Goal: Transaction & Acquisition: Download file/media

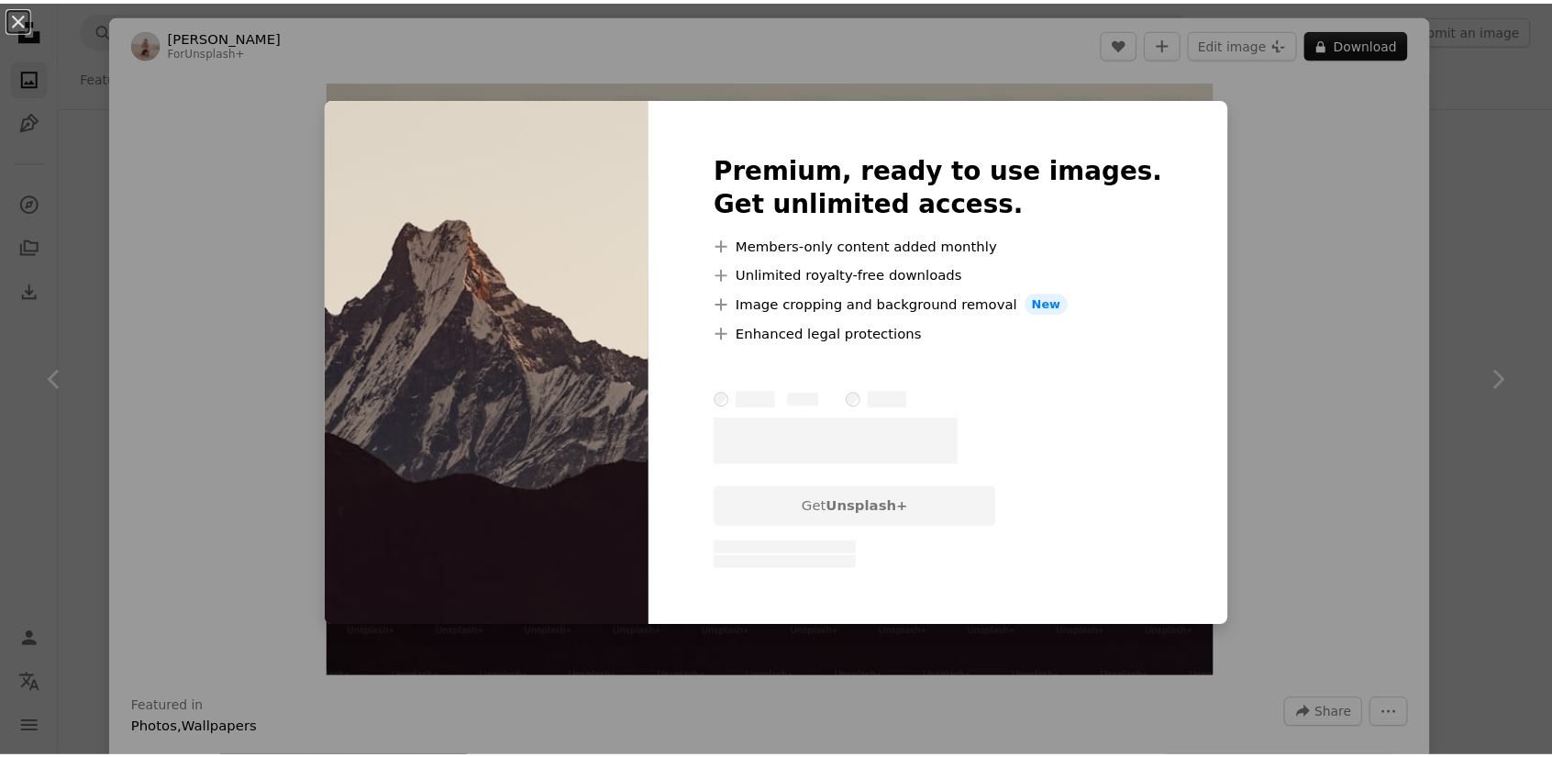
scroll to position [459, 0]
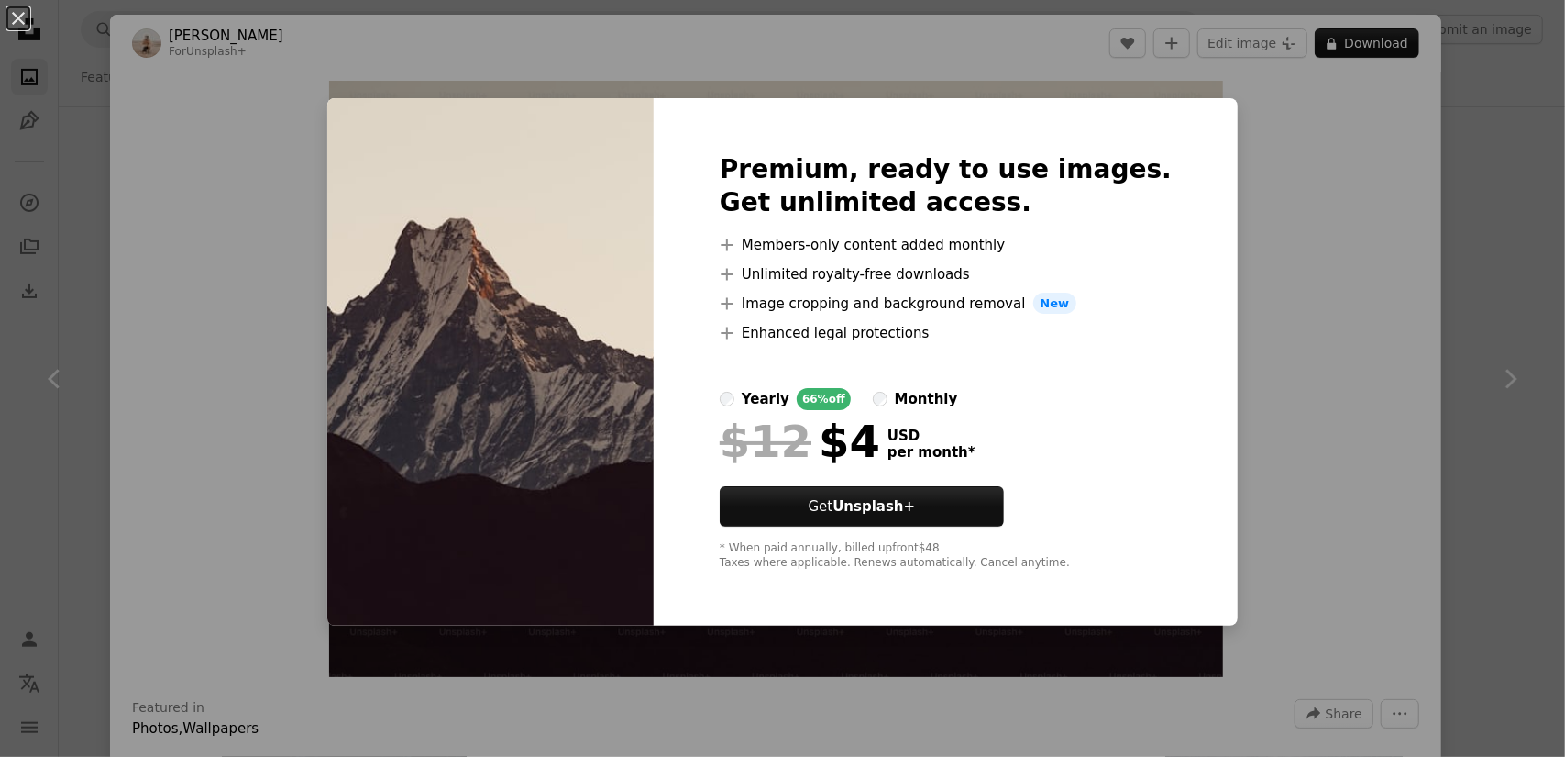
click at [1257, 289] on div "An X shape Premium, ready to use images. Get unlimited access. A plus sign Memb…" at bounding box center [782, 378] width 1565 height 757
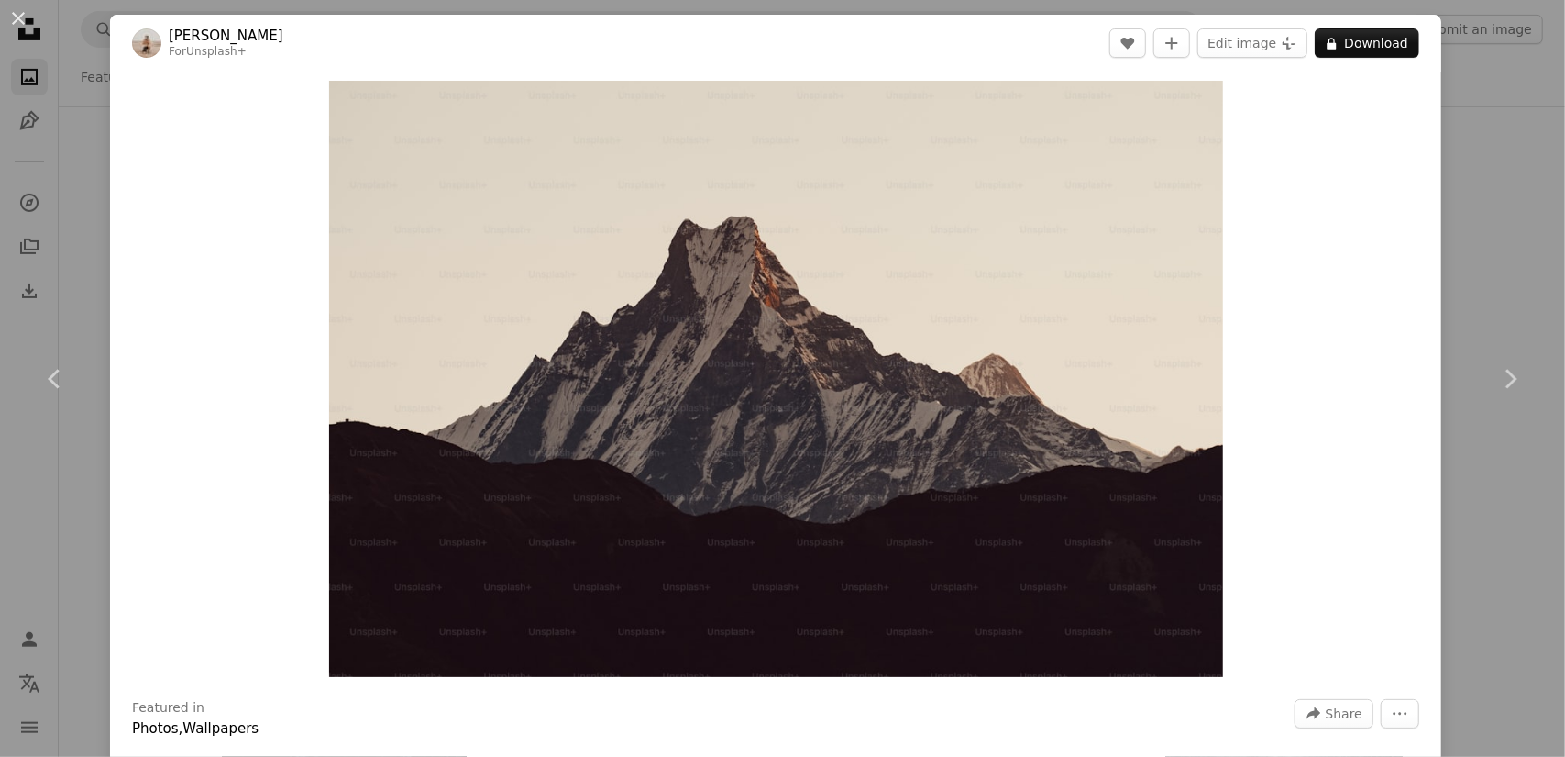
click at [1466, 252] on div "An X shape Chevron left Chevron right [PERSON_NAME] For Unsplash+ A heart A plu…" at bounding box center [782, 378] width 1565 height 757
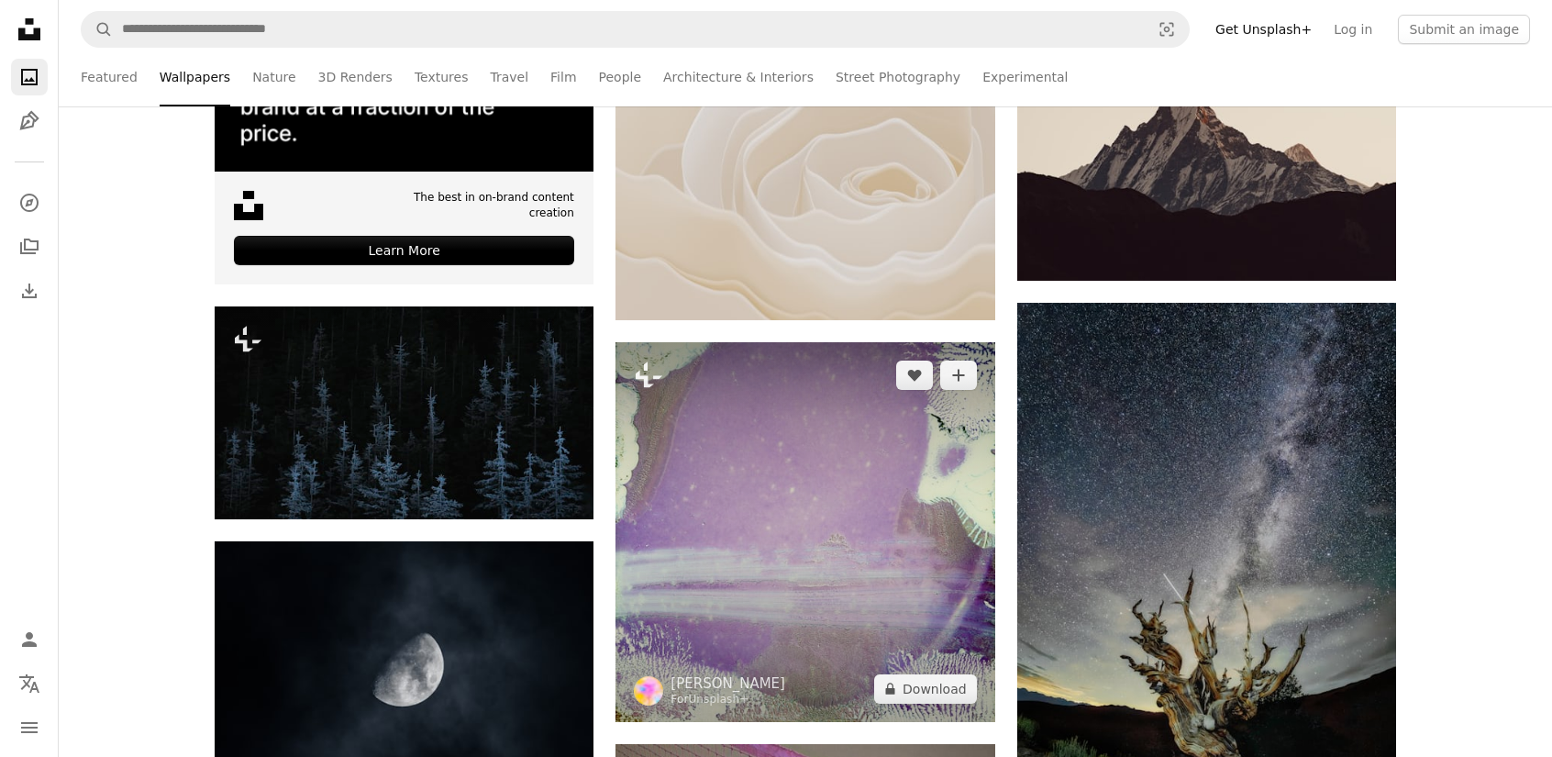
scroll to position [734, 0]
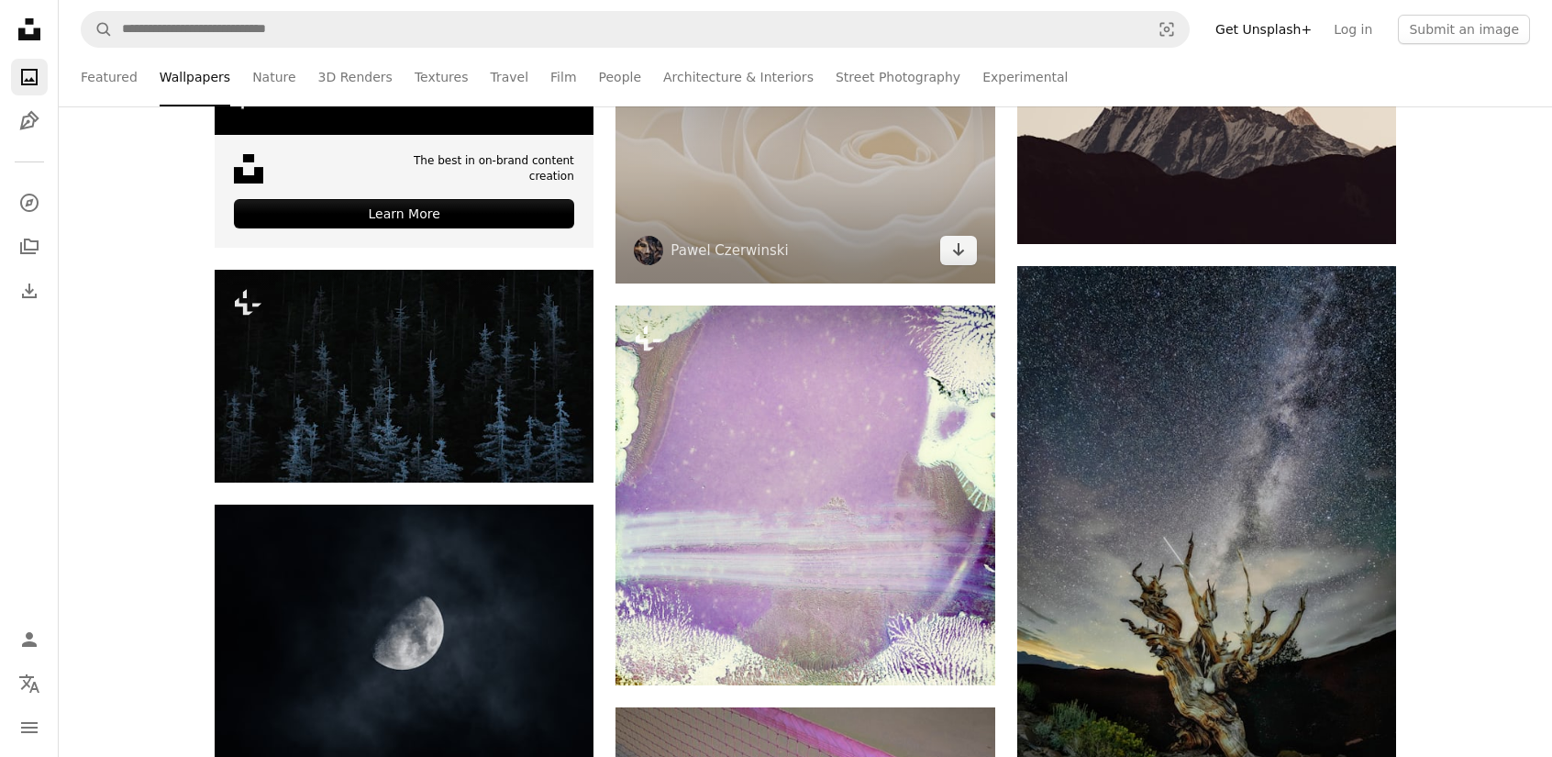
click at [813, 248] on img at bounding box center [804, 157] width 379 height 252
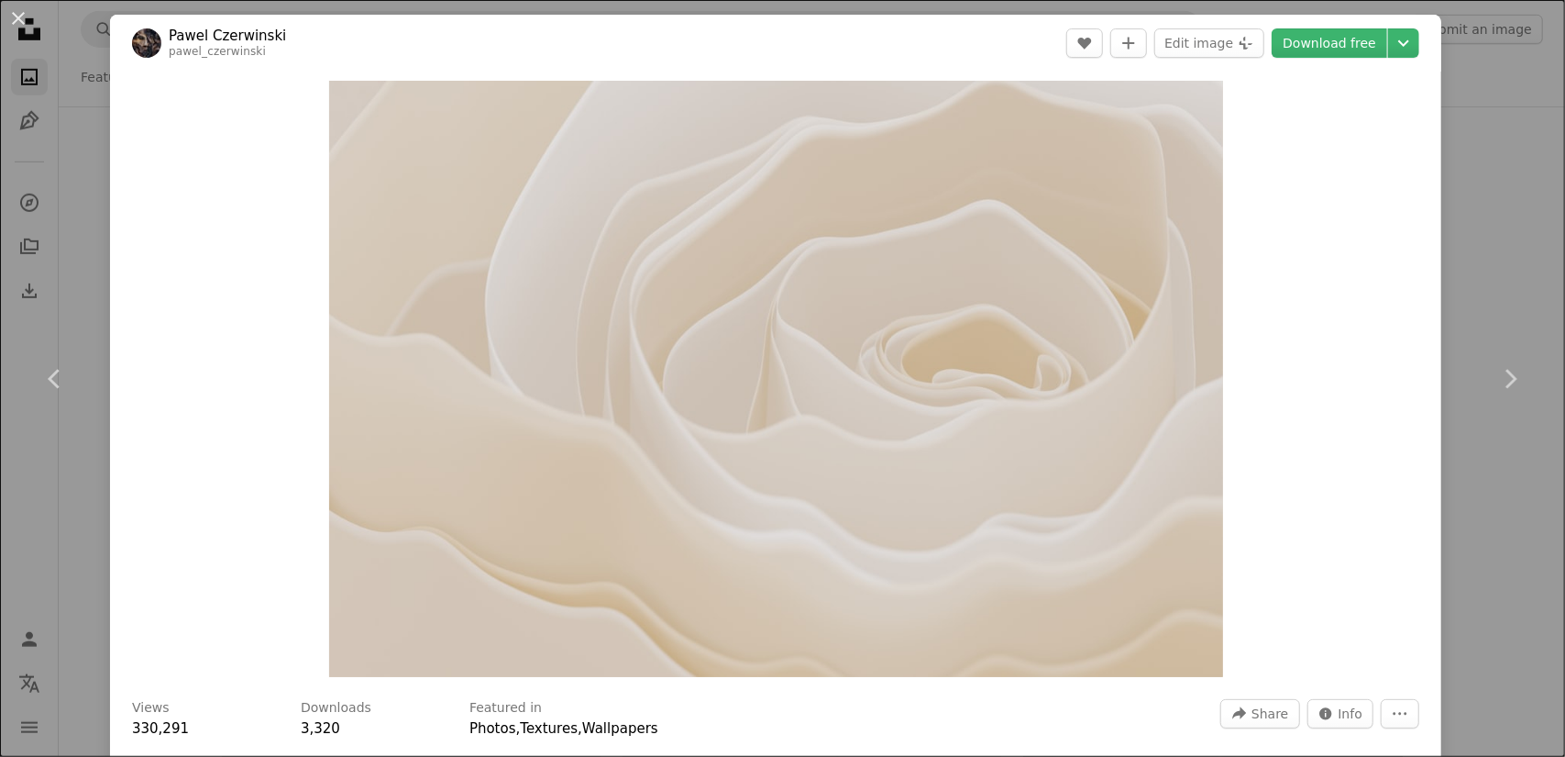
click at [1465, 261] on div "An X shape Chevron left Chevron right [PERSON_NAME] pawel_czerwinski A heart A …" at bounding box center [782, 378] width 1565 height 757
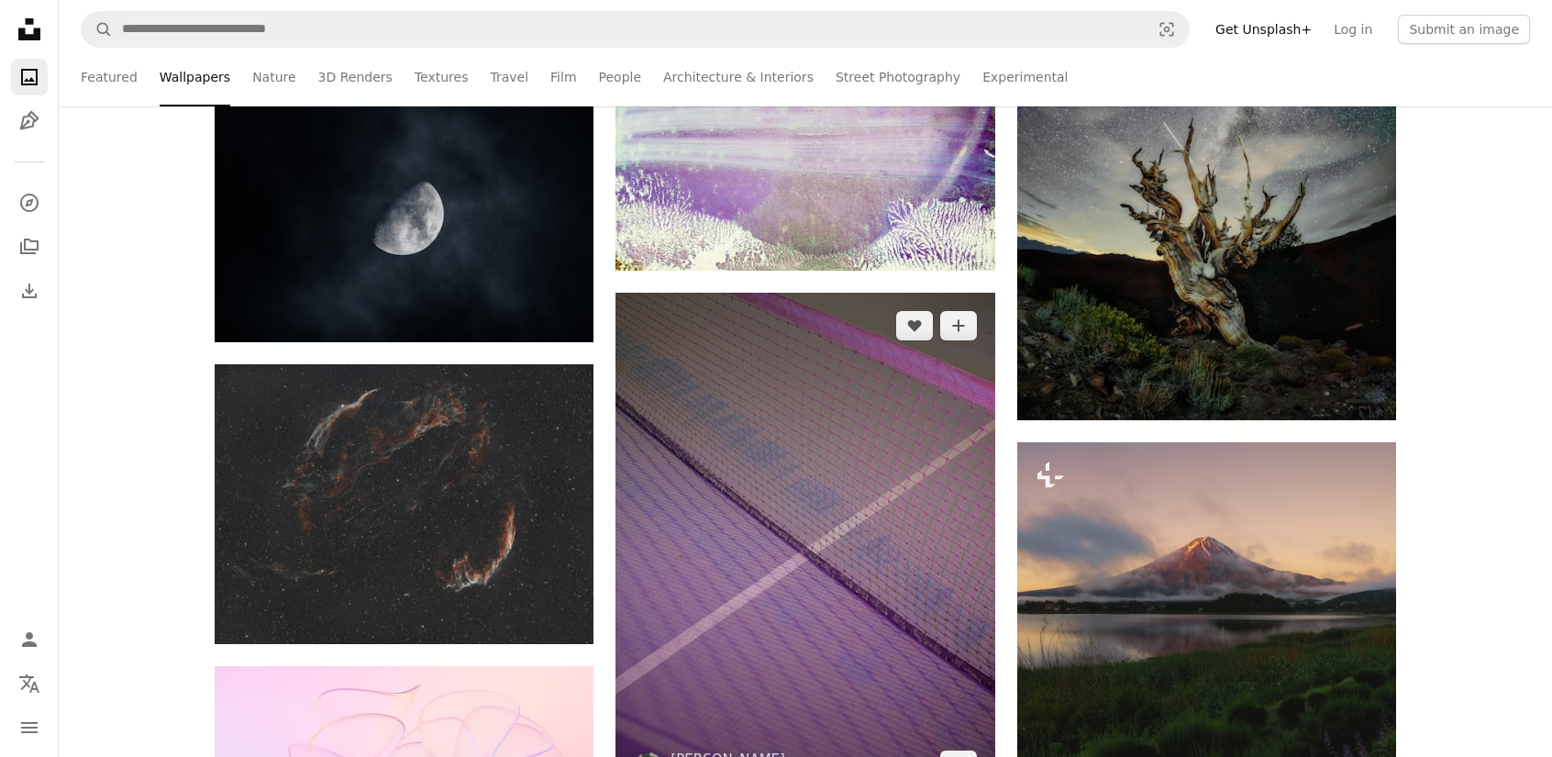
scroll to position [1192, 0]
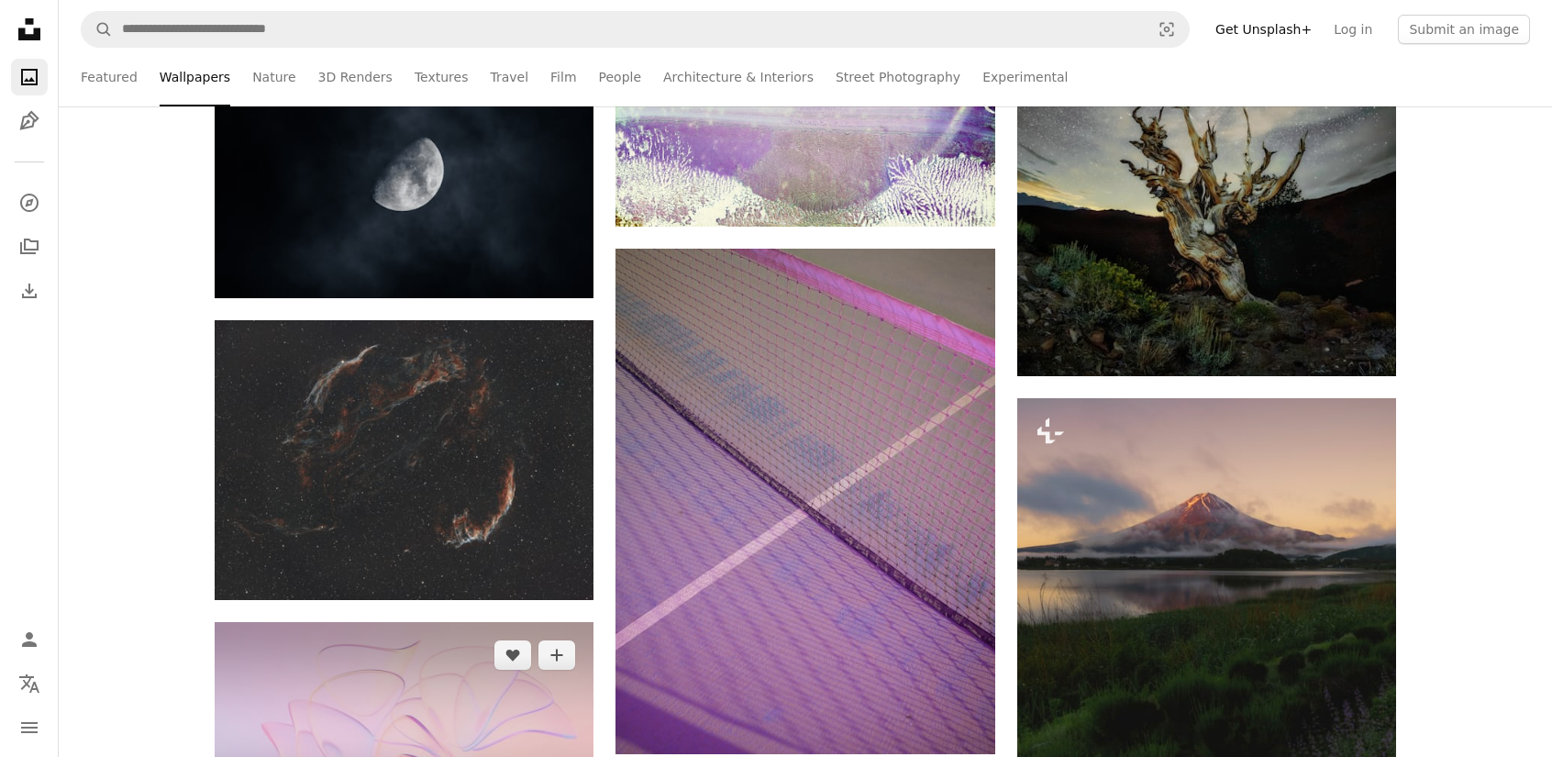
click at [451, 622] on img at bounding box center [404, 735] width 379 height 227
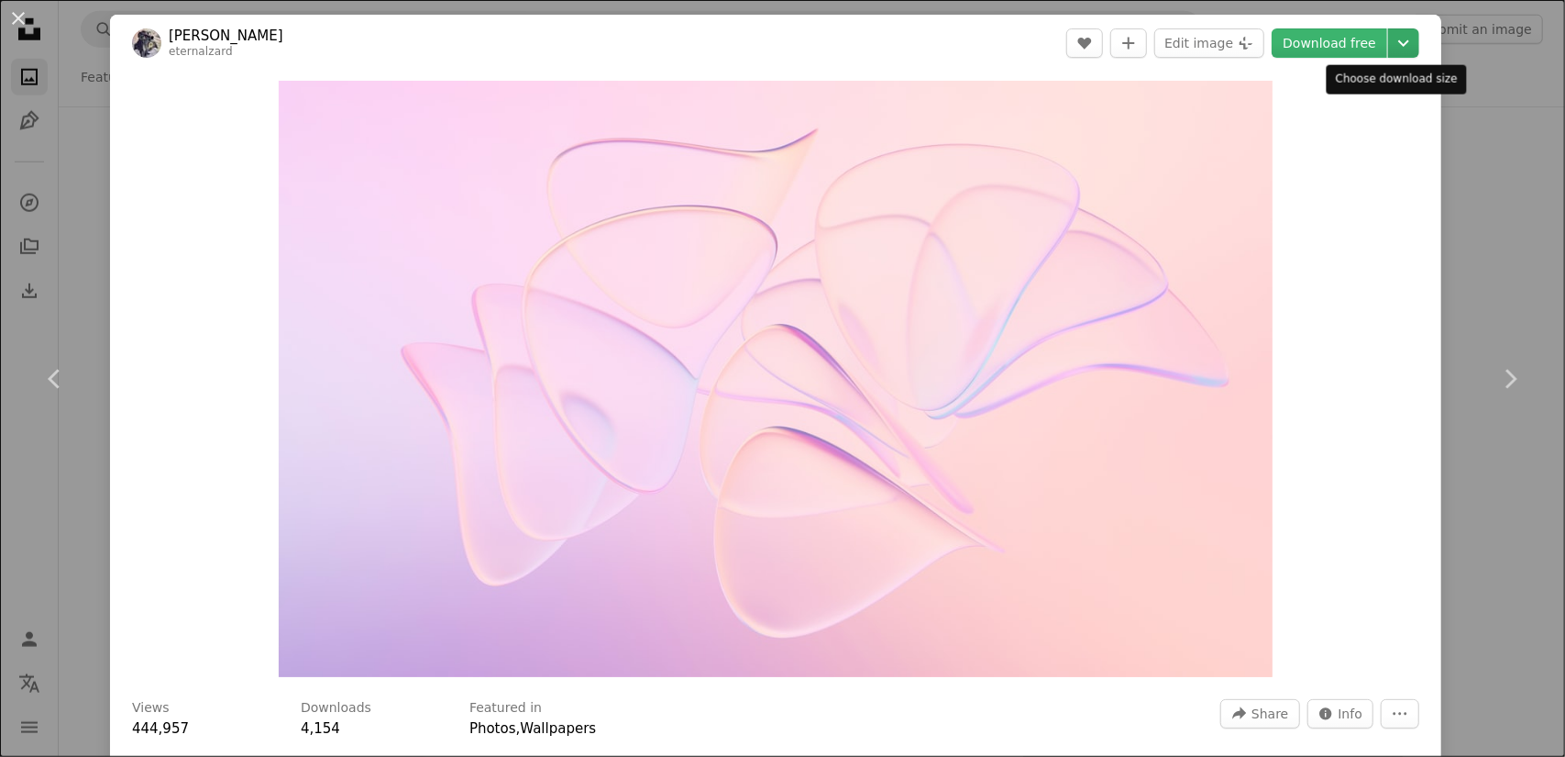
click at [1399, 43] on icon "Choose download size" at bounding box center [1404, 43] width 11 height 6
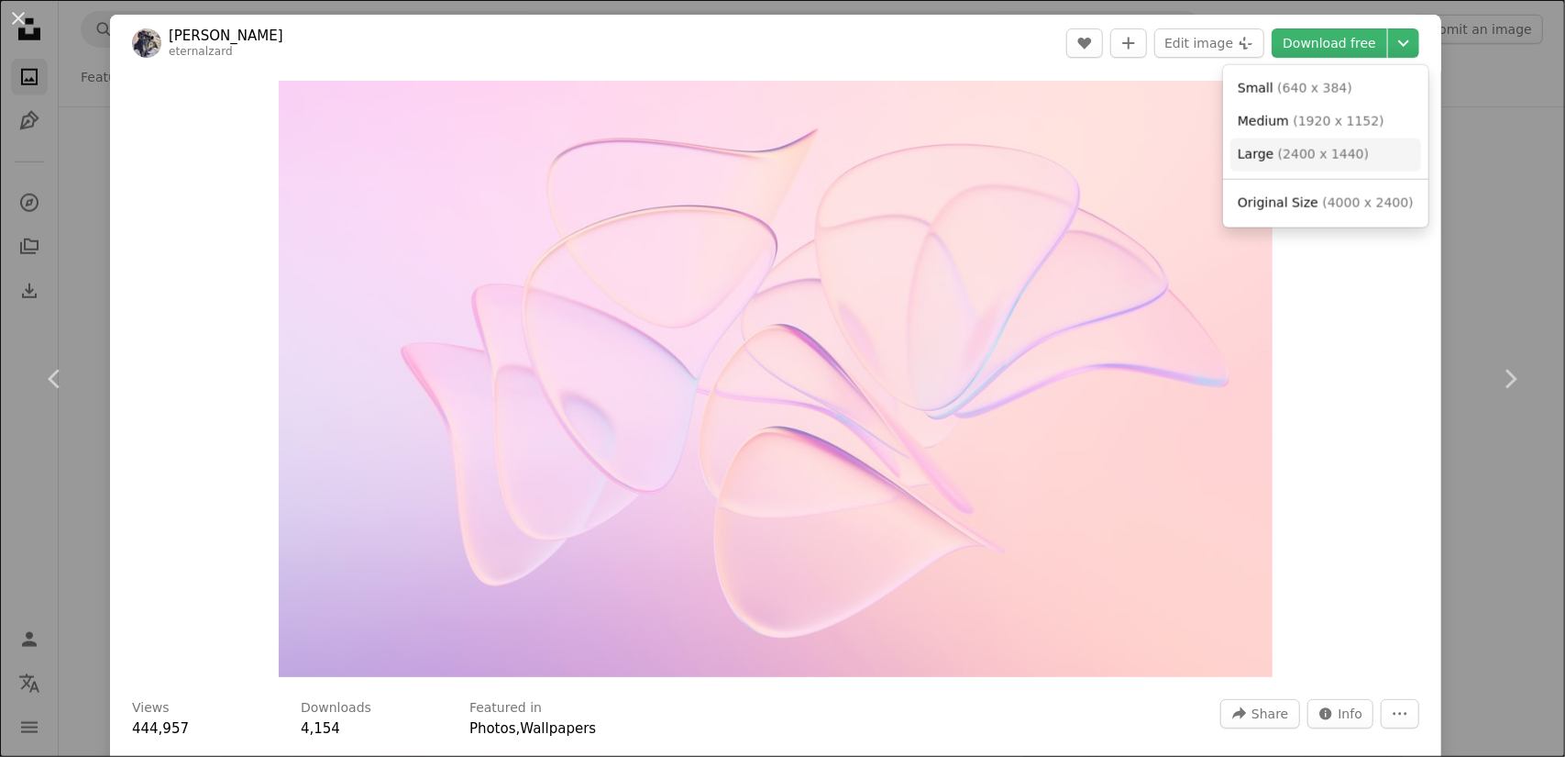
click at [1355, 148] on link "Large ( 2400 x 1440 )" at bounding box center [1326, 154] width 191 height 33
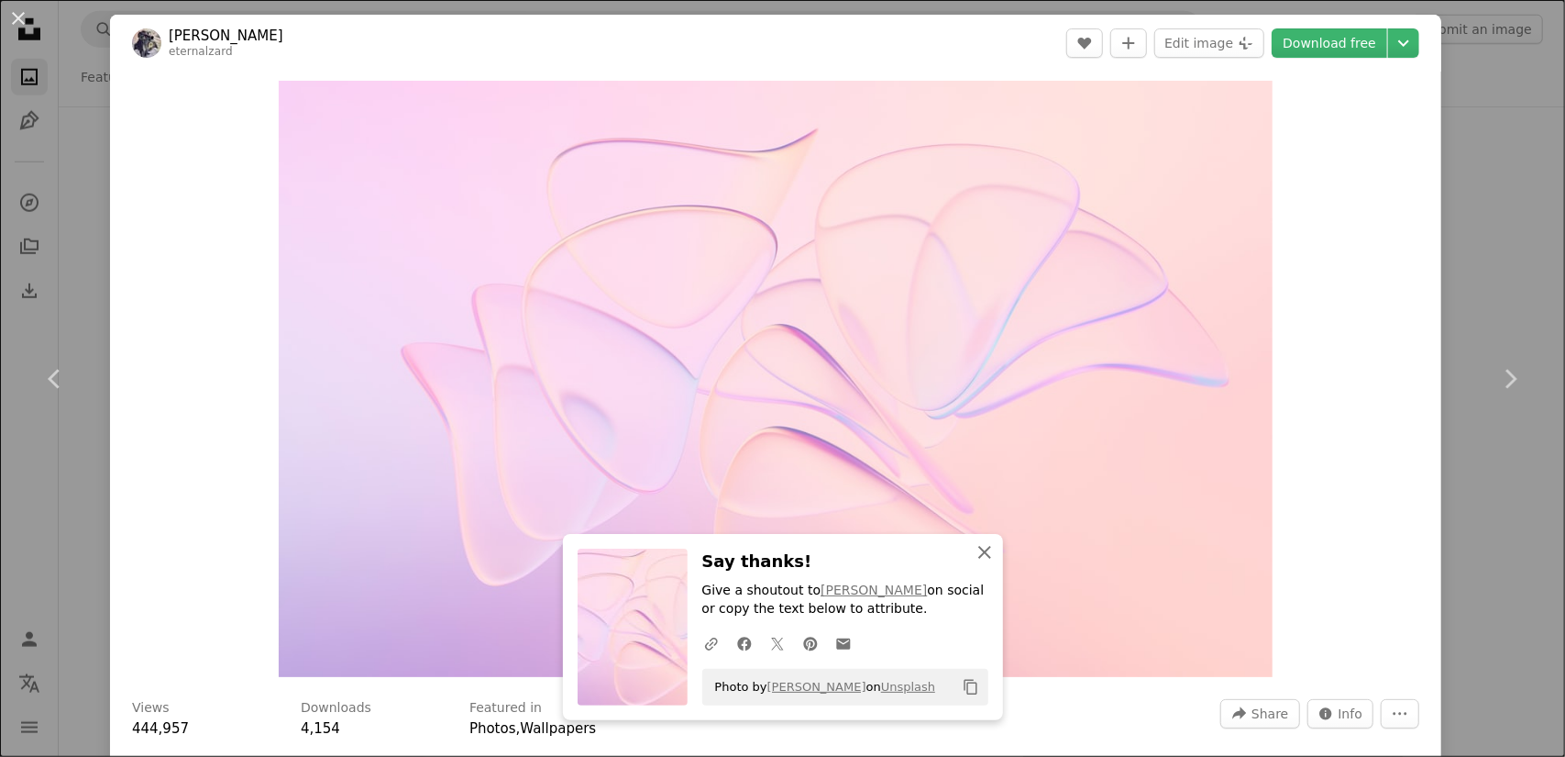
click at [985, 553] on icon "An X shape" at bounding box center [985, 552] width 22 height 22
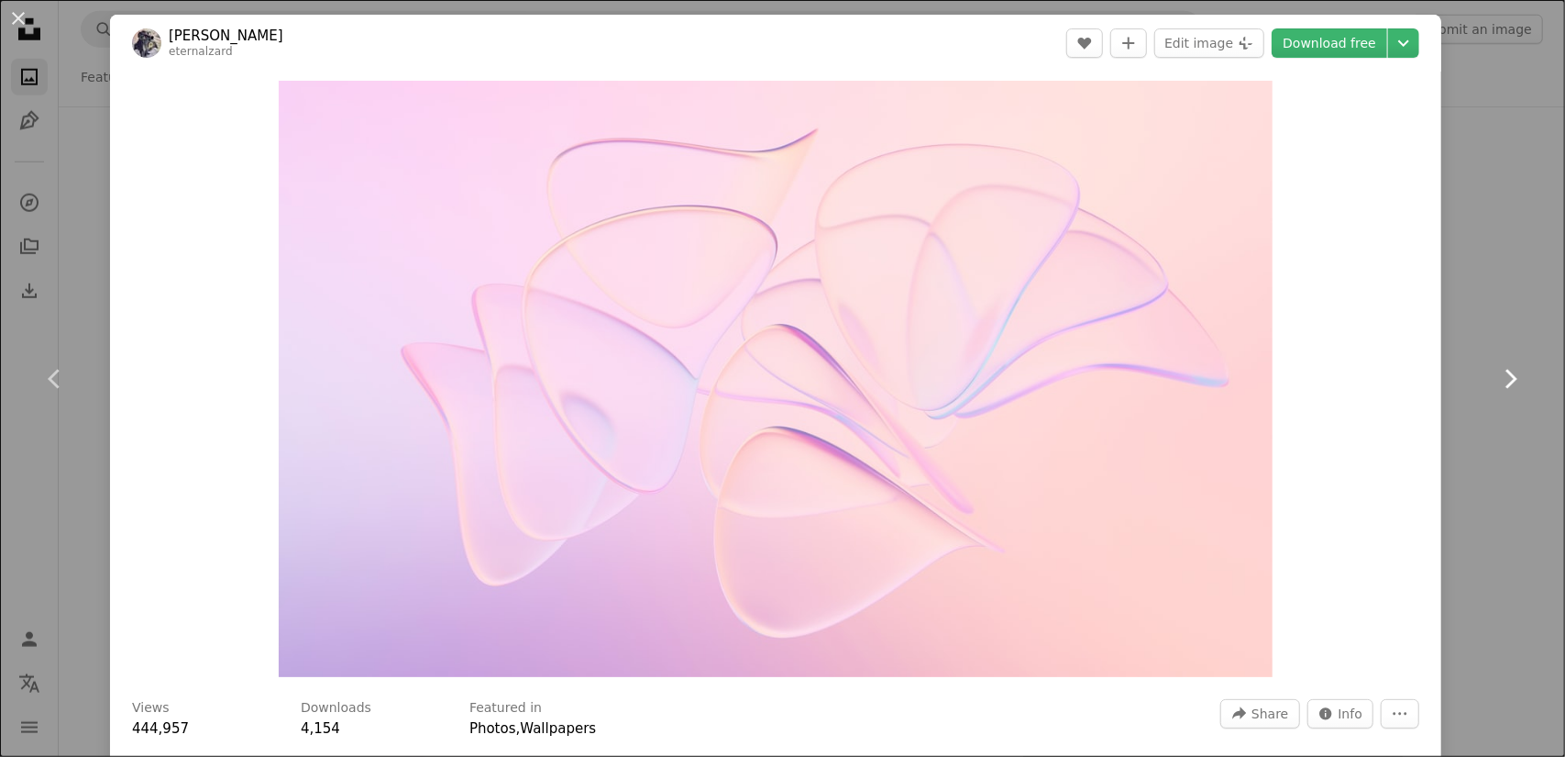
click at [1496, 381] on icon "Chevron right" at bounding box center [1510, 378] width 29 height 29
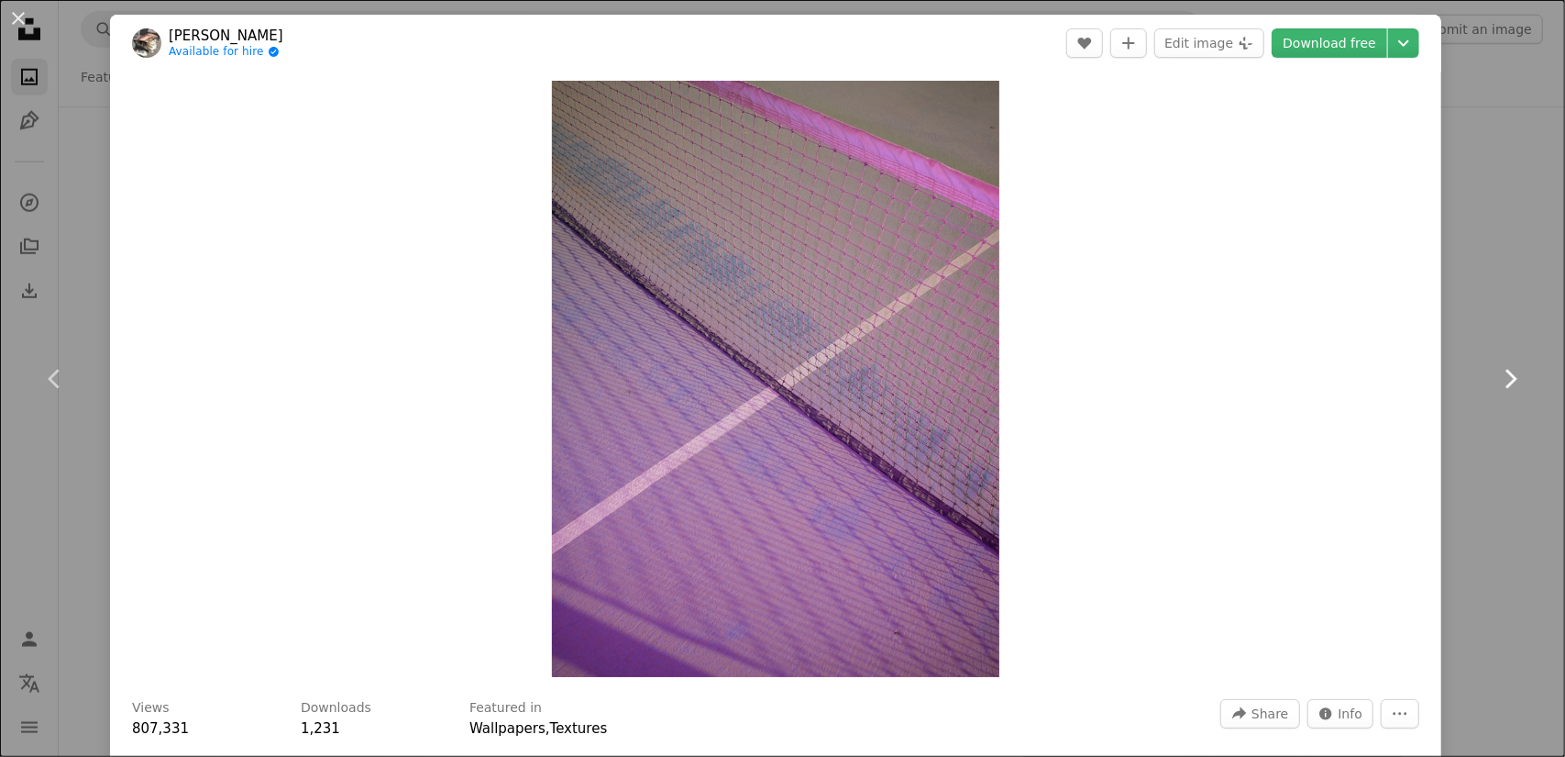
click at [1496, 371] on icon "Chevron right" at bounding box center [1510, 378] width 29 height 29
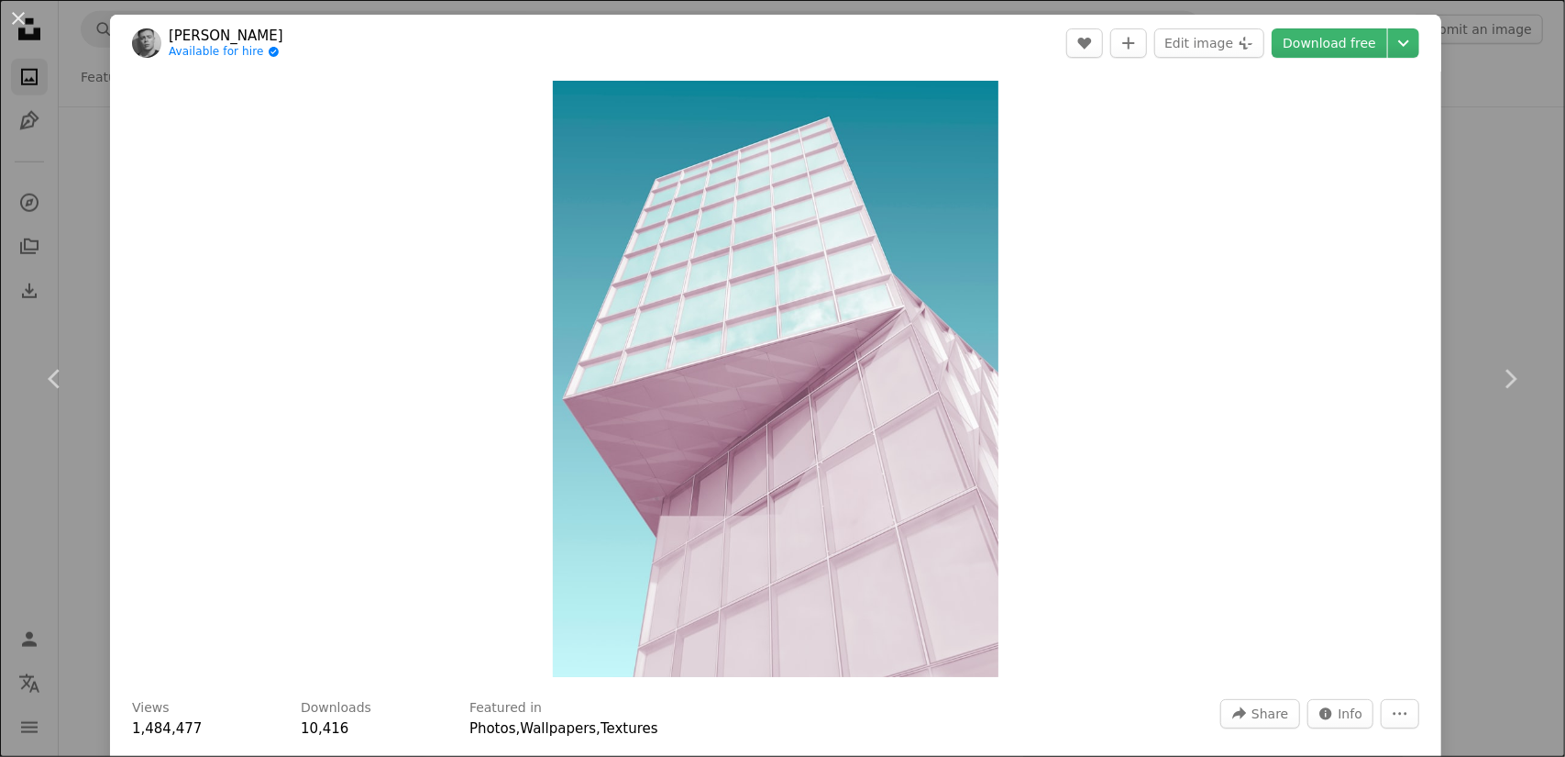
click at [1454, 216] on div "An X shape Chevron left Chevron right [PERSON_NAME] Available for hire A checkm…" at bounding box center [782, 378] width 1565 height 757
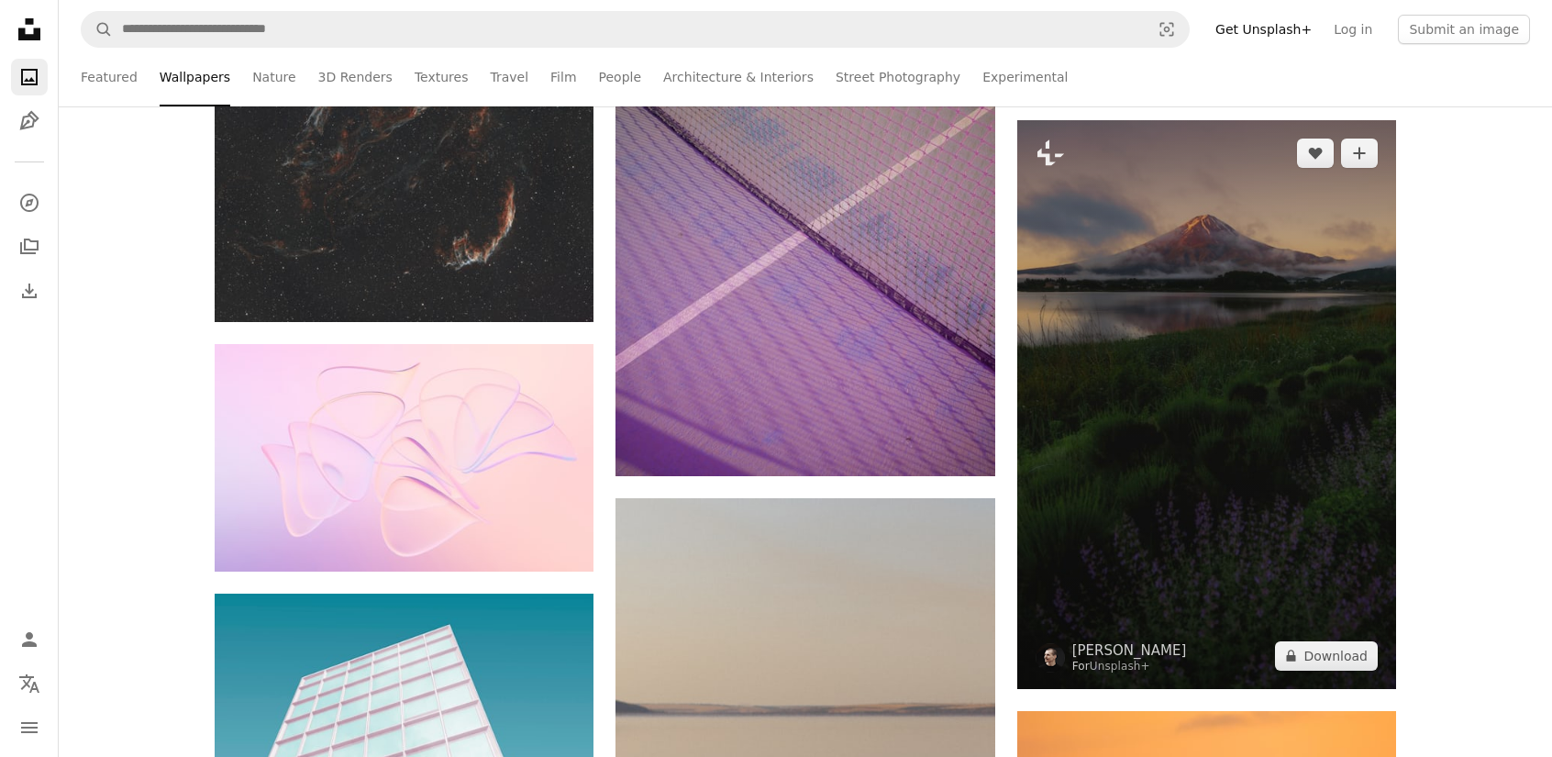
scroll to position [1467, 0]
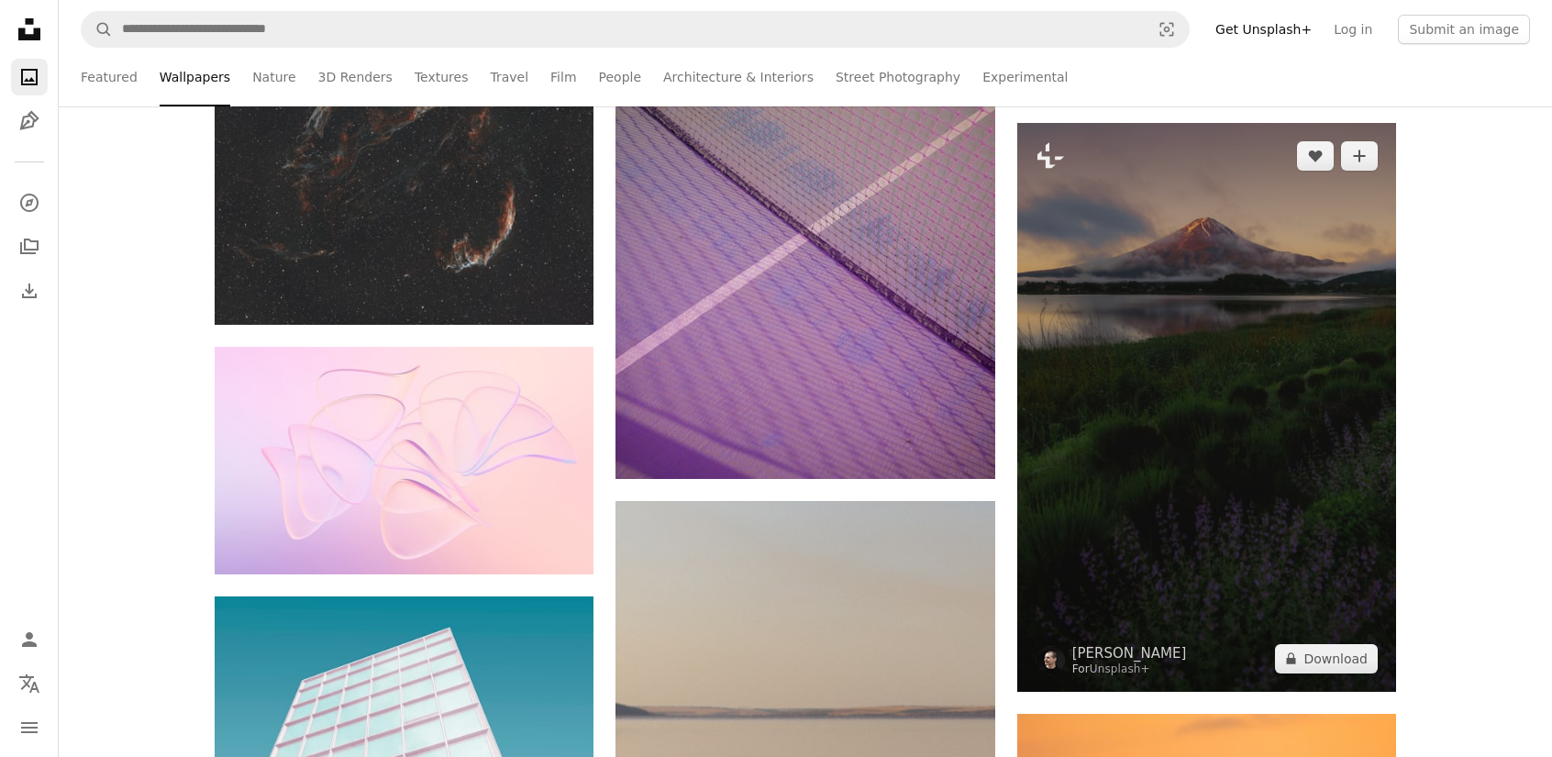
click at [1168, 362] on img at bounding box center [1206, 407] width 379 height 569
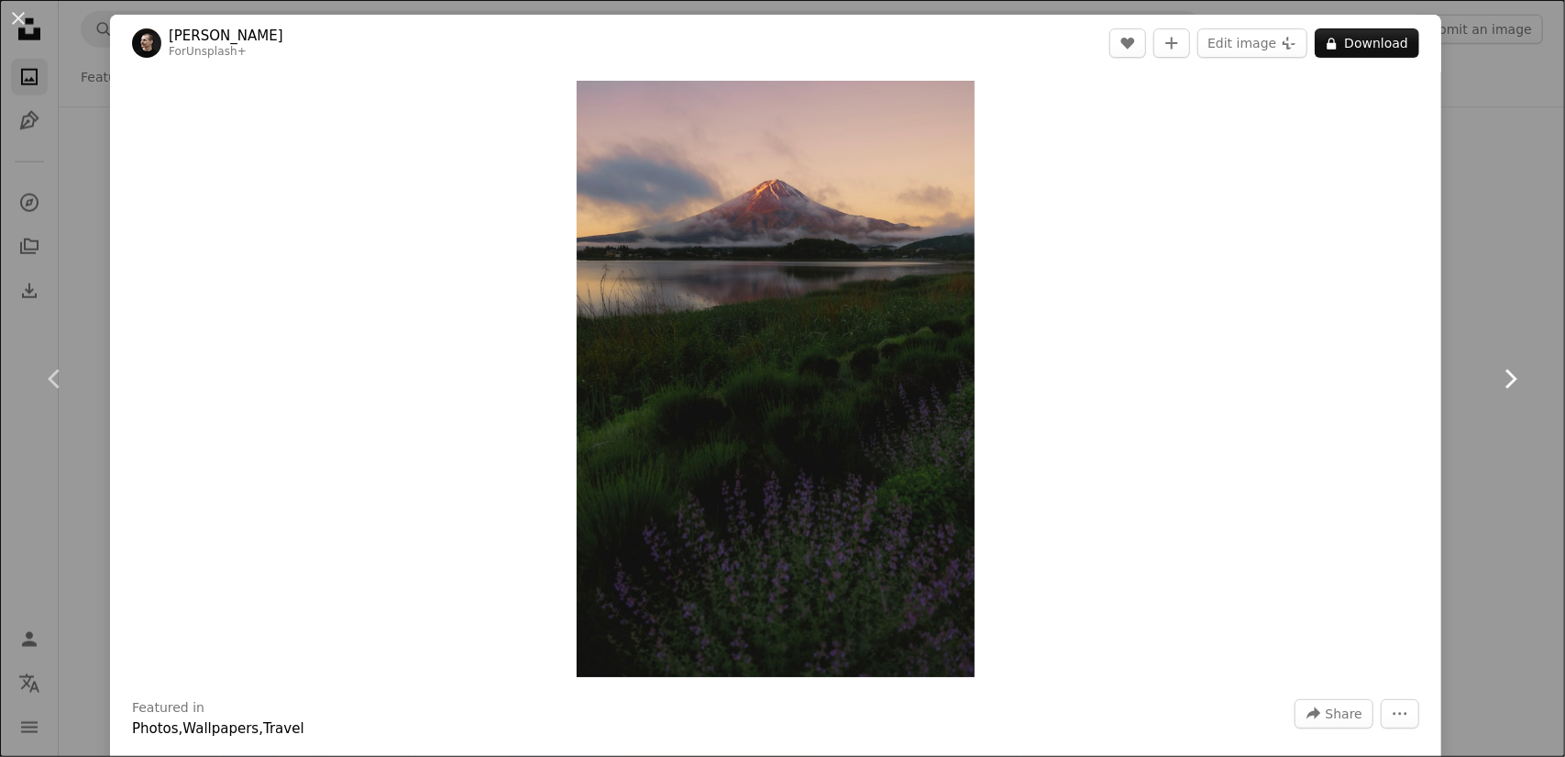
click at [1536, 292] on link "Chevron right" at bounding box center [1510, 379] width 110 height 176
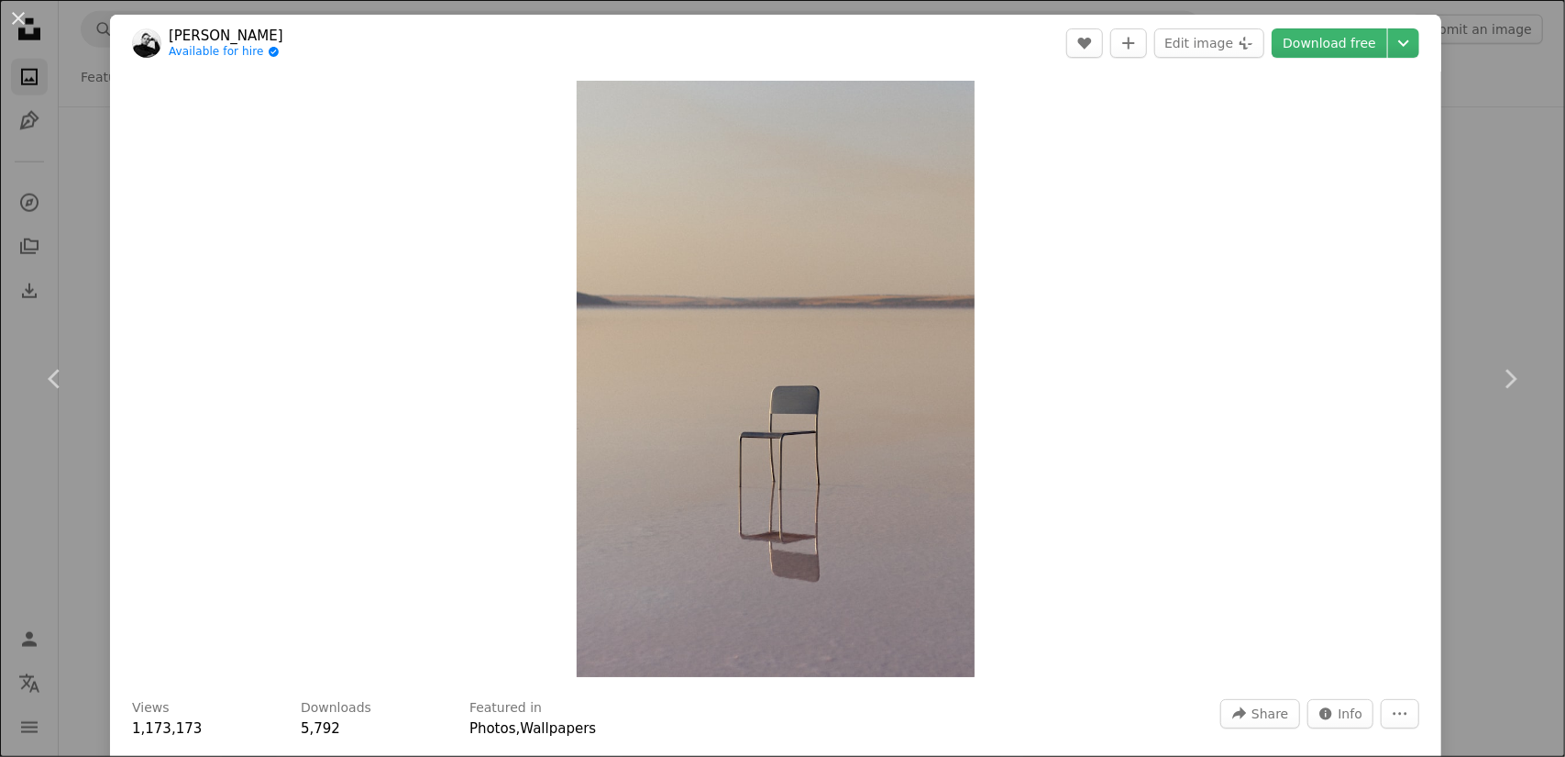
click at [1475, 278] on div "An X shape Chevron left Chevron right [PERSON_NAME] Available for hire A checkm…" at bounding box center [782, 378] width 1565 height 757
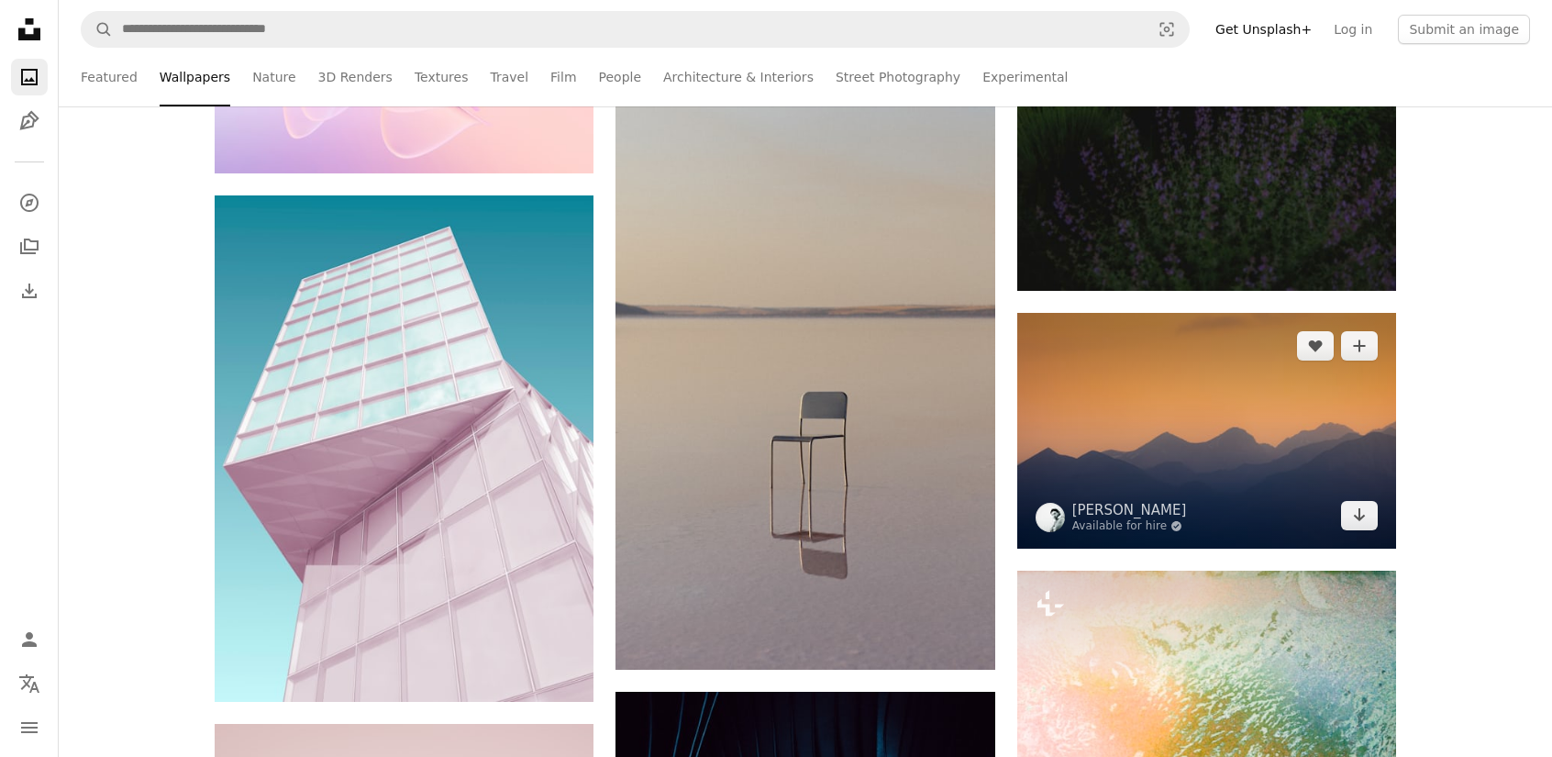
scroll to position [1926, 0]
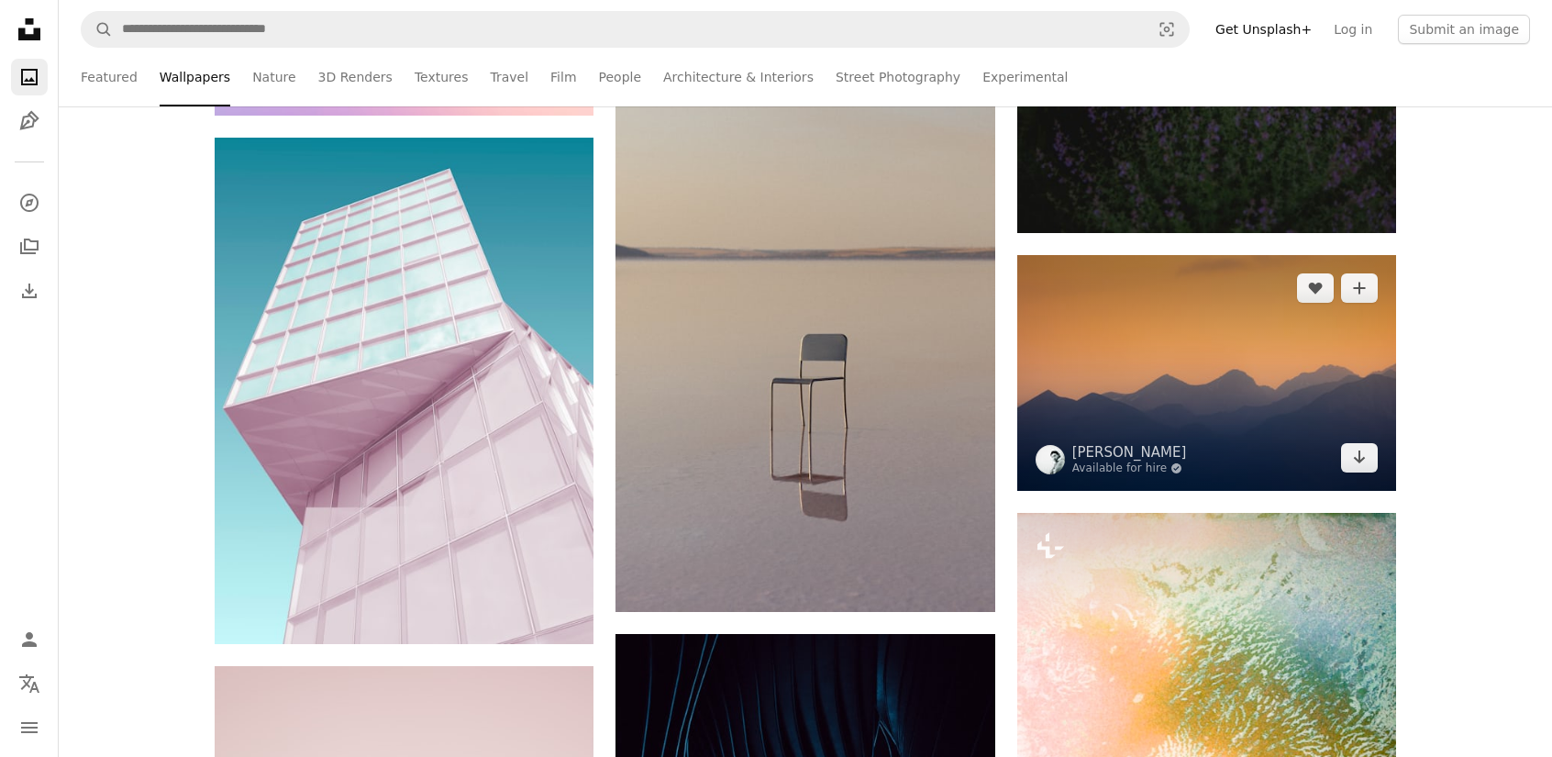
click at [1277, 387] on img at bounding box center [1206, 373] width 379 height 236
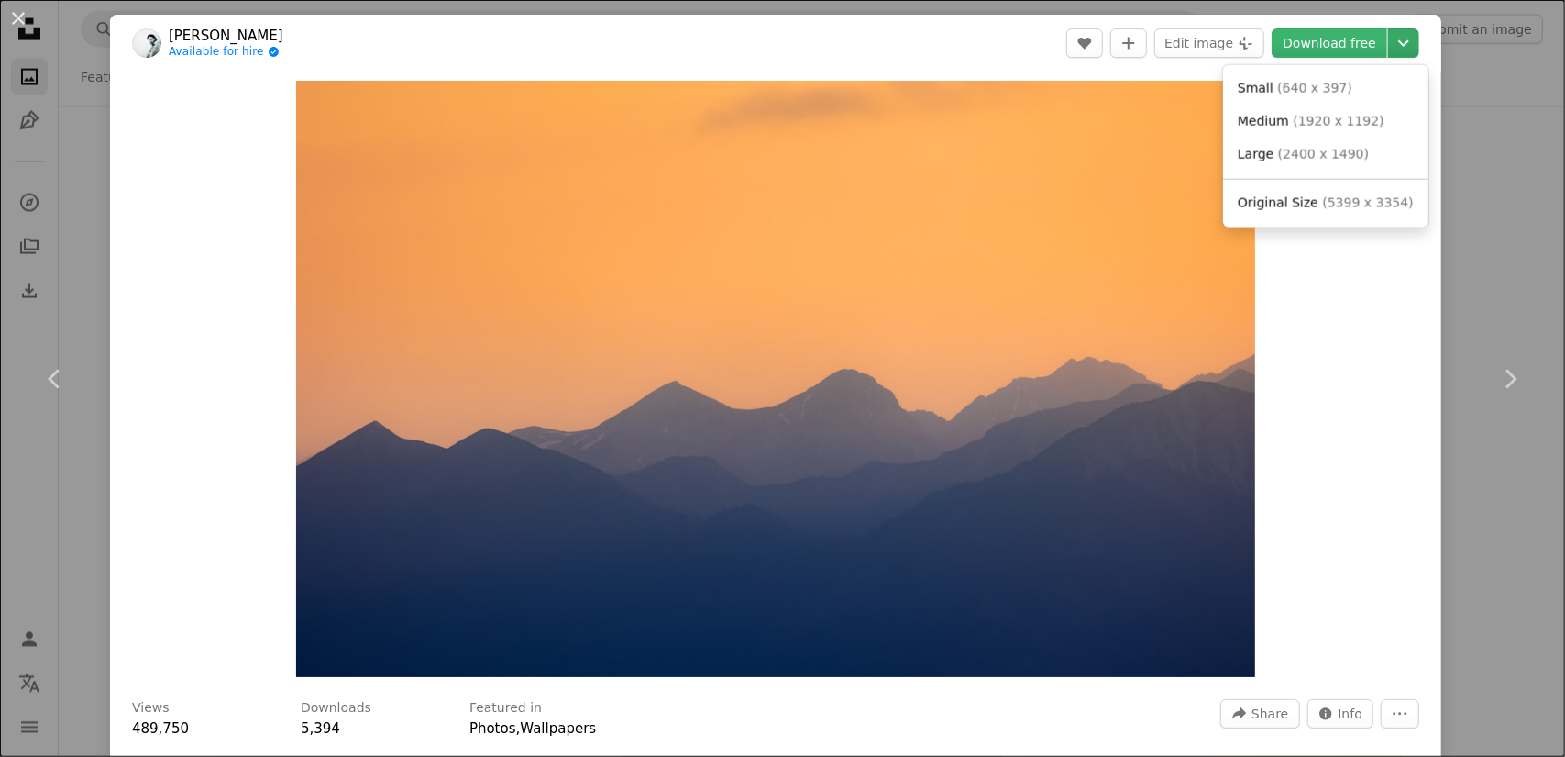
click at [1389, 47] on icon "Chevron down" at bounding box center [1403, 43] width 29 height 22
click at [1344, 151] on span "( 2400 x 1490 )" at bounding box center [1323, 154] width 91 height 15
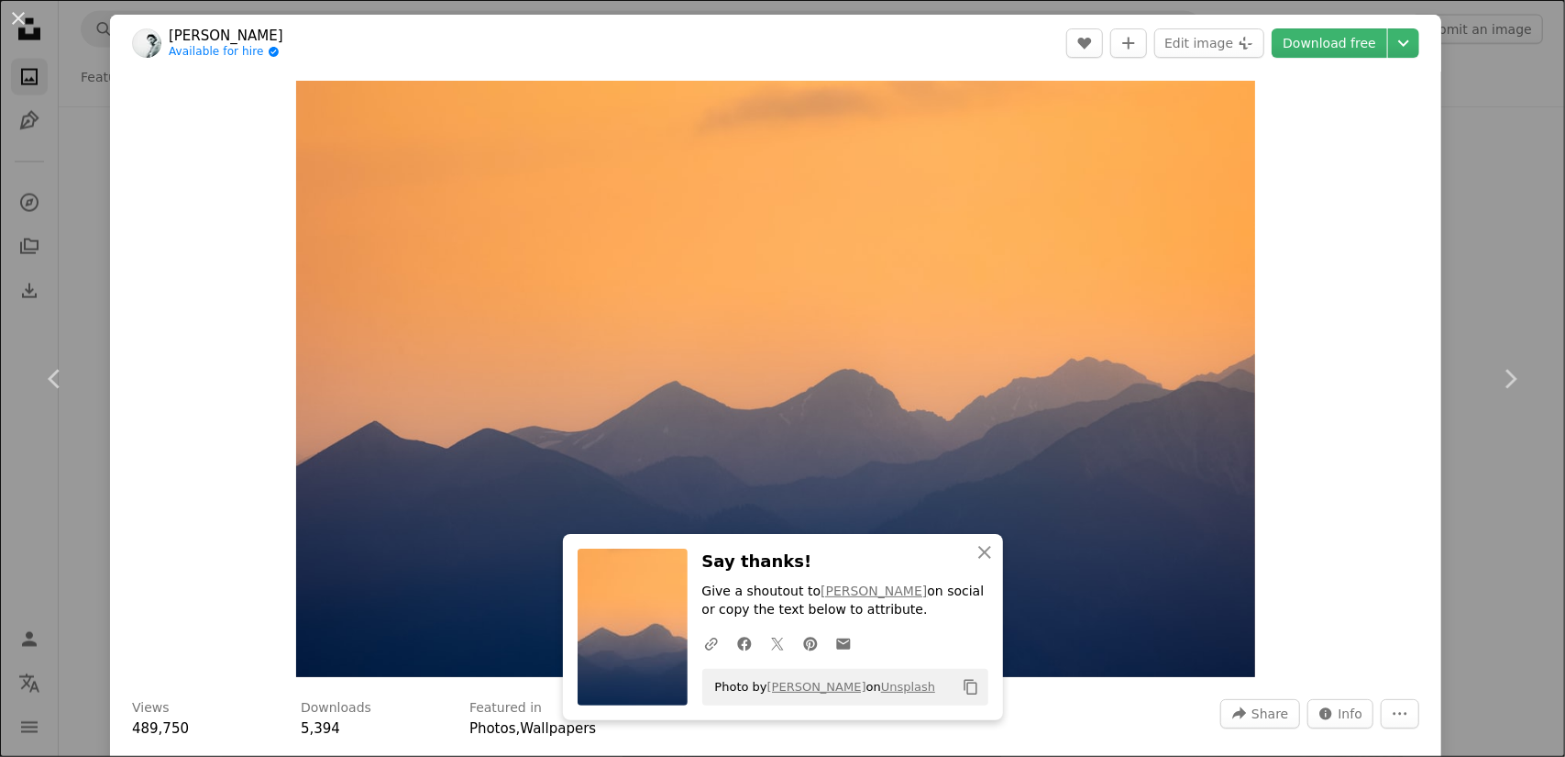
drag, startPoint x: 1465, startPoint y: 213, endPoint x: 1453, endPoint y: 227, distance: 18.8
click at [1465, 213] on div "An X shape Chevron left Chevron right An X shape Close Say thanks! Give a shout…" at bounding box center [782, 378] width 1565 height 757
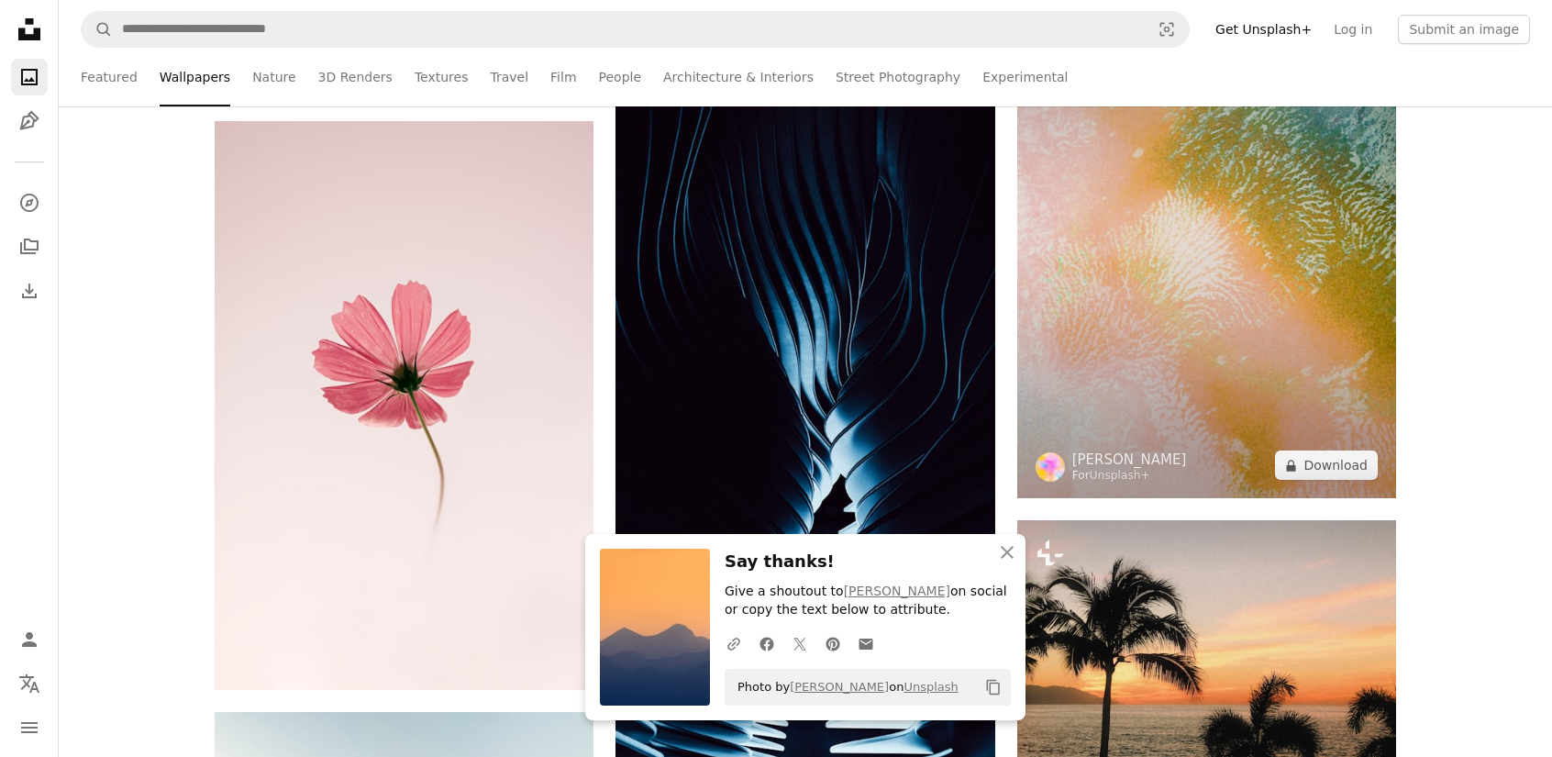
scroll to position [2476, 0]
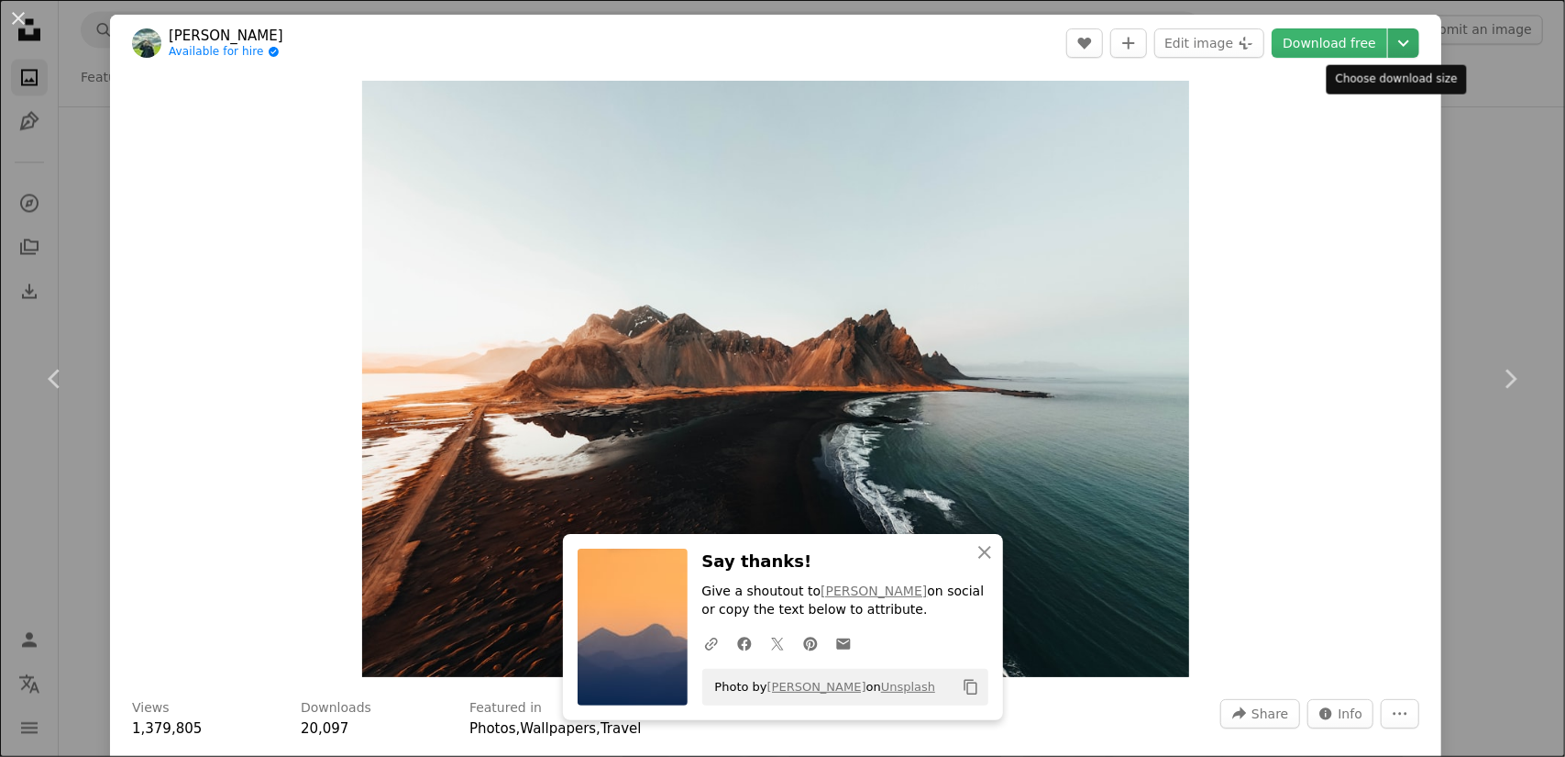
click at [1399, 45] on icon "Choose download size" at bounding box center [1404, 43] width 11 height 6
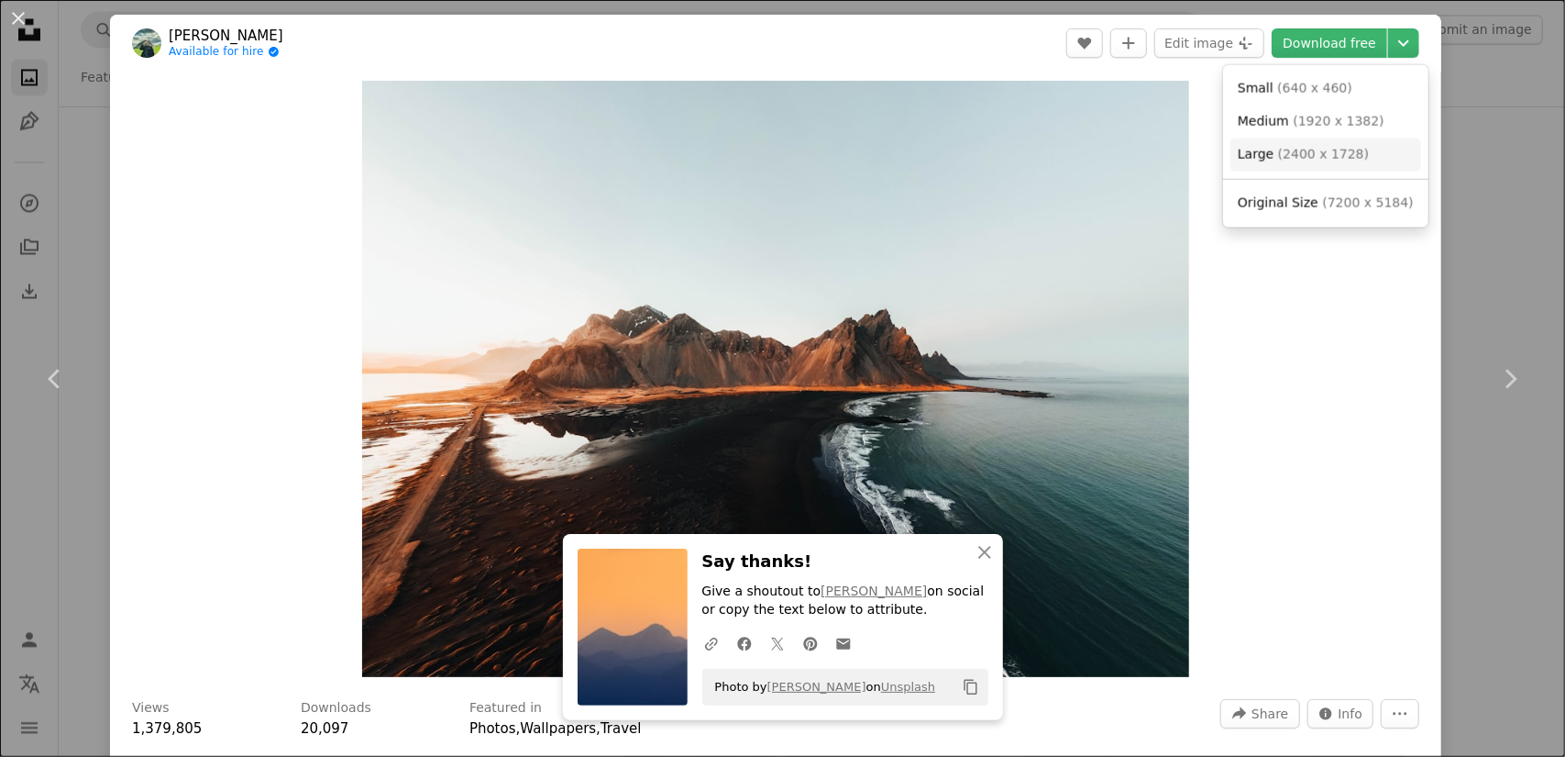
click at [1278, 156] on span "( 2400 x 1728 )" at bounding box center [1323, 154] width 91 height 15
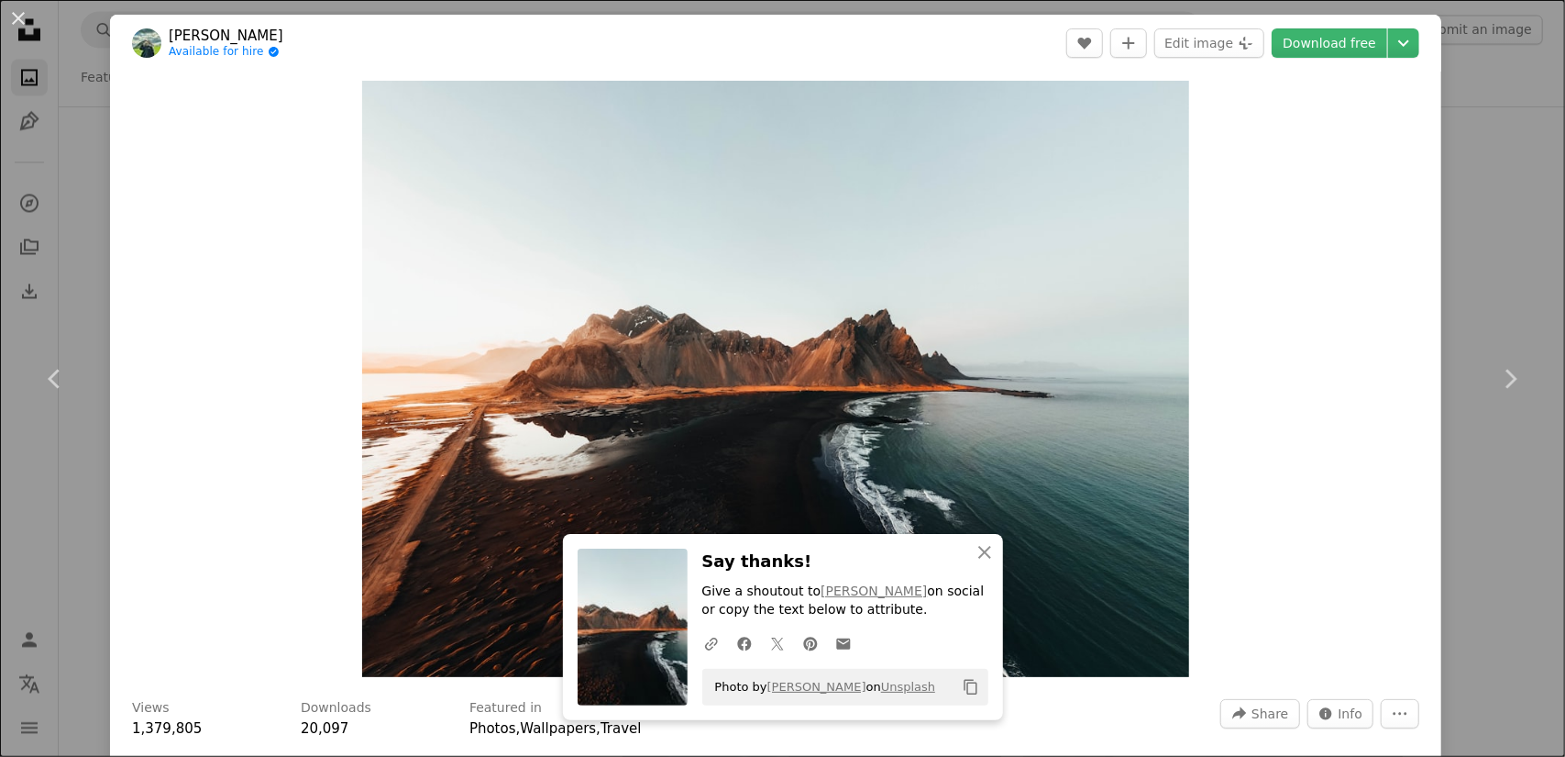
click at [1481, 196] on div "An X shape Chevron left Chevron right An X shape Close Say thanks! Give a shout…" at bounding box center [782, 378] width 1565 height 757
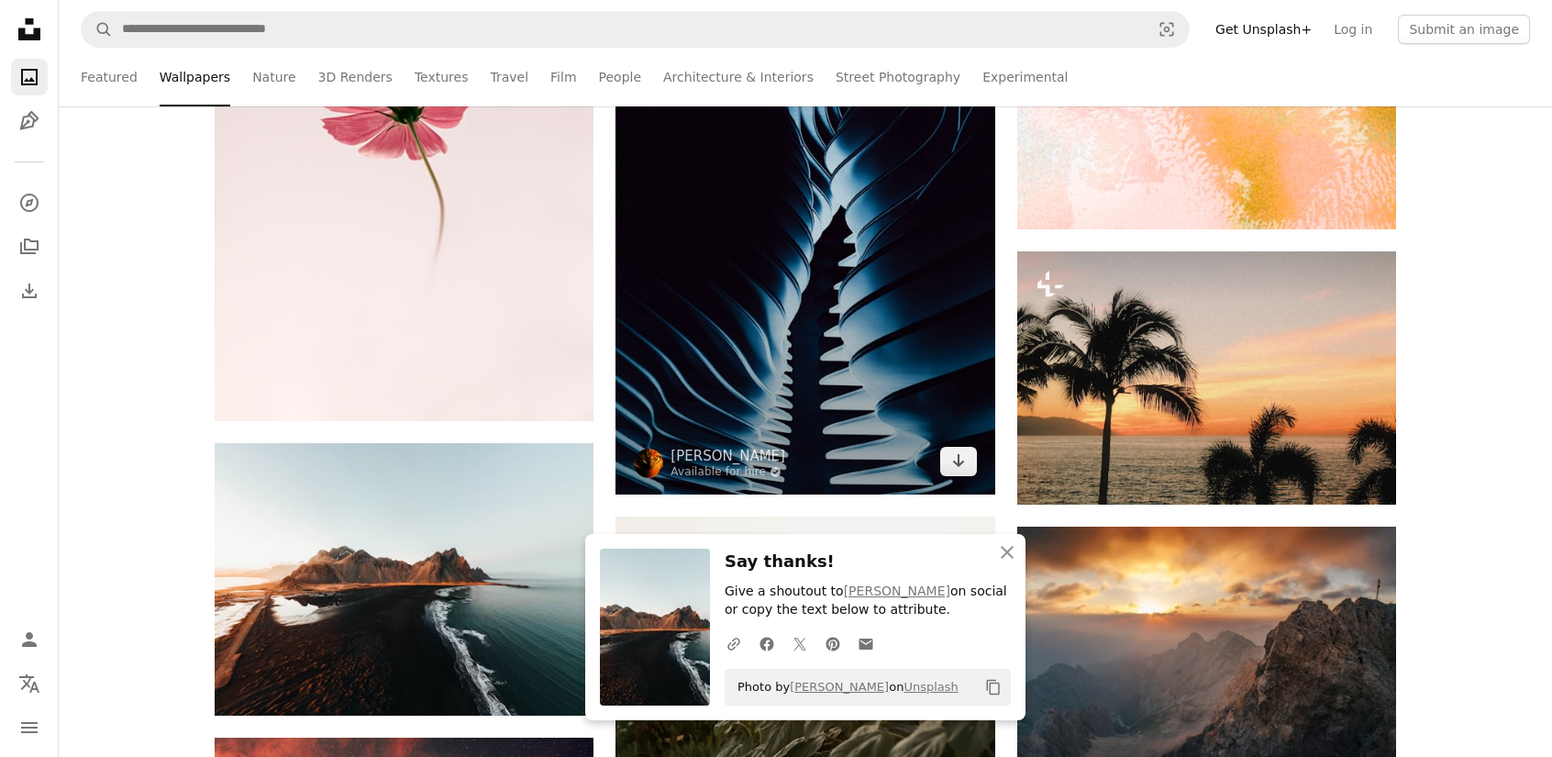
scroll to position [2751, 0]
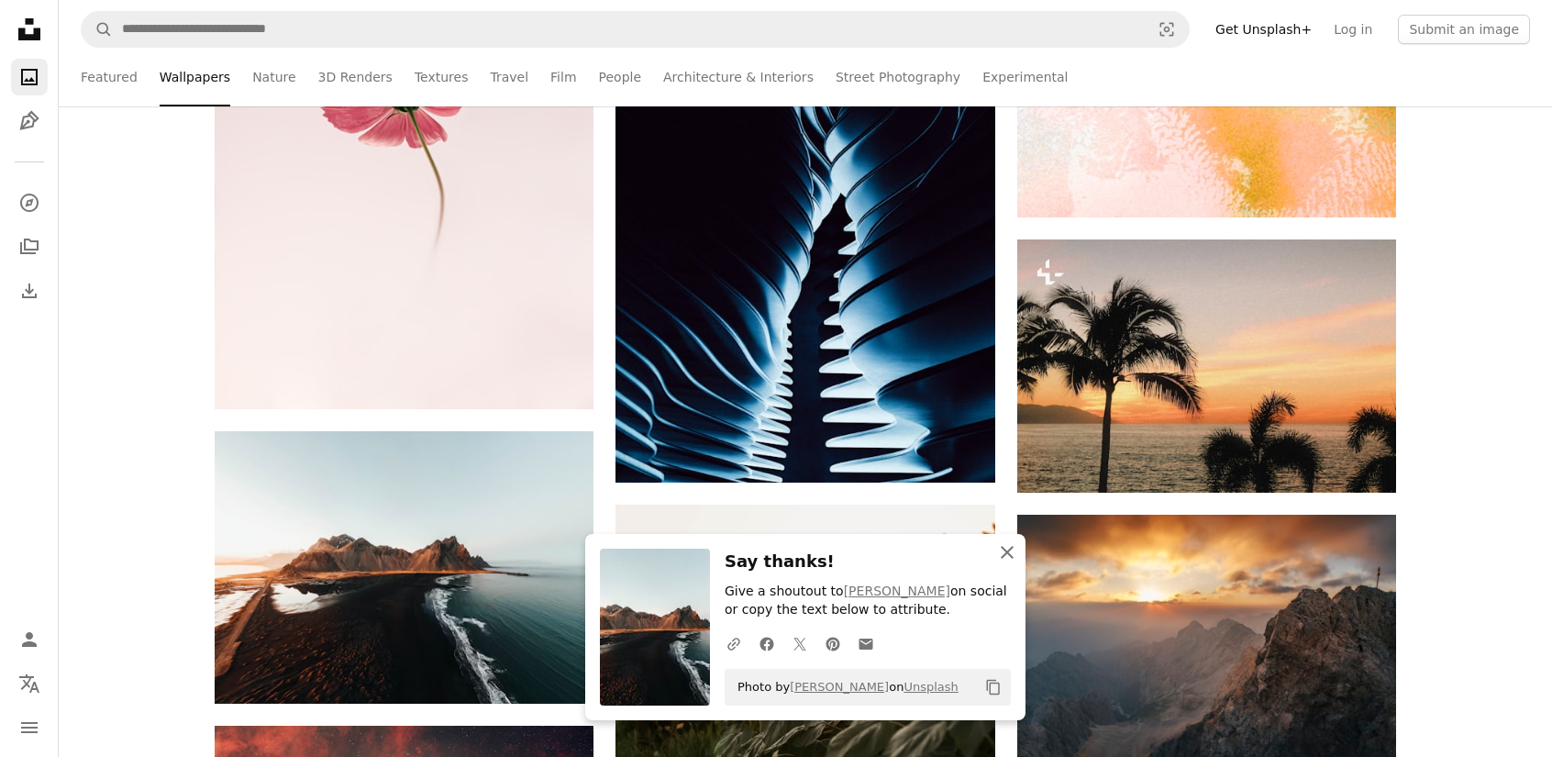
click at [998, 563] on icon "An X shape" at bounding box center [1007, 552] width 22 height 22
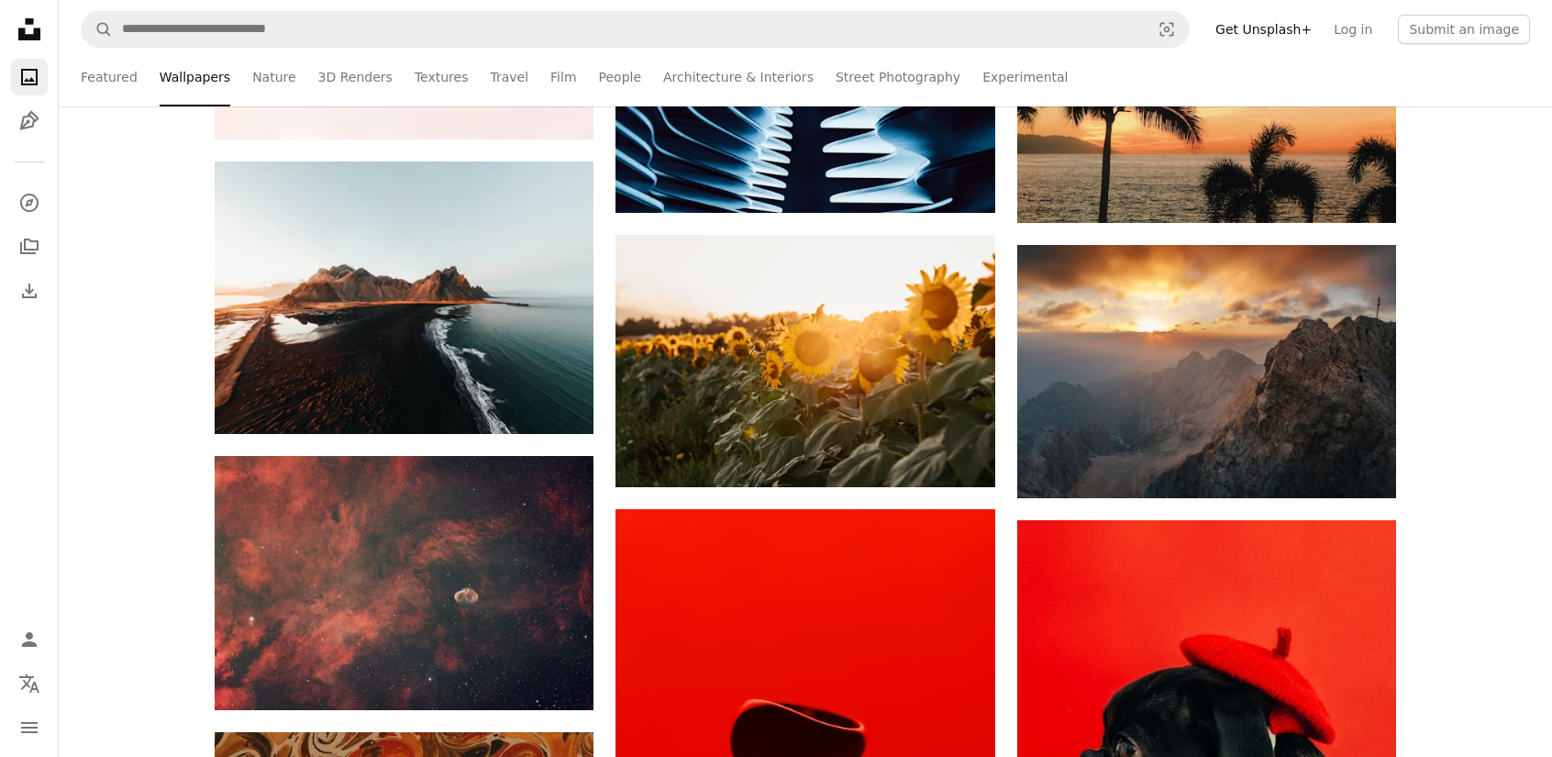
scroll to position [3026, 0]
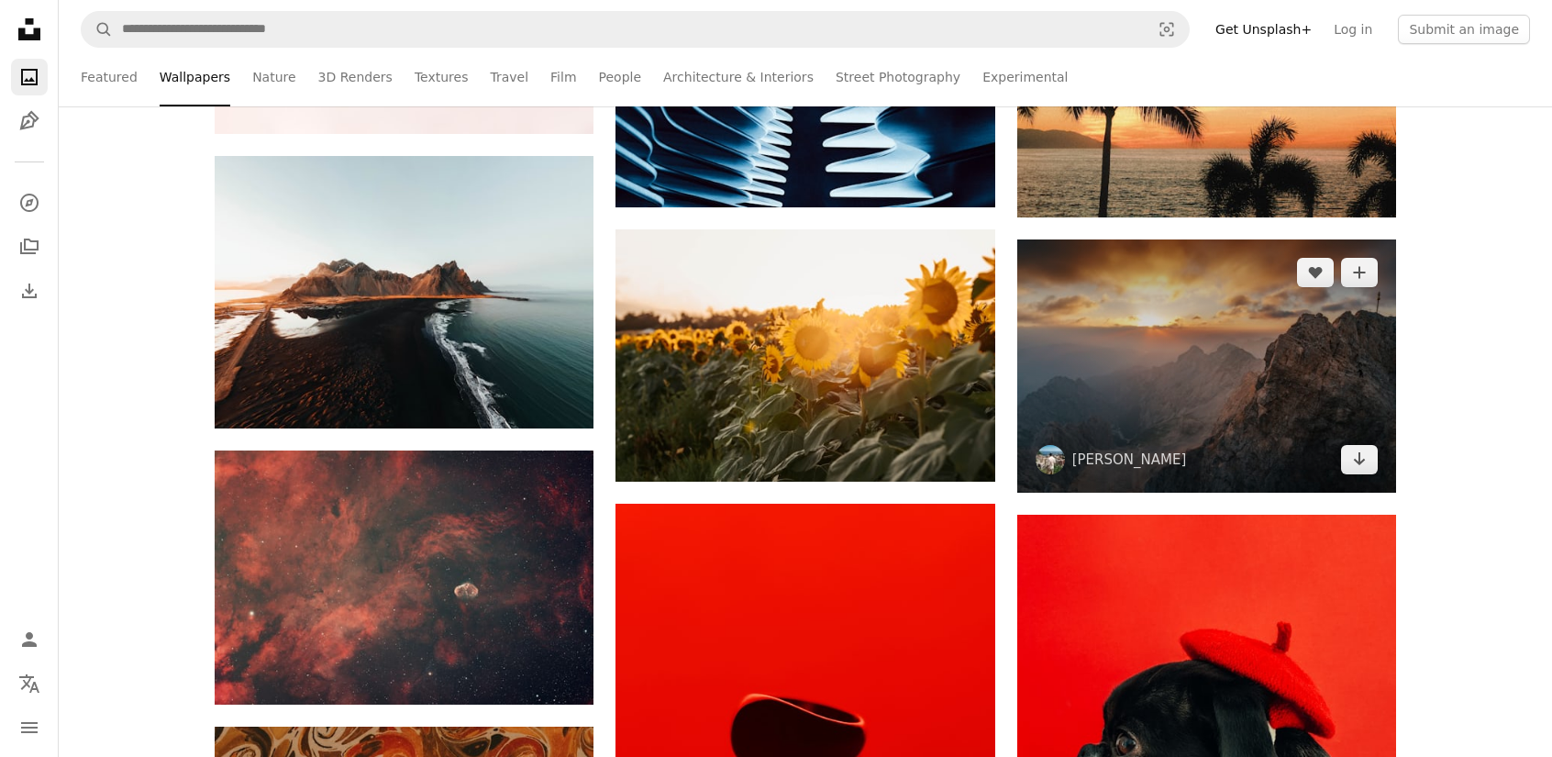
click at [1220, 359] on img at bounding box center [1206, 365] width 379 height 253
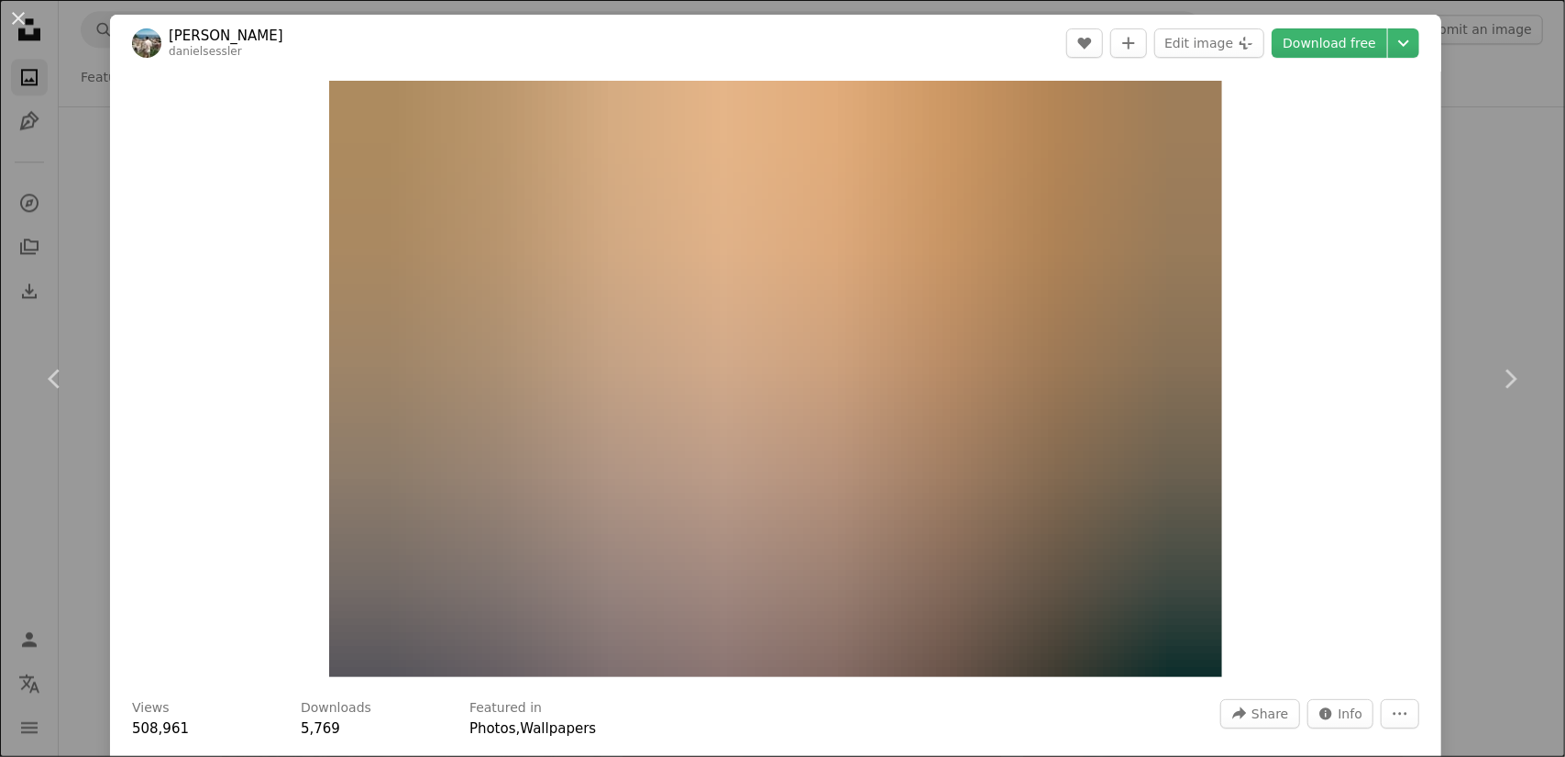
click at [1502, 173] on div "An X shape Chevron left Chevron right [PERSON_NAME] danielsessler A heart A plu…" at bounding box center [782, 378] width 1565 height 757
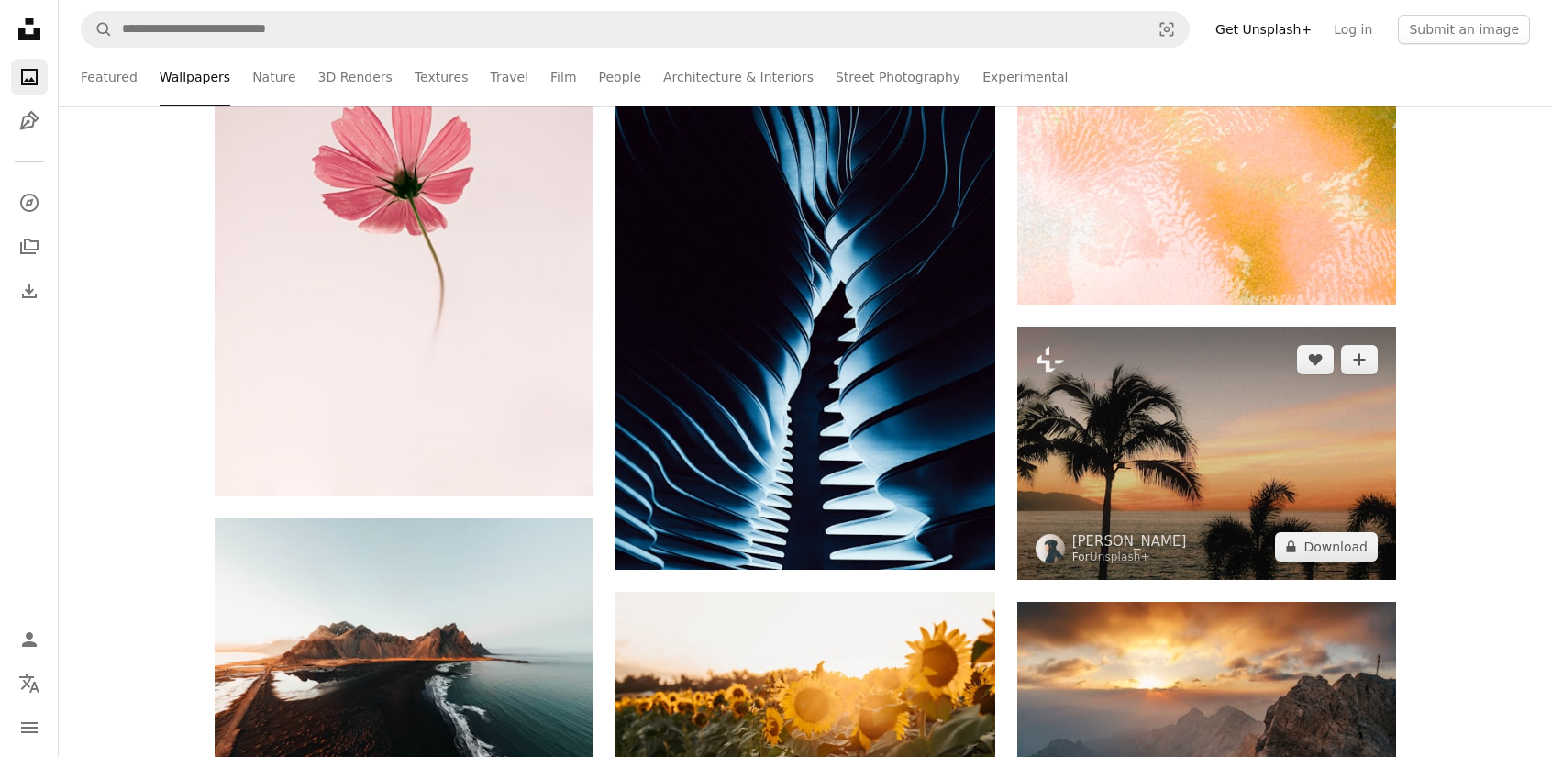
scroll to position [2659, 0]
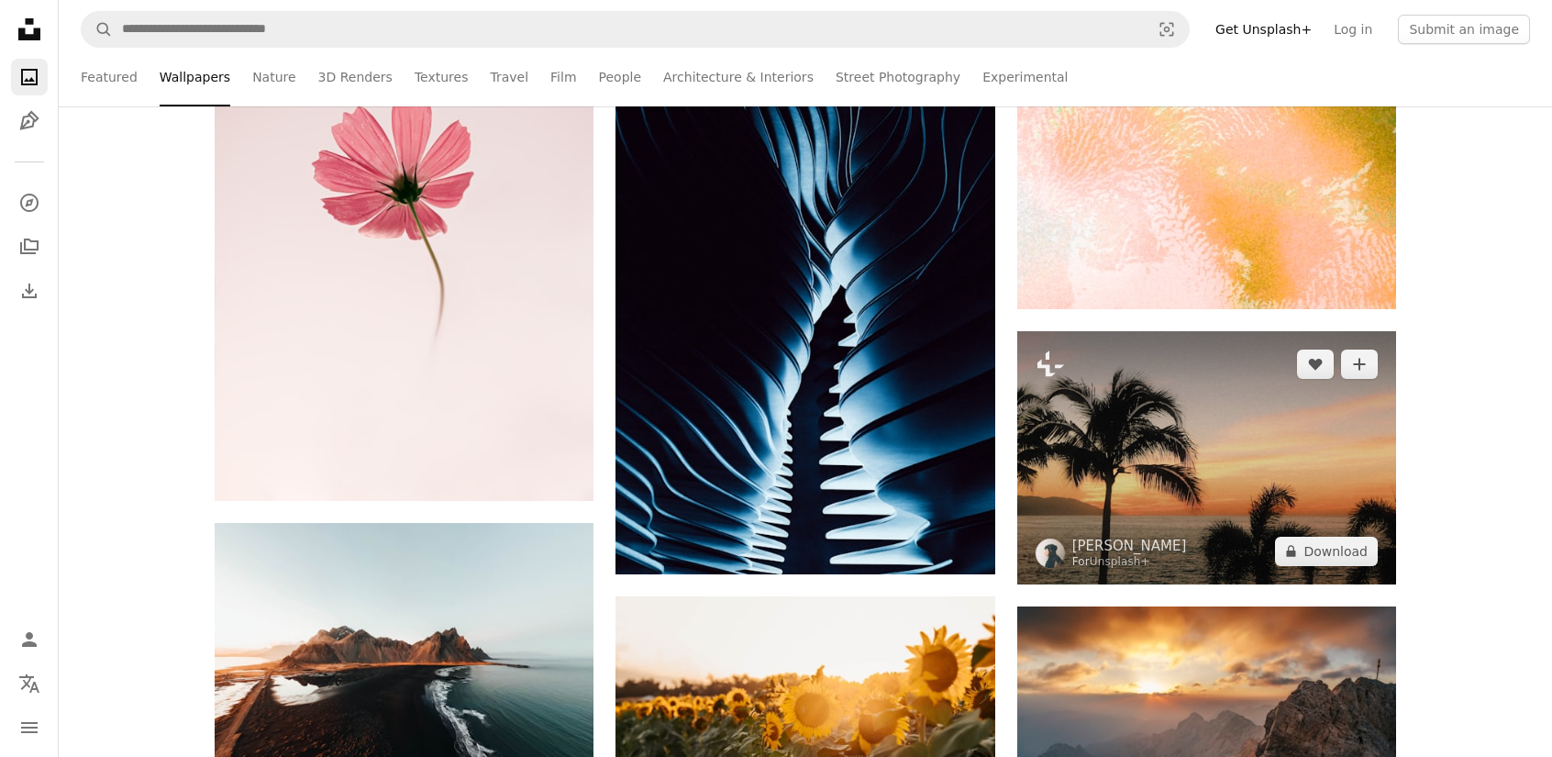
click at [1214, 428] on img at bounding box center [1206, 457] width 379 height 252
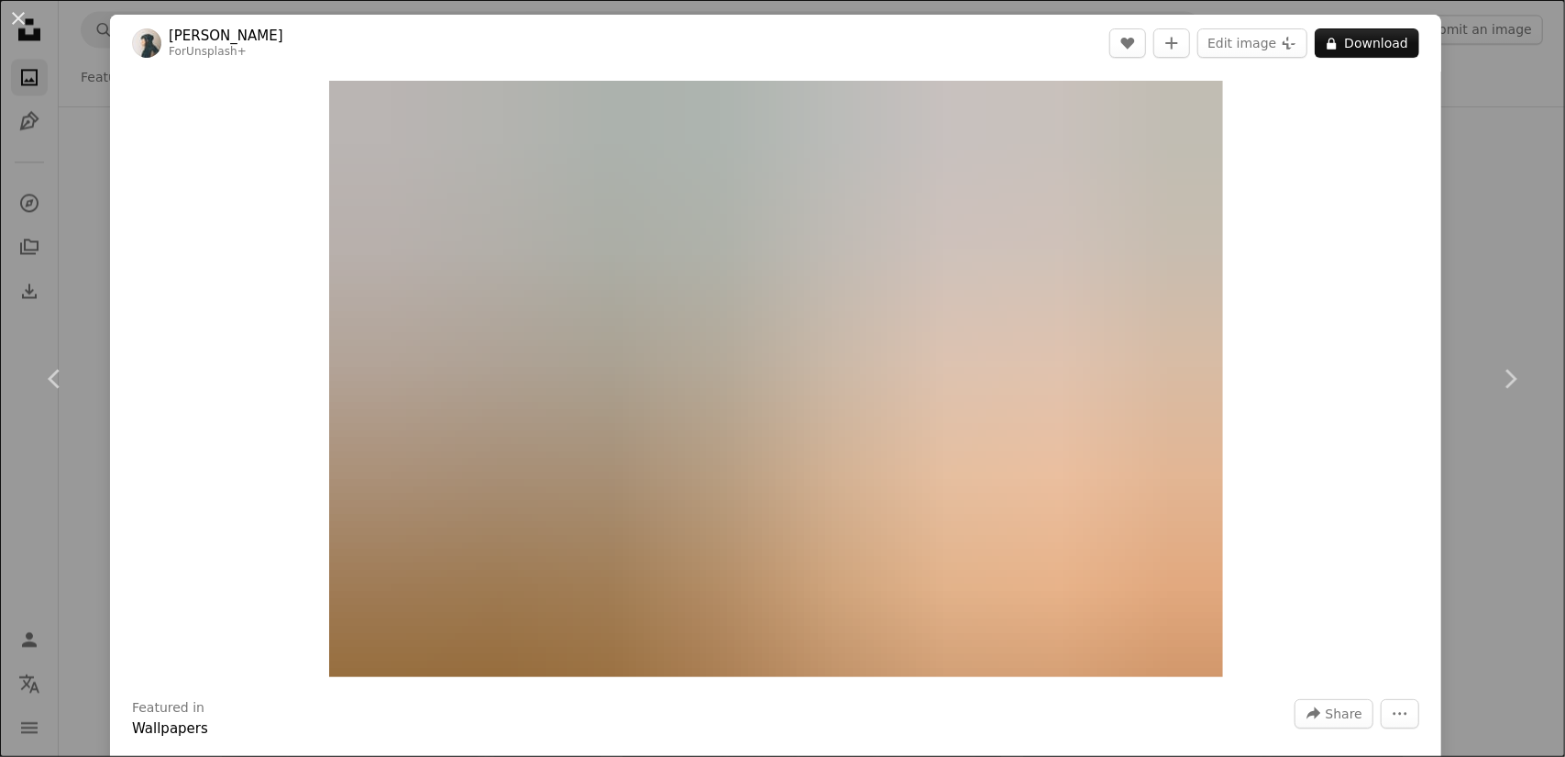
click at [1507, 276] on div "An X shape Chevron left Chevron right [PERSON_NAME] For Unsplash+ A heart A plu…" at bounding box center [782, 378] width 1565 height 757
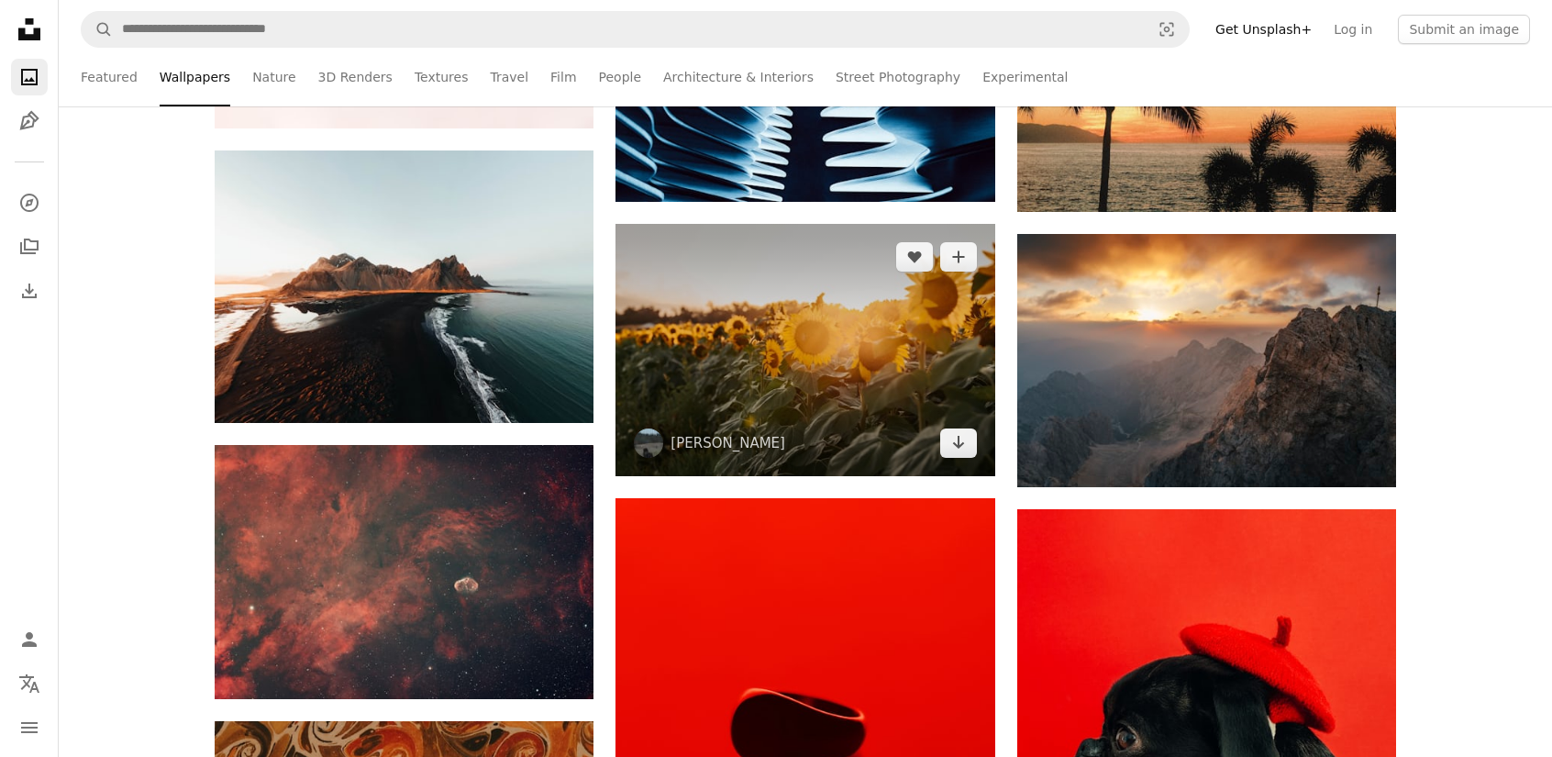
scroll to position [3026, 0]
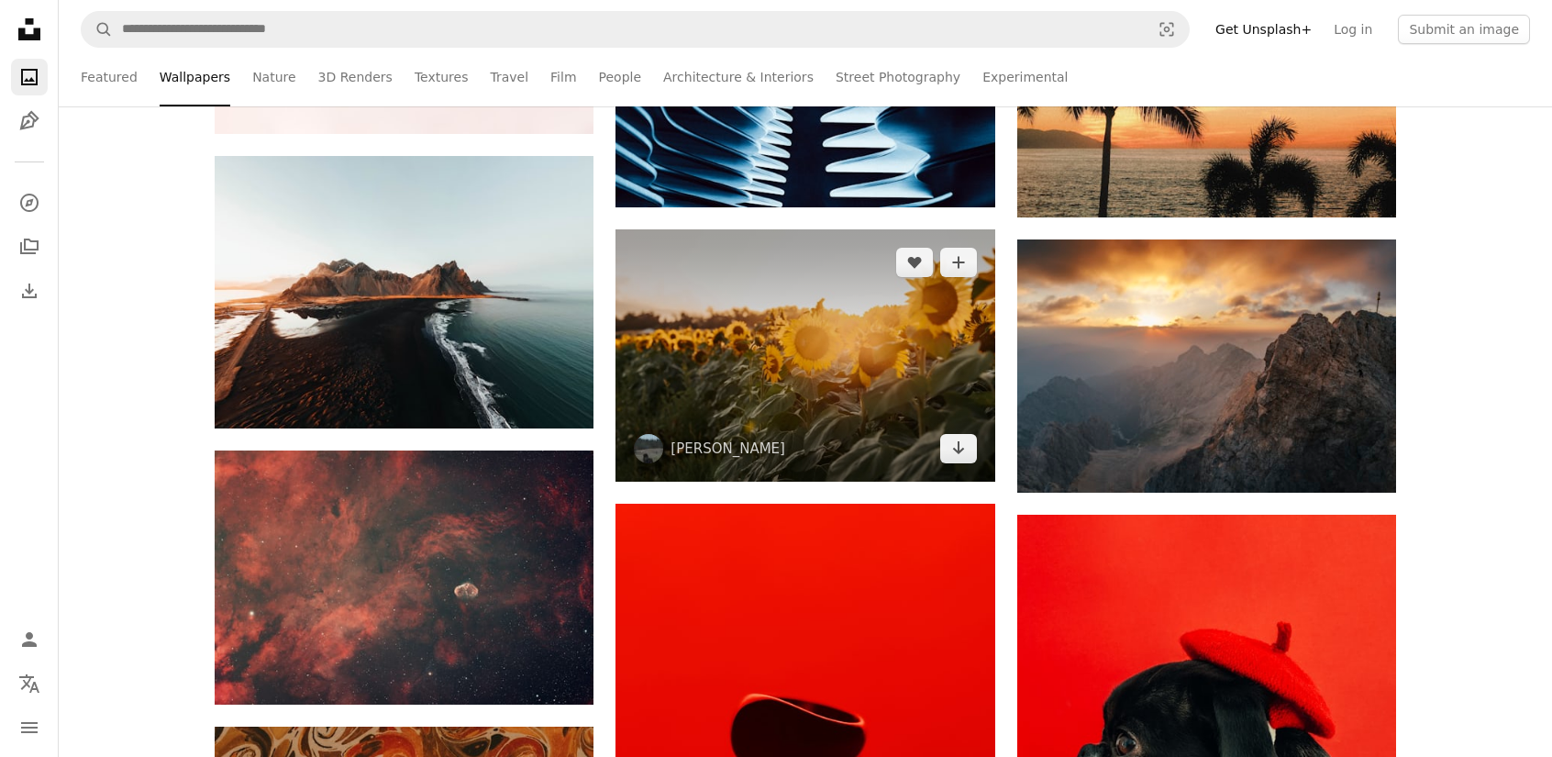
click at [790, 382] on img at bounding box center [804, 355] width 379 height 252
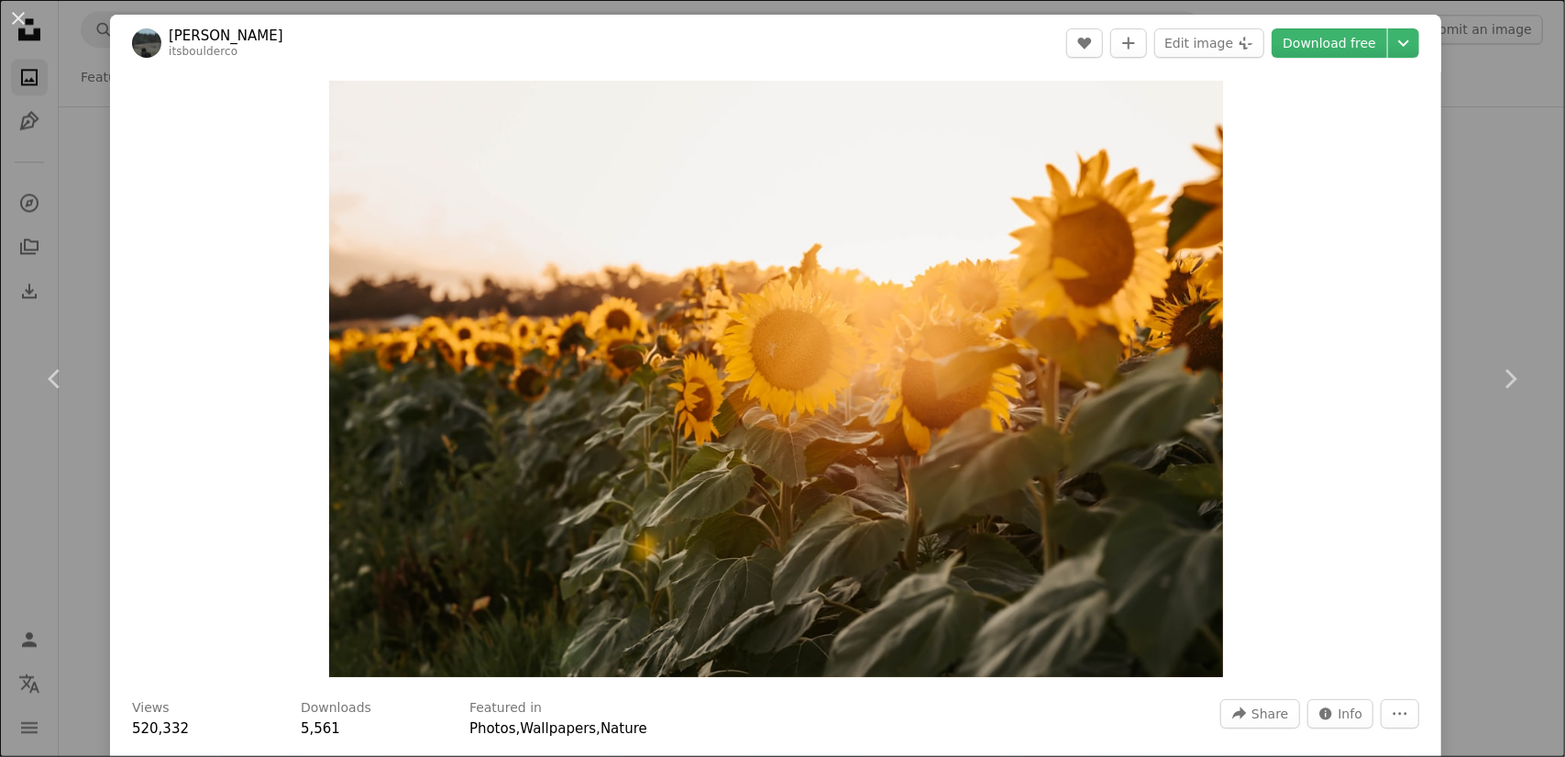
click at [1467, 253] on div "An X shape Chevron left Chevron right [PERSON_NAME] itsboulderco A heart A plus…" at bounding box center [782, 378] width 1565 height 757
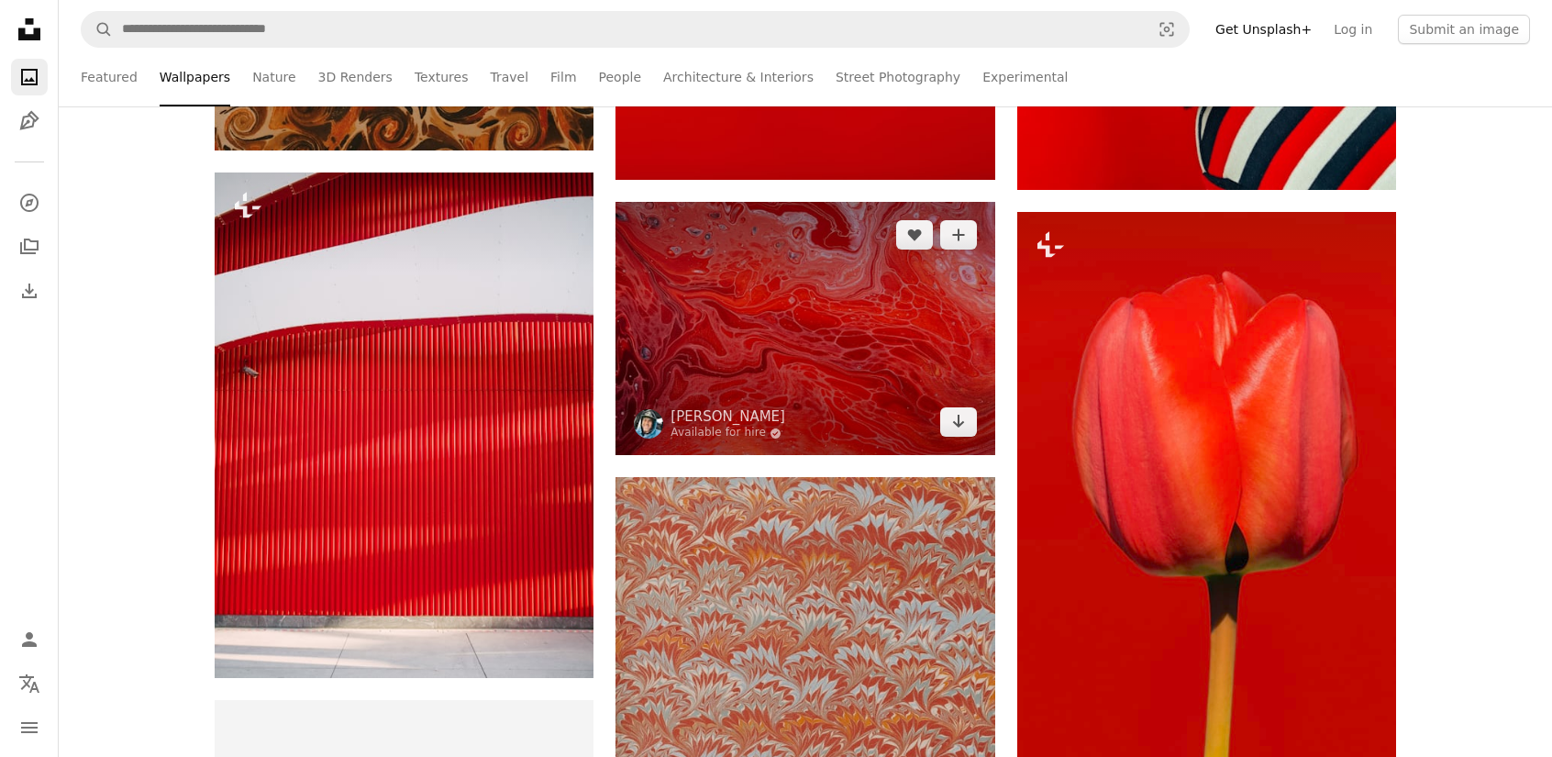
scroll to position [3852, 0]
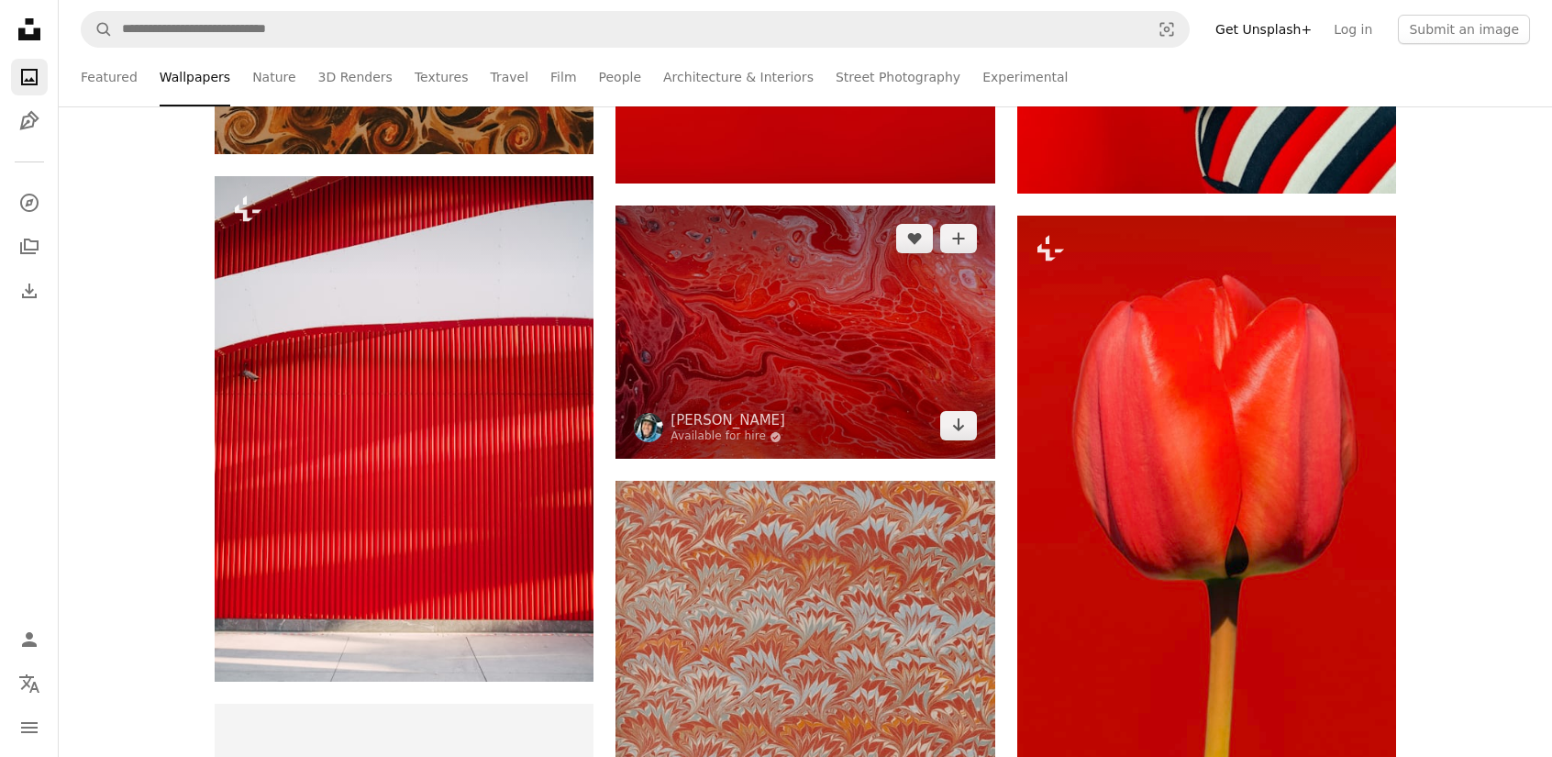
click at [813, 351] on img at bounding box center [804, 331] width 379 height 253
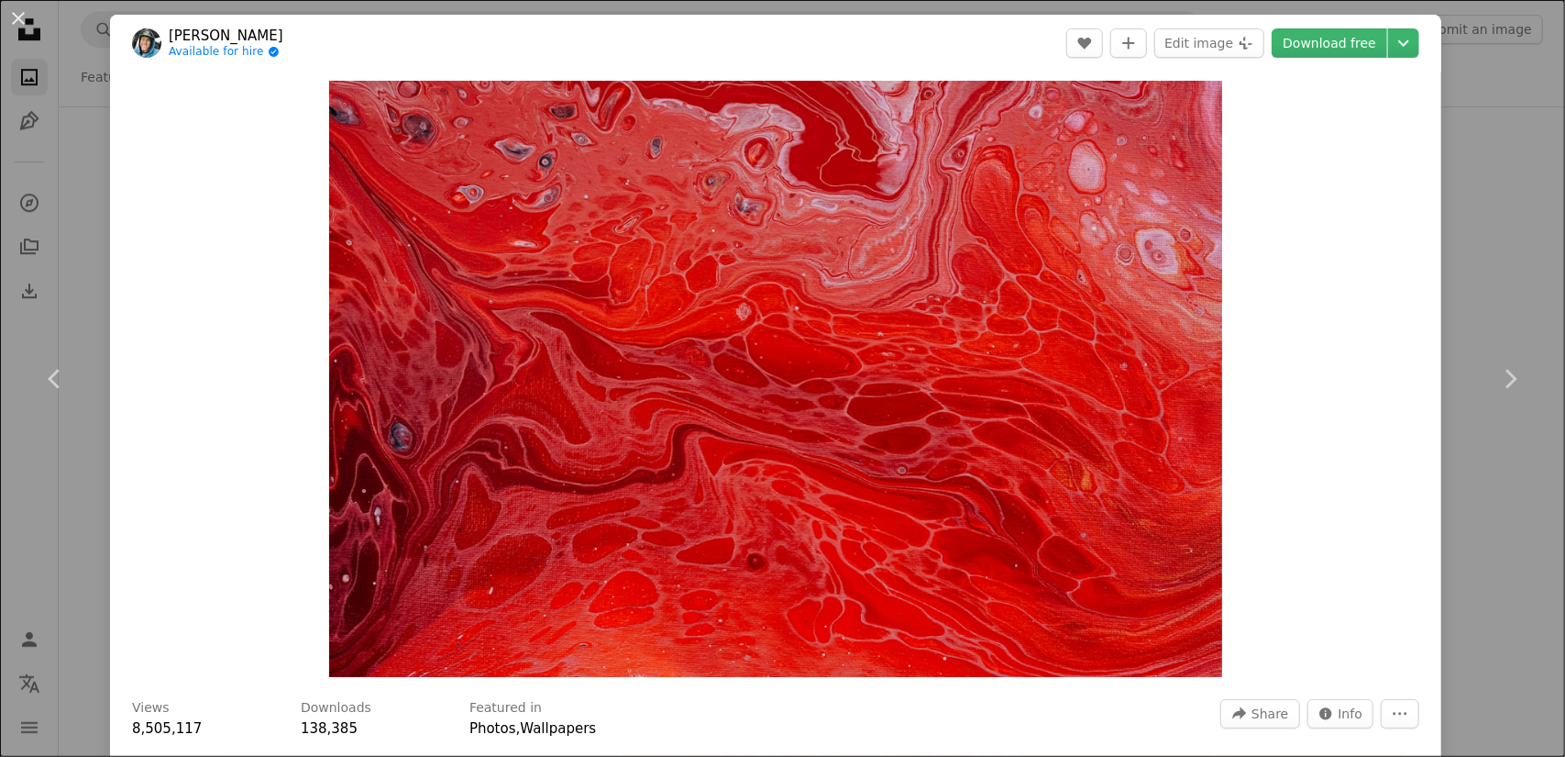
click at [1506, 186] on div "An X shape Chevron left Chevron right [PERSON_NAME] Available for hire A checkm…" at bounding box center [782, 378] width 1565 height 757
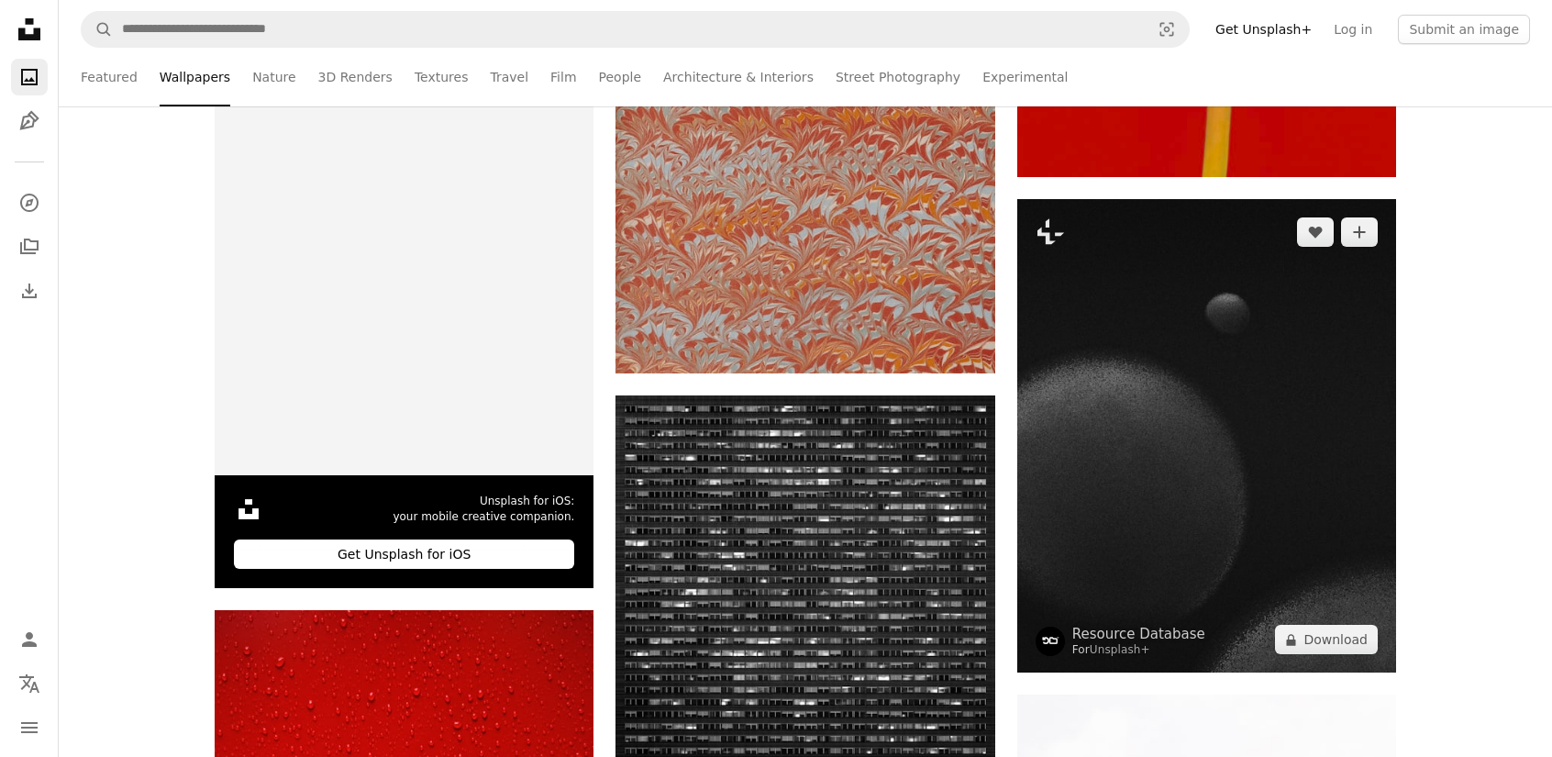
scroll to position [4494, 0]
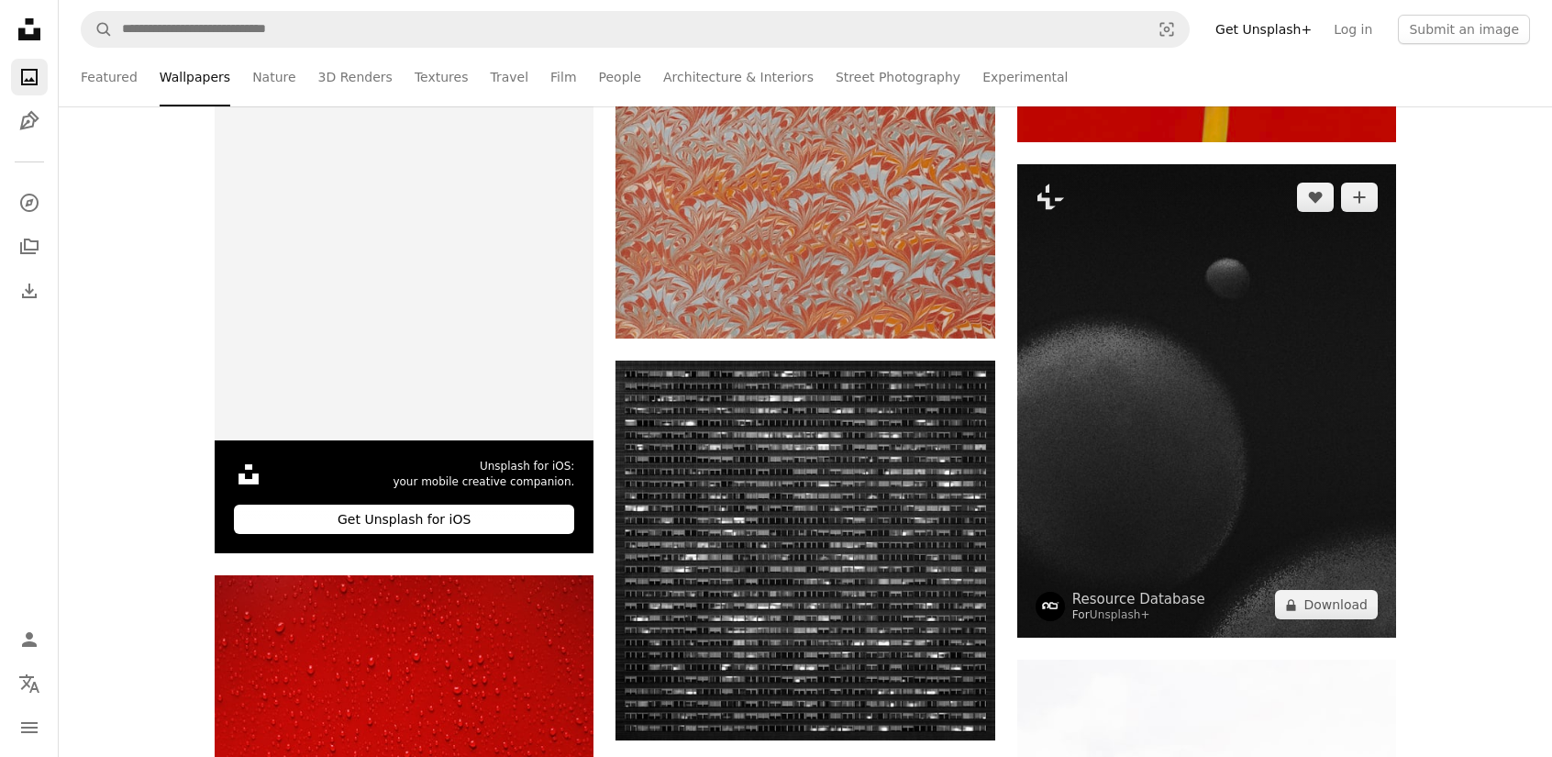
click at [1086, 332] on img at bounding box center [1206, 401] width 379 height 474
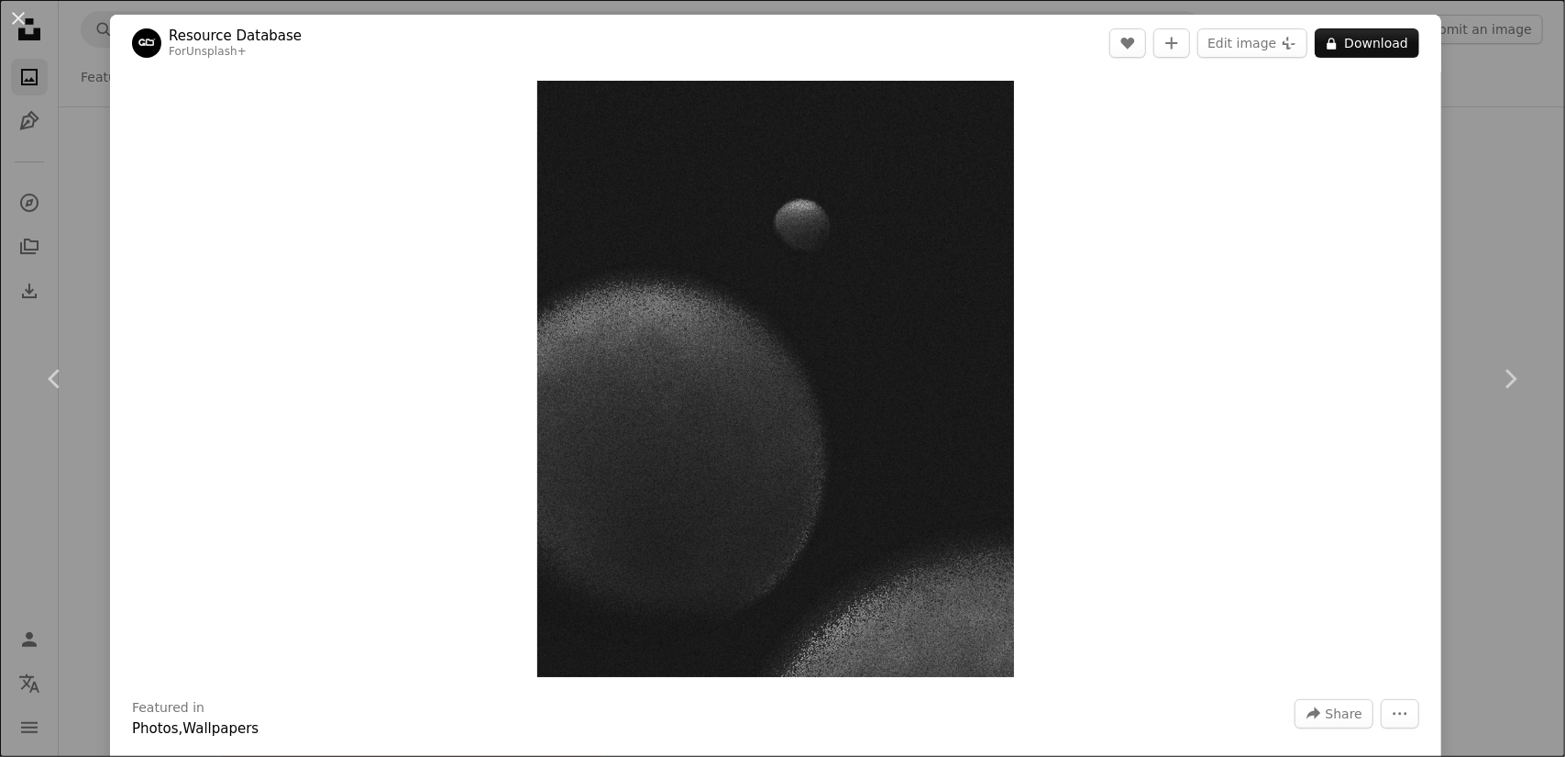
click at [1494, 206] on div "An X shape Chevron left Chevron right Resource Database For Unsplash+ A heart A…" at bounding box center [782, 378] width 1565 height 757
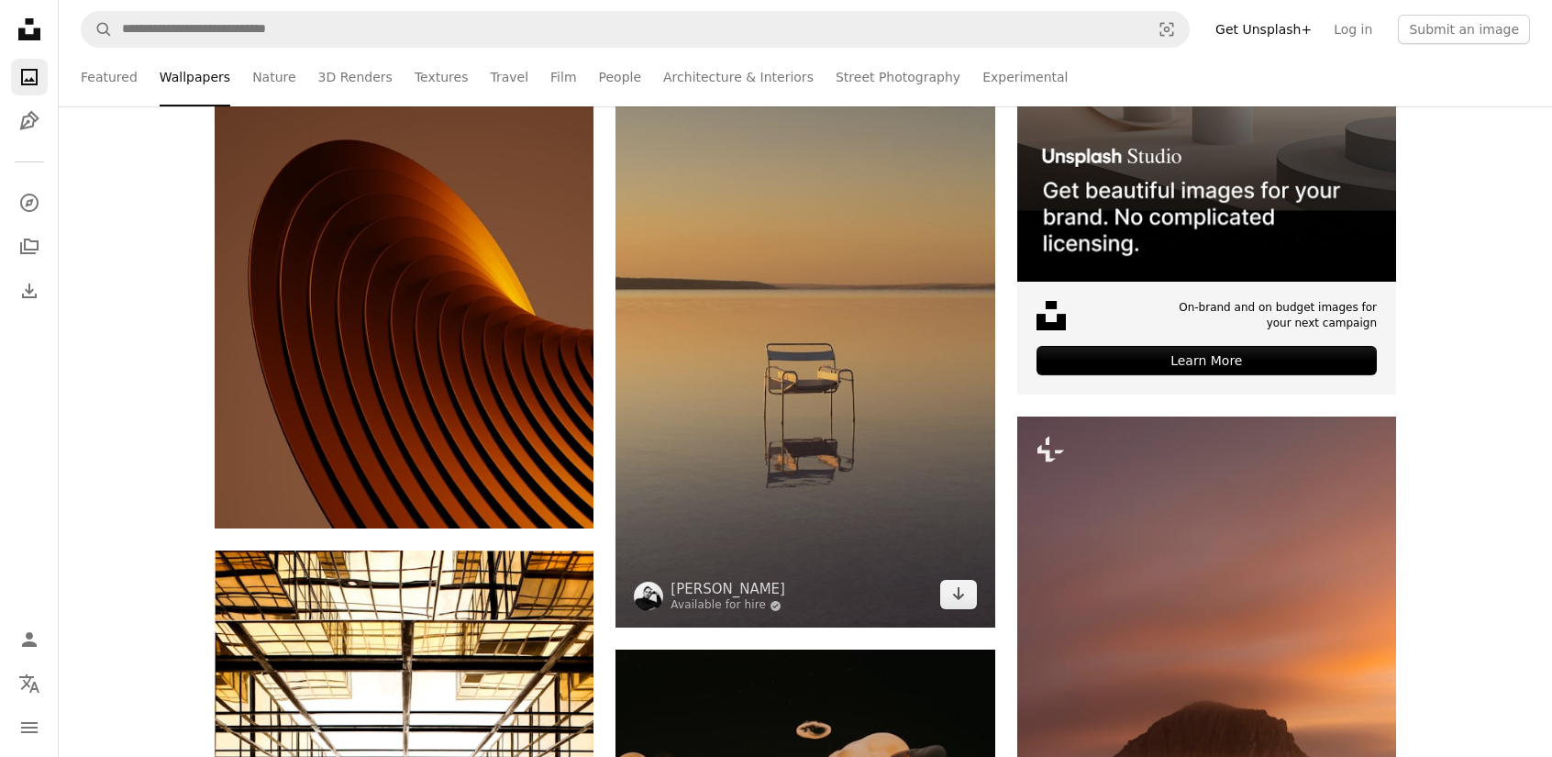
scroll to position [6878, 0]
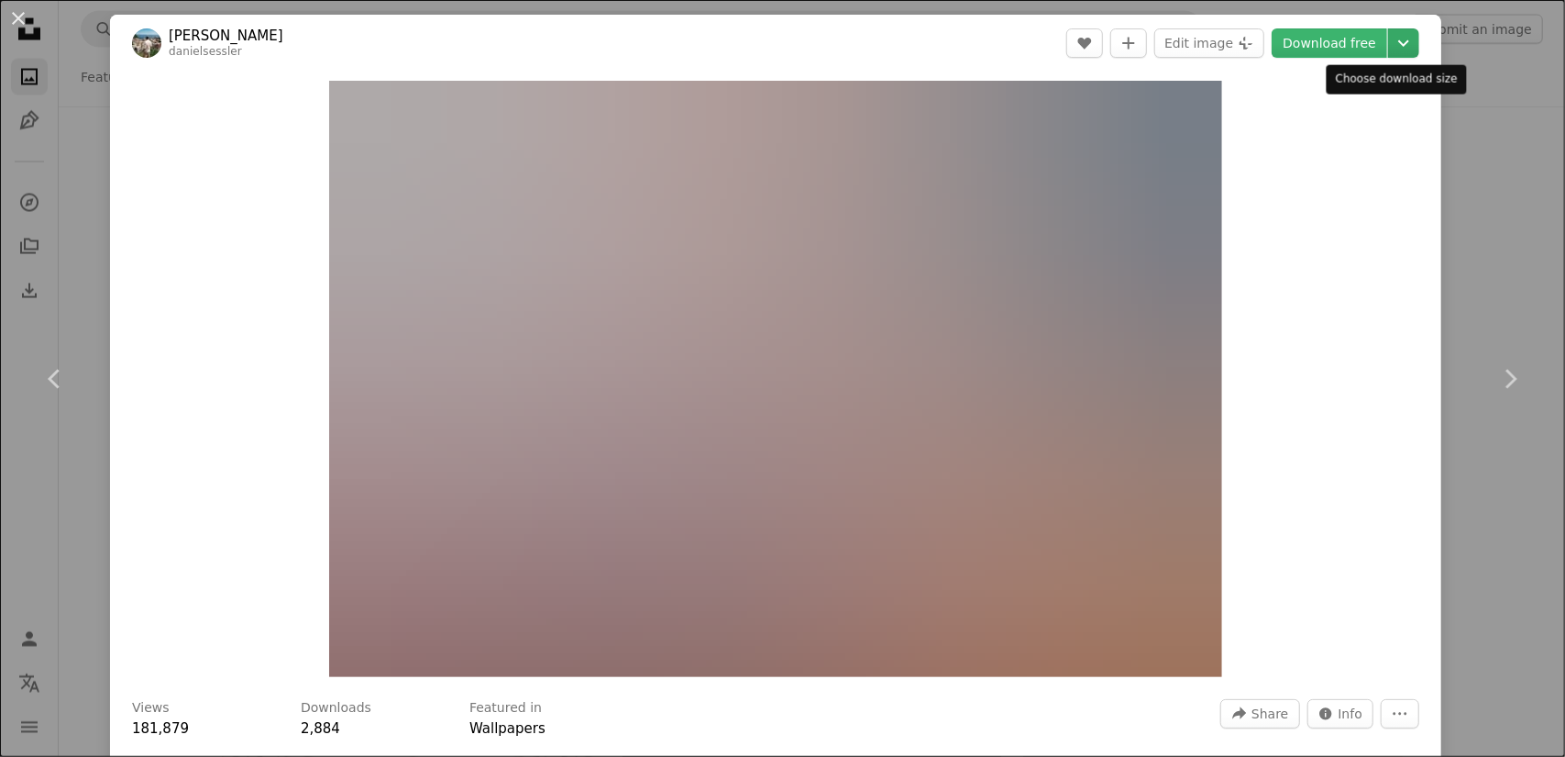
click at [1399, 43] on icon "Choose download size" at bounding box center [1404, 43] width 11 height 6
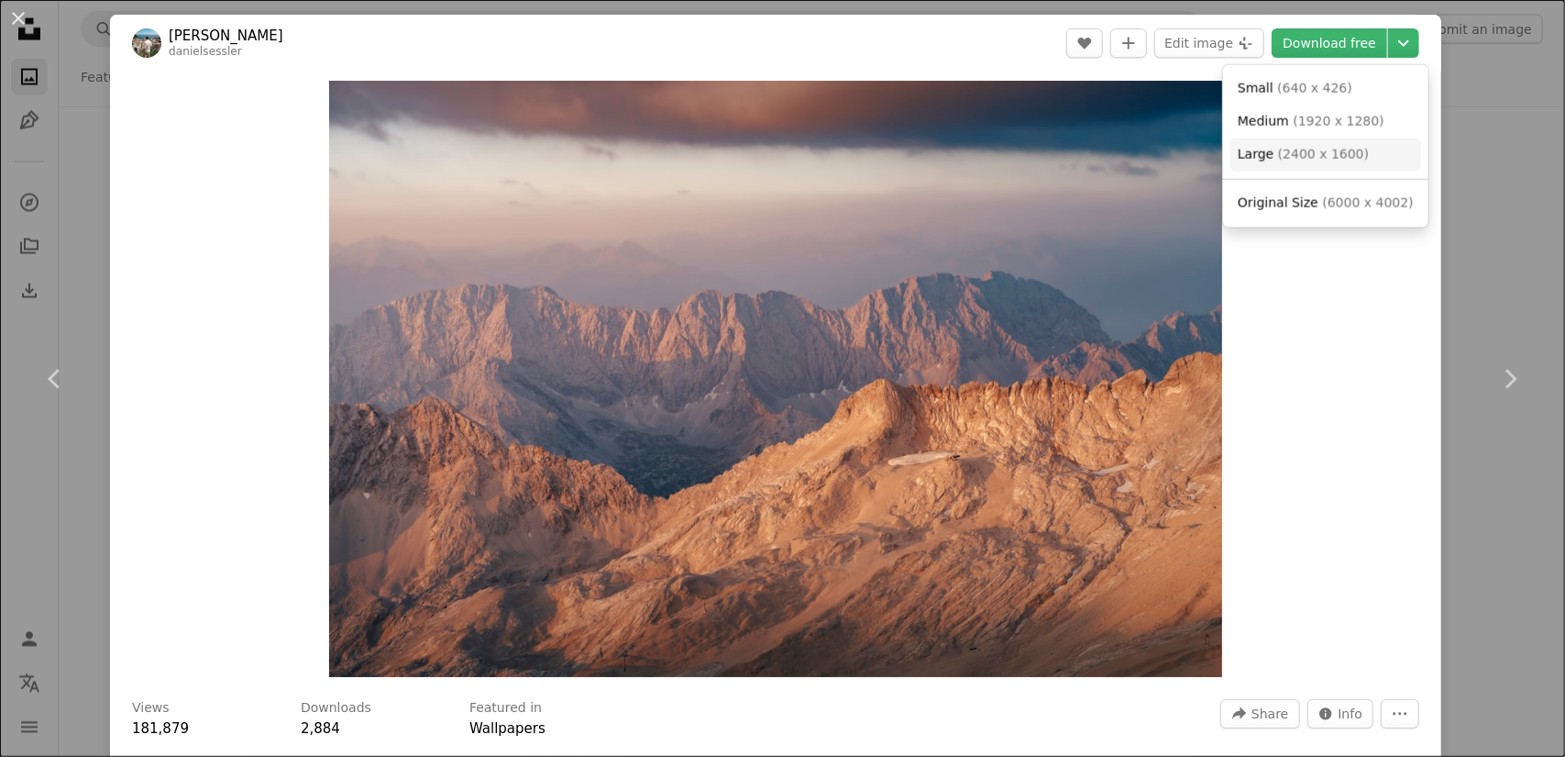
click at [1317, 168] on link "Large ( 2400 x 1600 )" at bounding box center [1326, 154] width 191 height 33
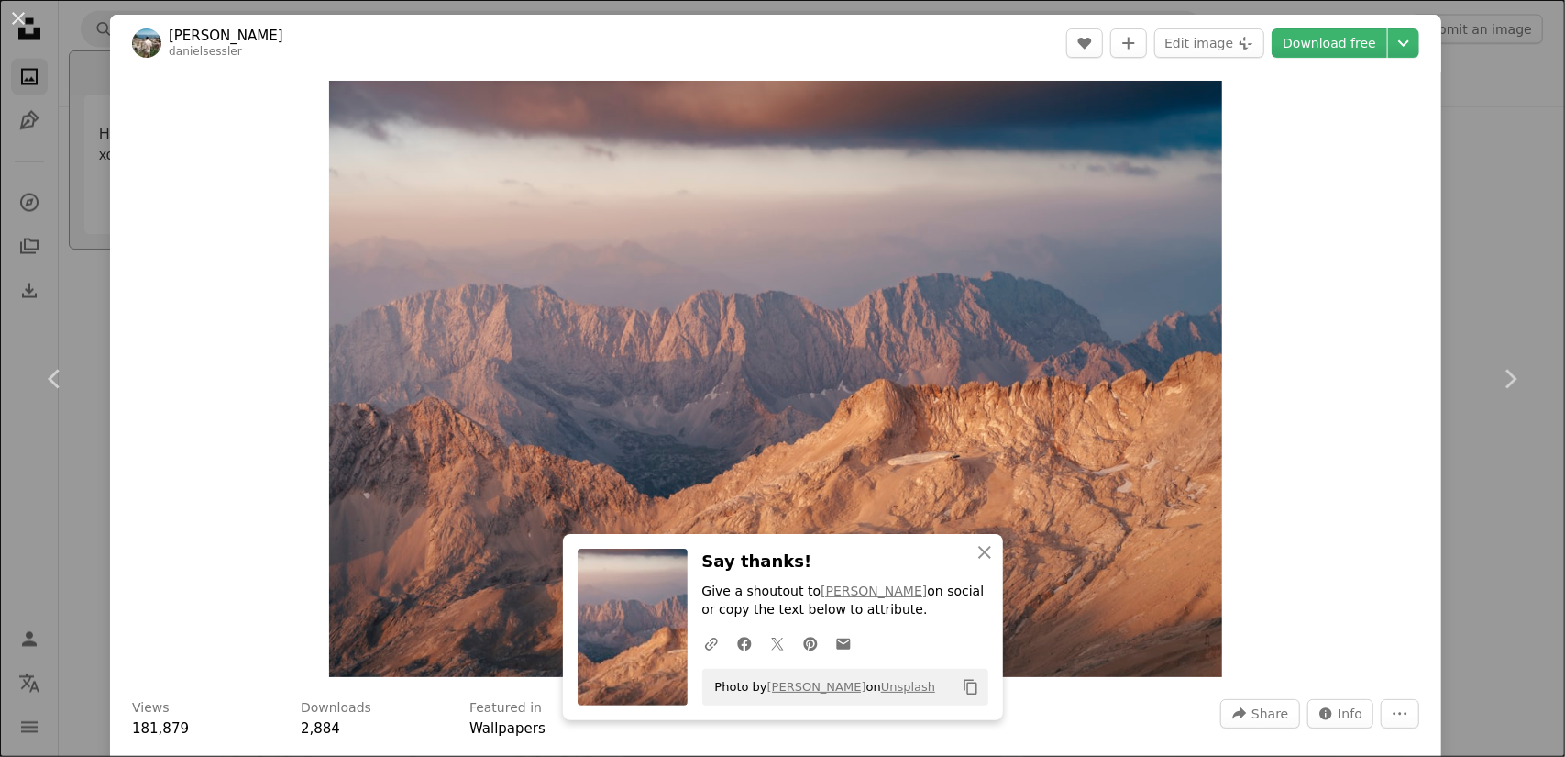
click at [895, 551] on h3 "Say thanks!" at bounding box center [845, 561] width 286 height 27
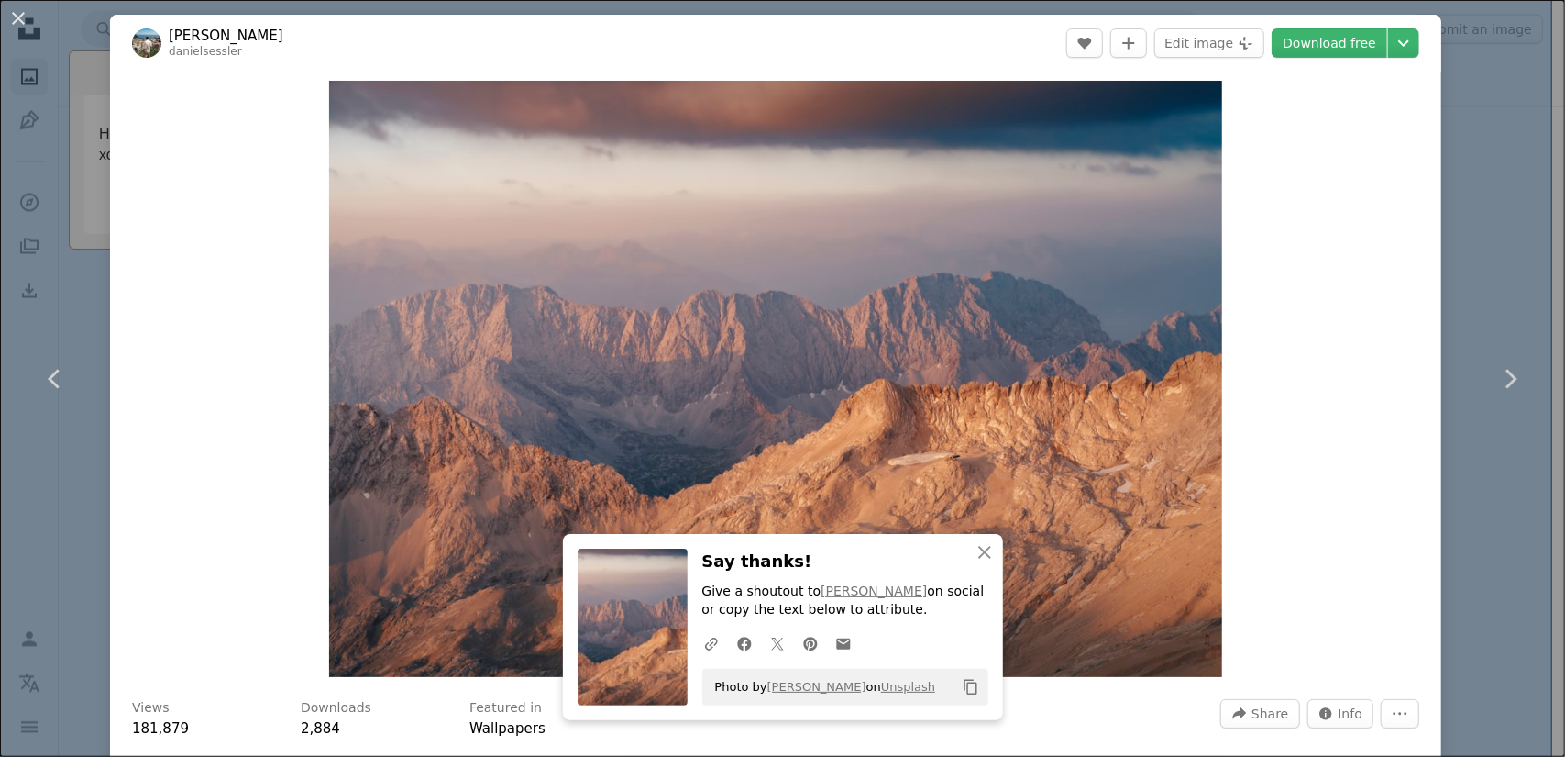
click at [22, 529] on div "An X shape Chevron left Chevron right An X shape Close Say thanks! Give a shout…" at bounding box center [782, 378] width 1565 height 757
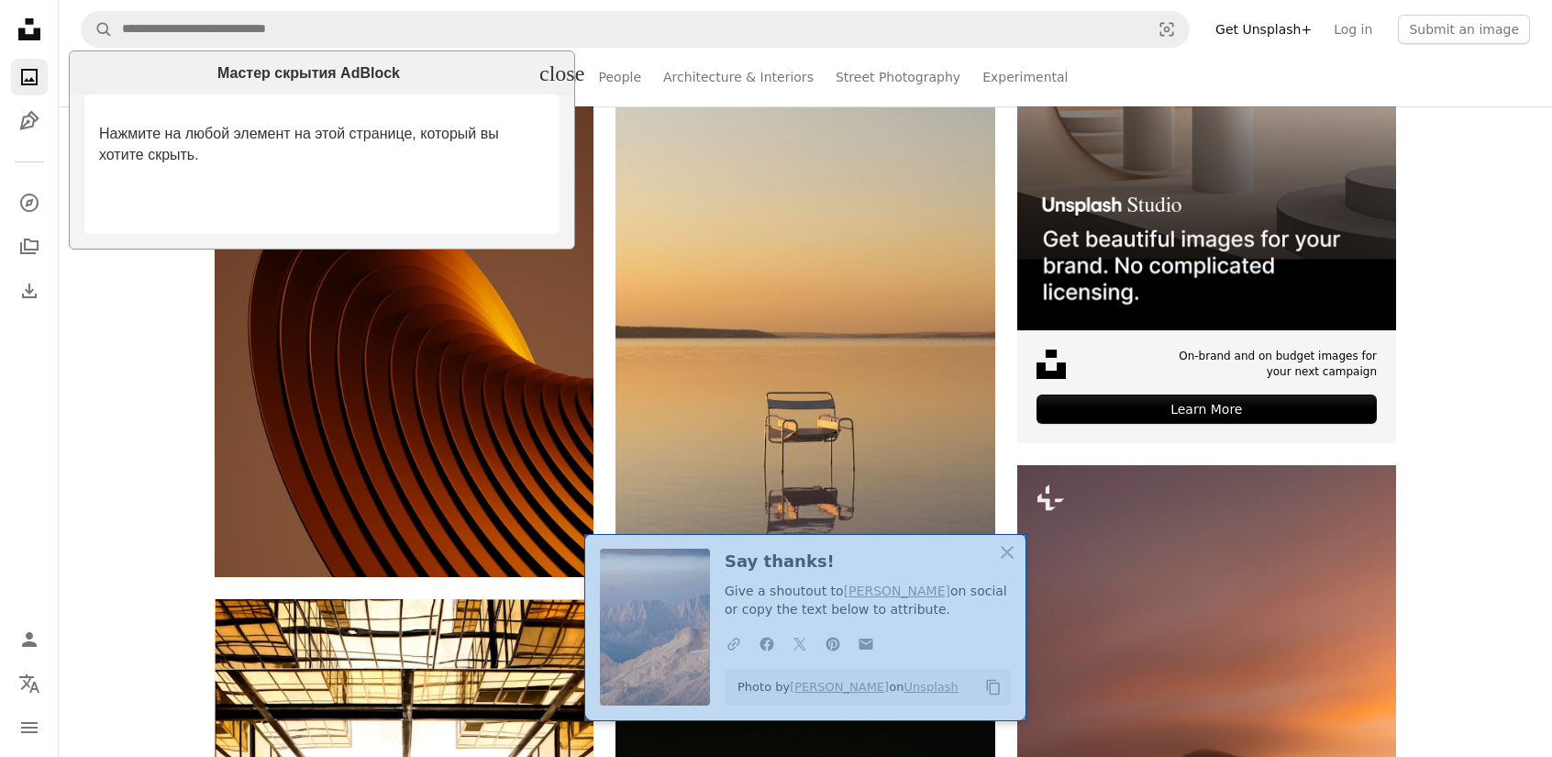
click at [608, 540] on div at bounding box center [805, 628] width 440 height 186
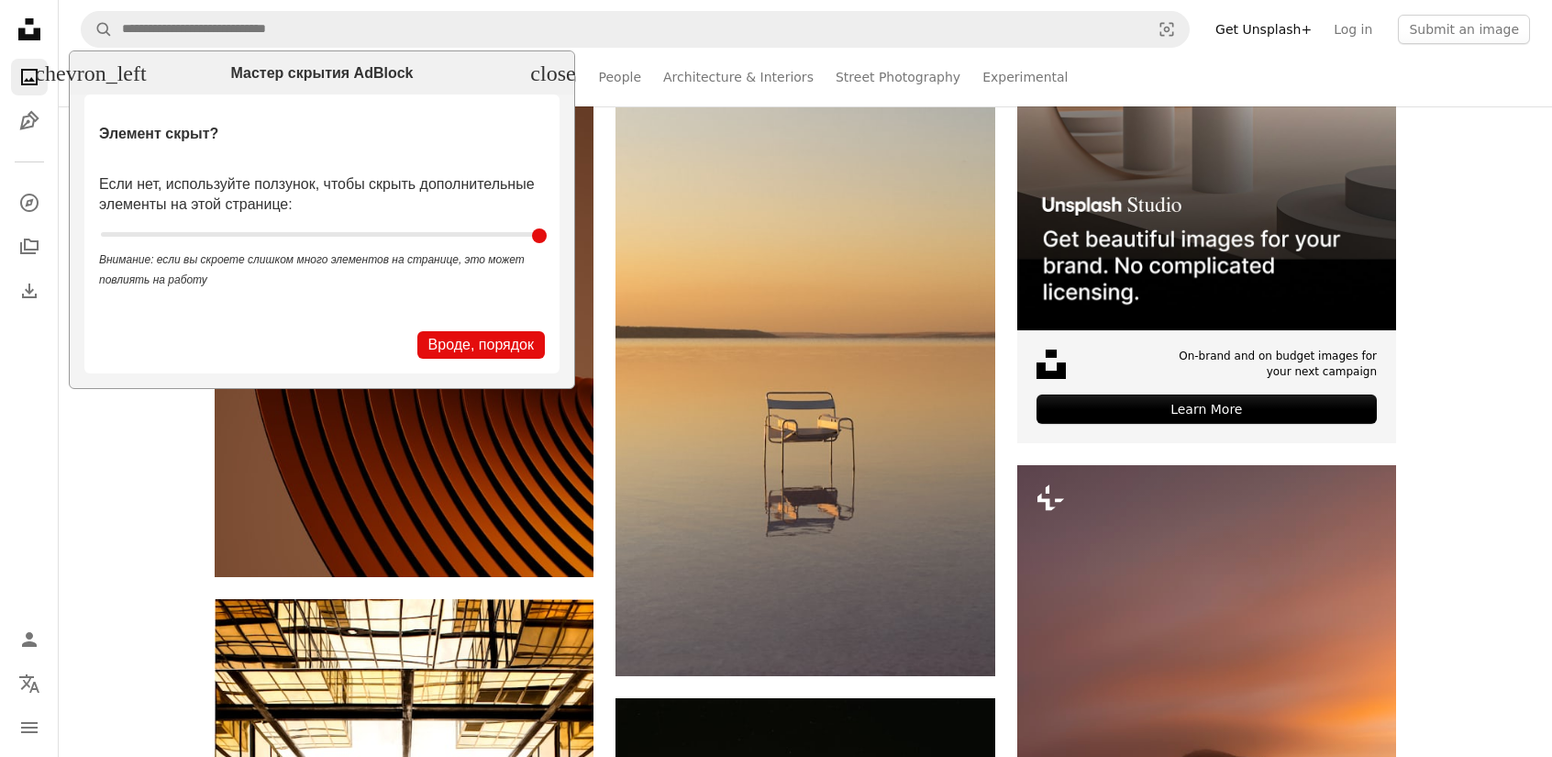
click at [477, 345] on button "Вроде, порядок" at bounding box center [480, 345] width 127 height 28
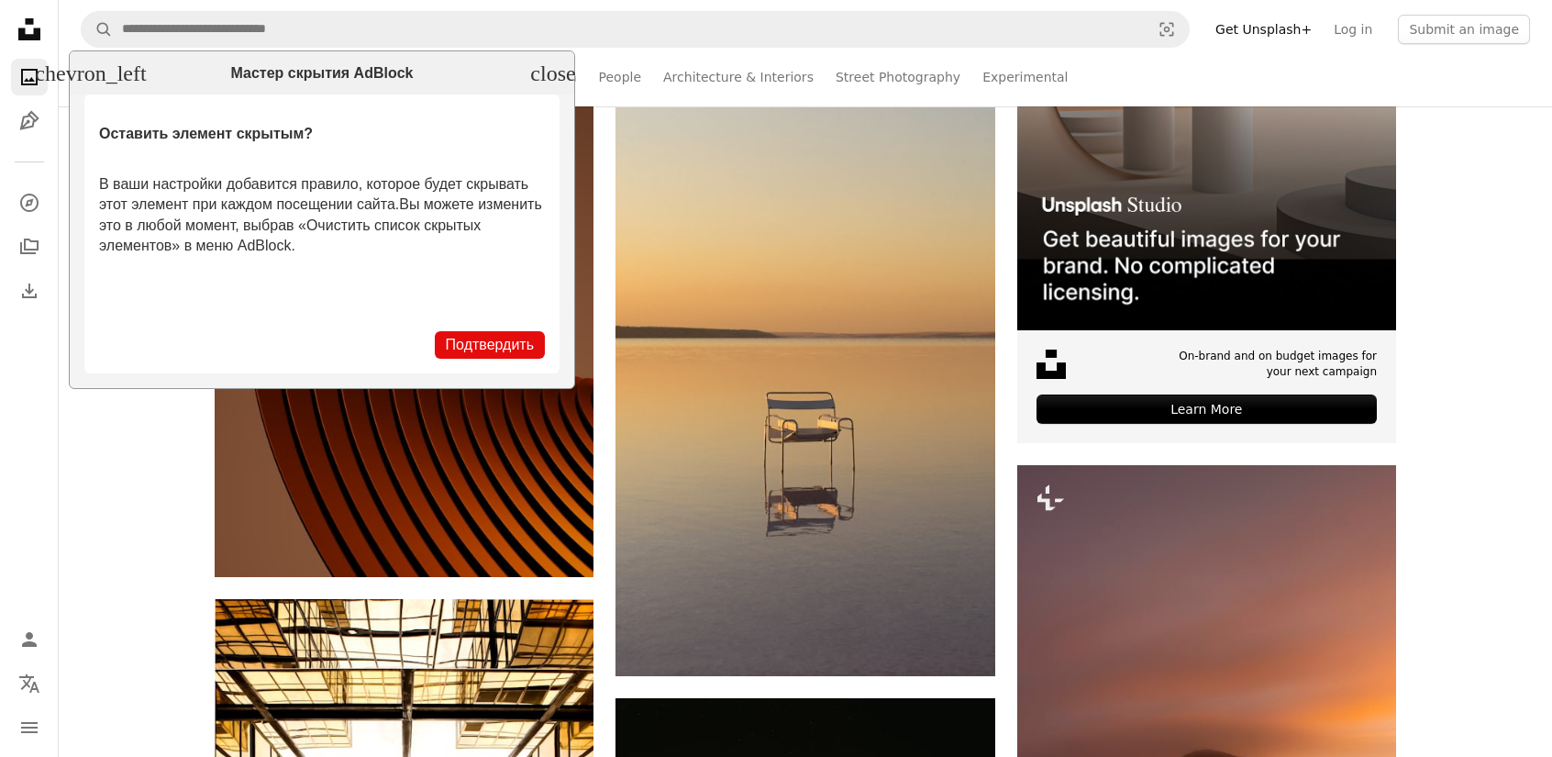
click at [484, 341] on button "Подтвердить" at bounding box center [490, 345] width 110 height 28
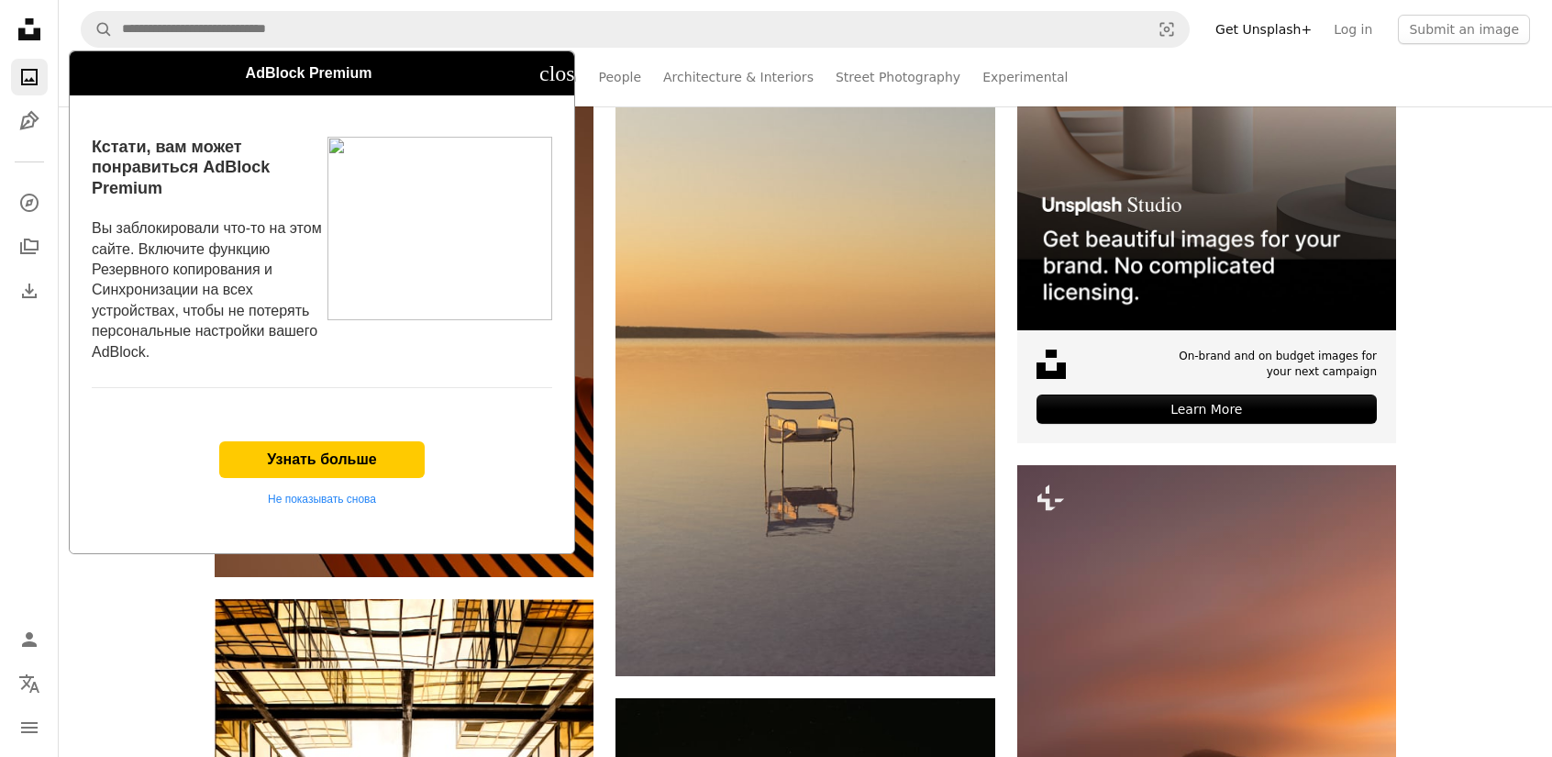
click at [554, 75] on icon "close" at bounding box center [561, 73] width 45 height 22
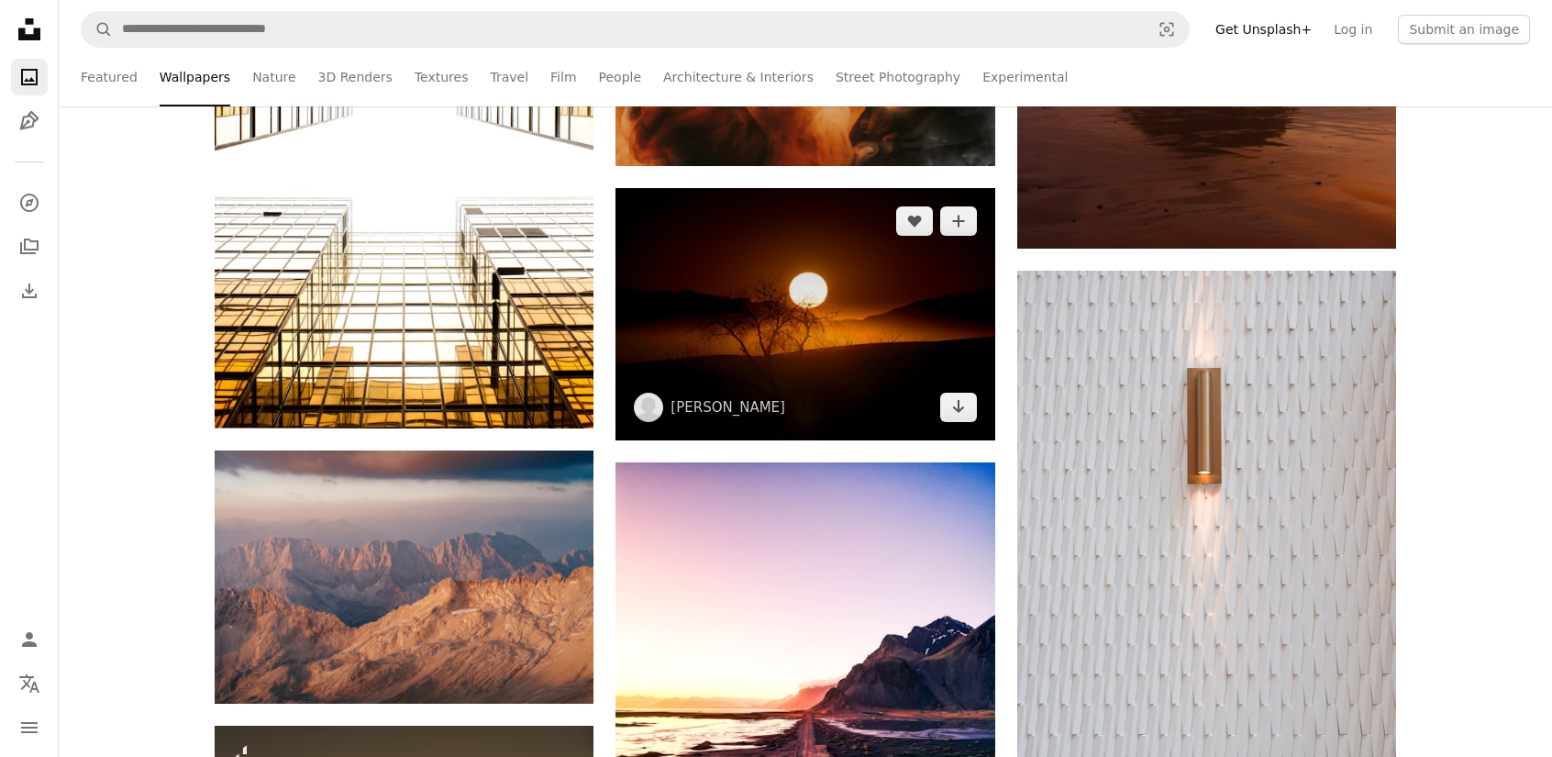
scroll to position [7703, 0]
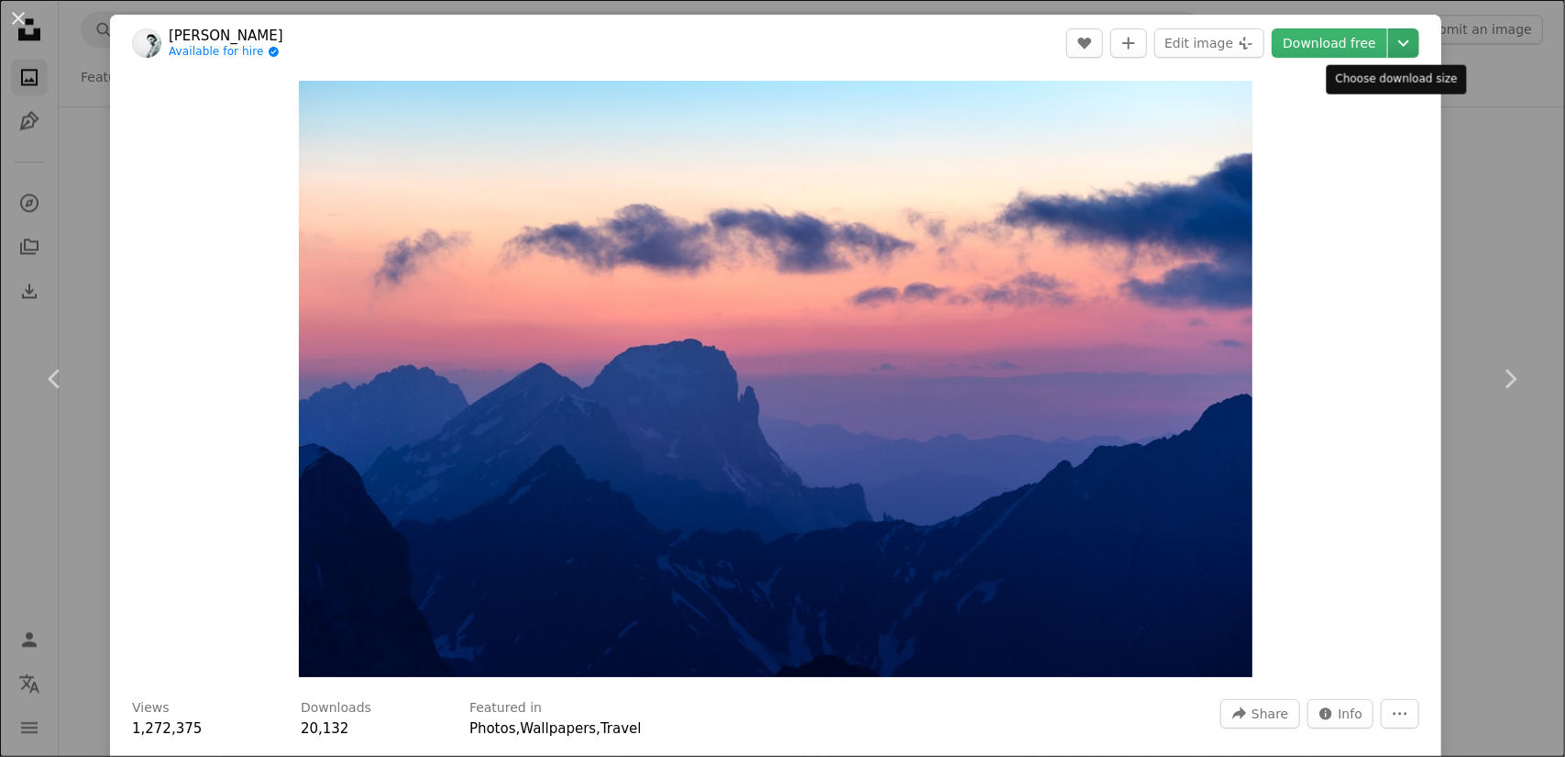
click at [1396, 49] on icon "Chevron down" at bounding box center [1403, 43] width 29 height 22
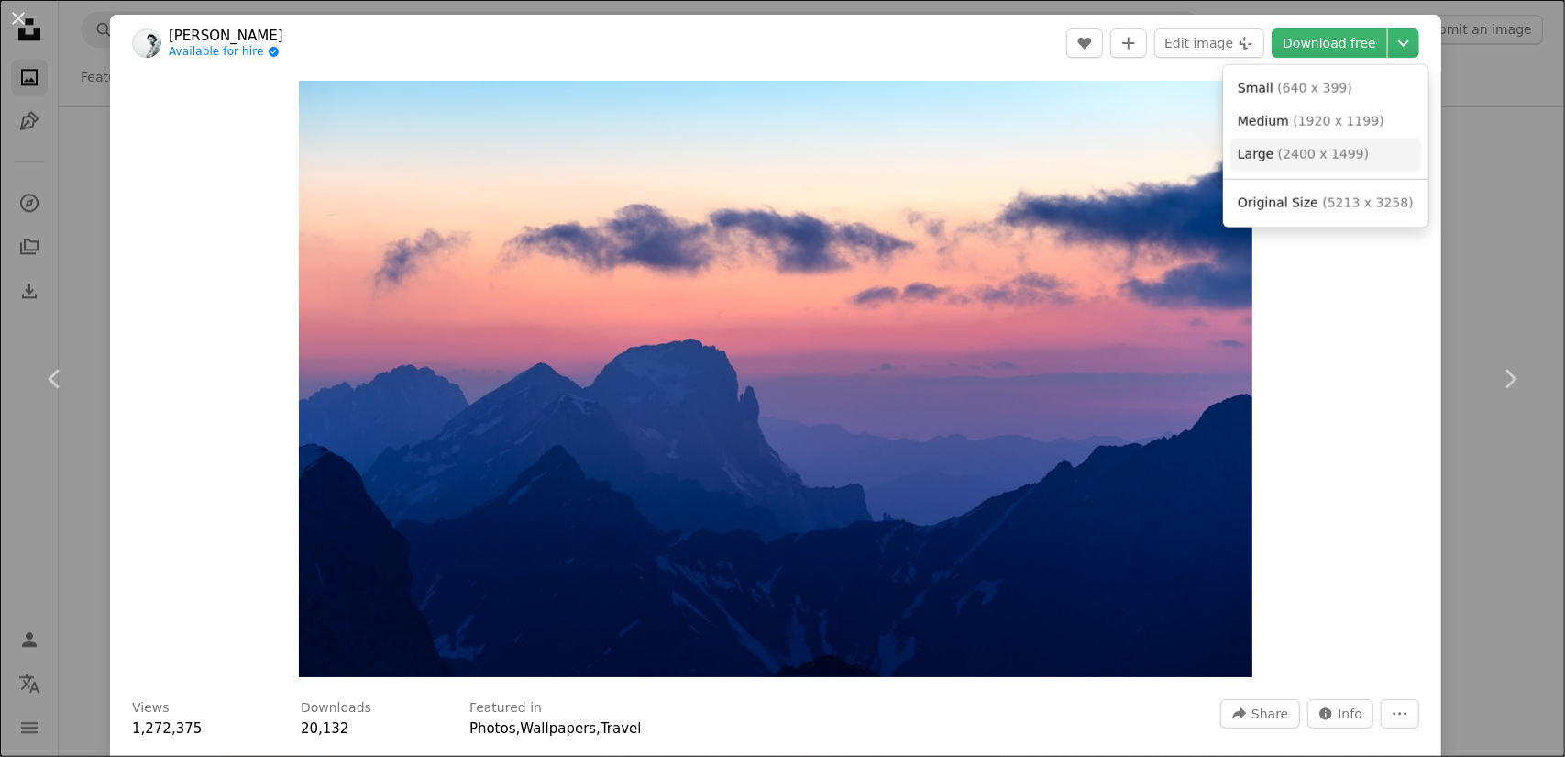
click at [1310, 165] on link "Large ( 2400 x 1499 )" at bounding box center [1326, 154] width 191 height 33
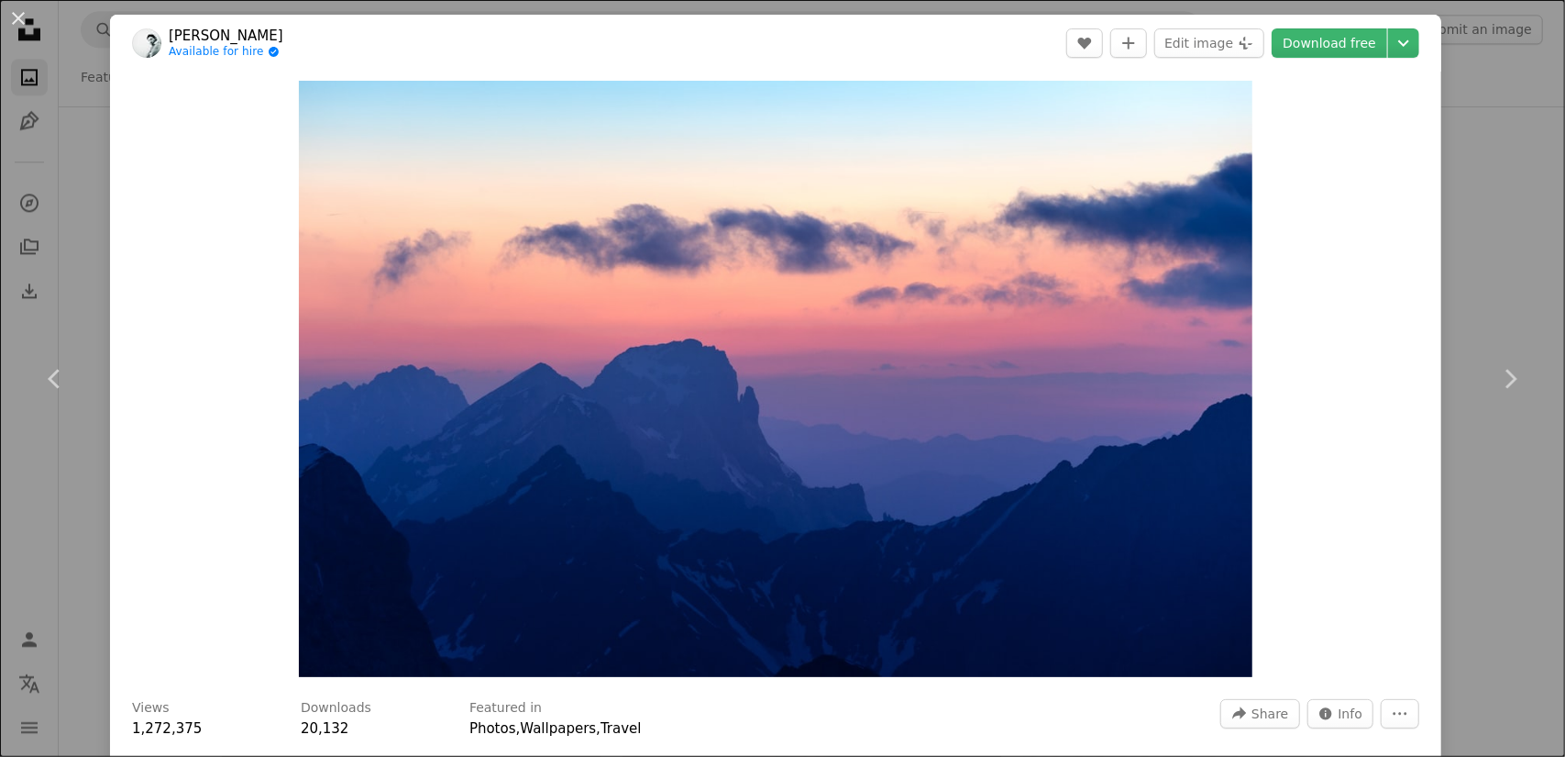
click at [1476, 225] on div "An X shape Chevron left Chevron right An X shape Close Say thanks! Give a shout…" at bounding box center [782, 378] width 1565 height 757
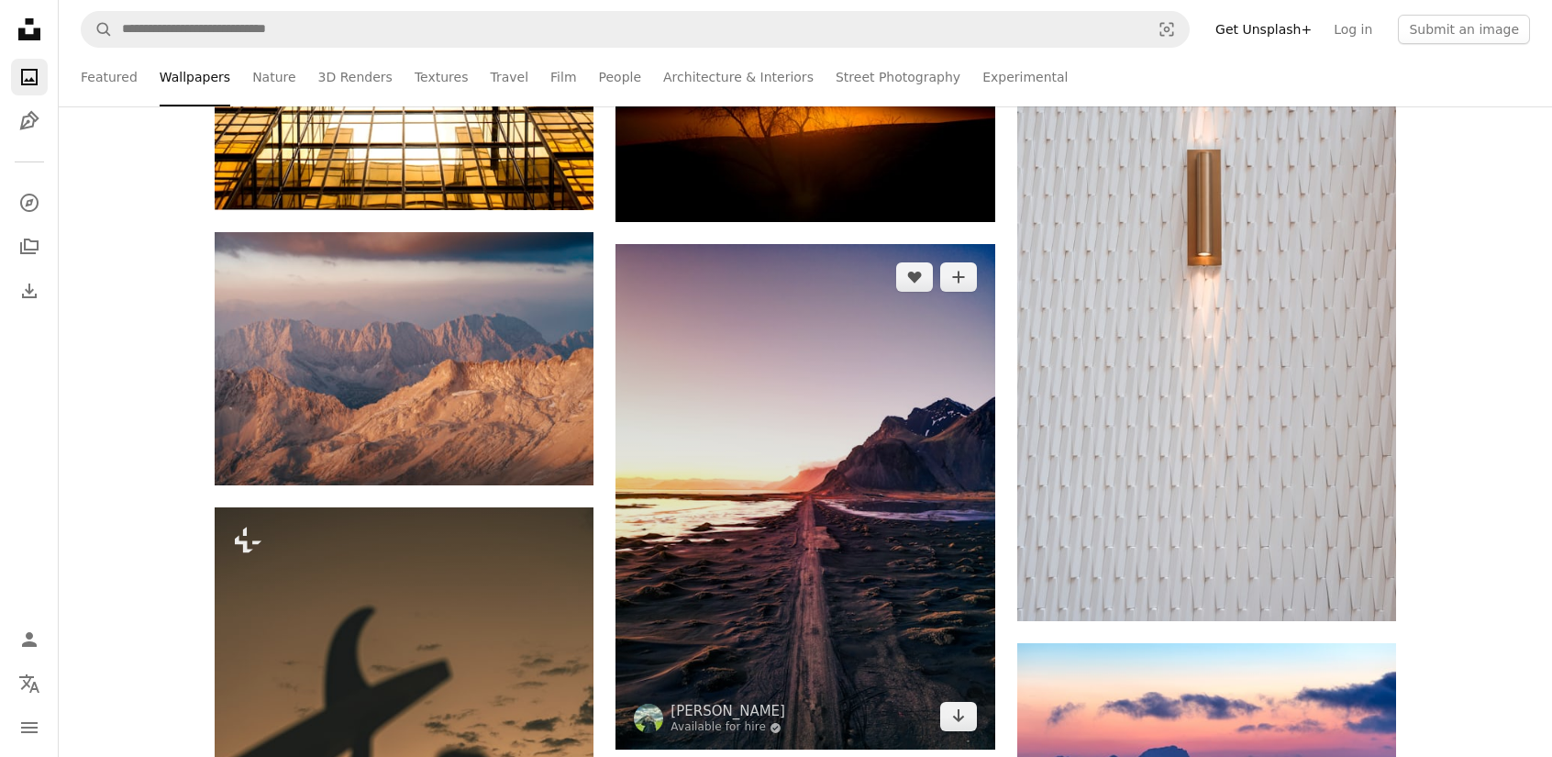
scroll to position [7887, 0]
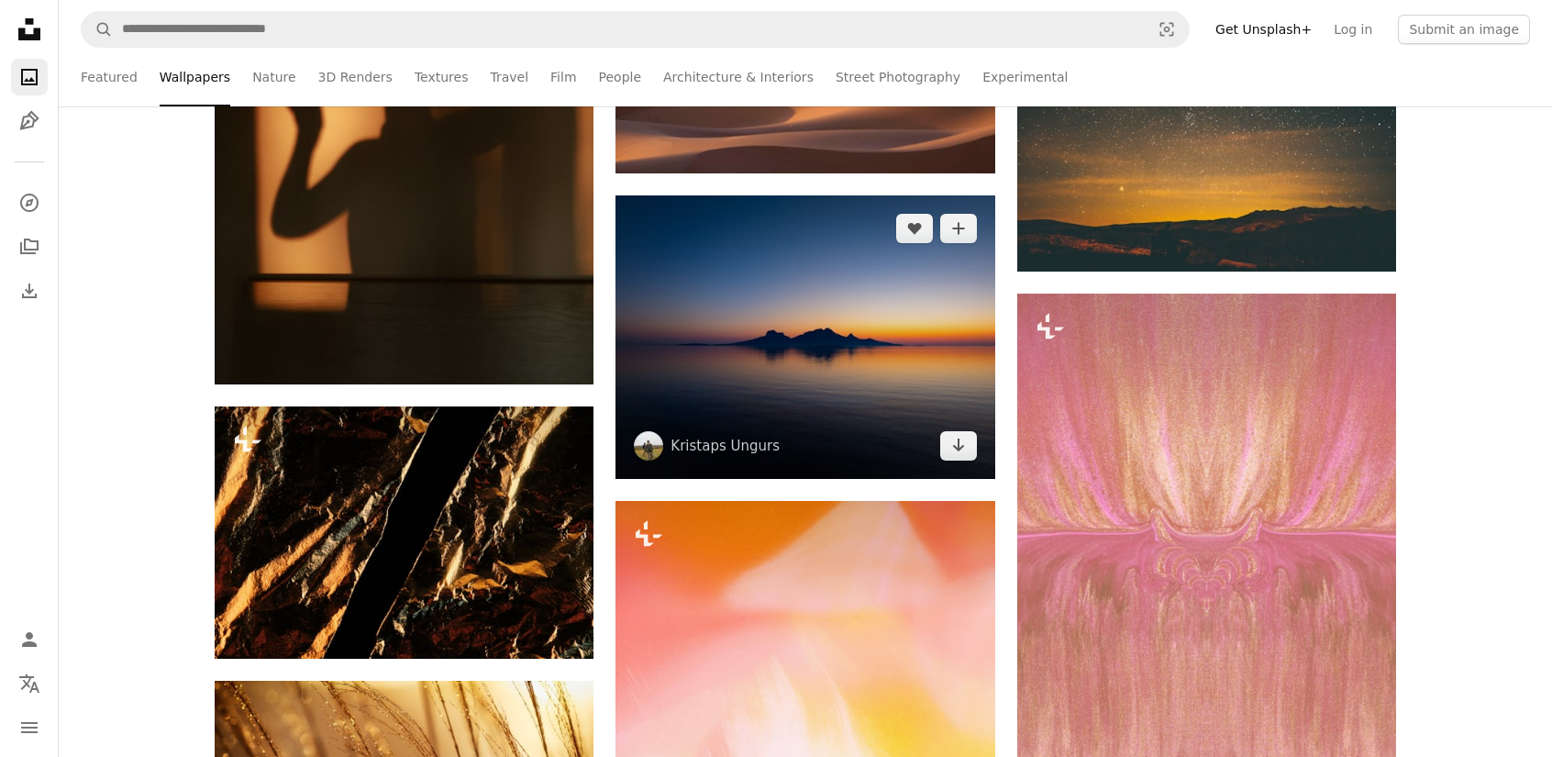
scroll to position [11555, 0]
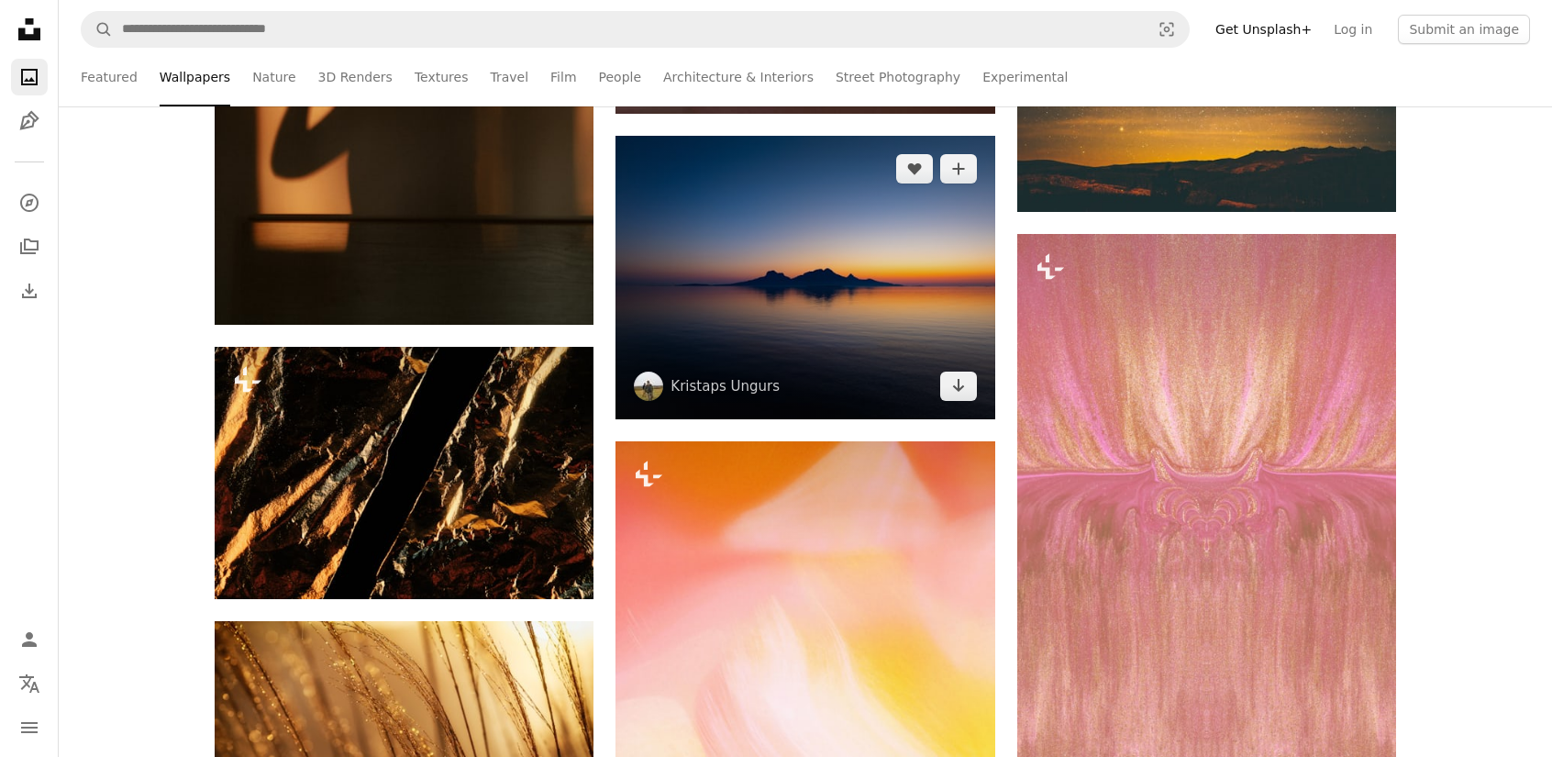
click at [800, 305] on img at bounding box center [804, 277] width 379 height 283
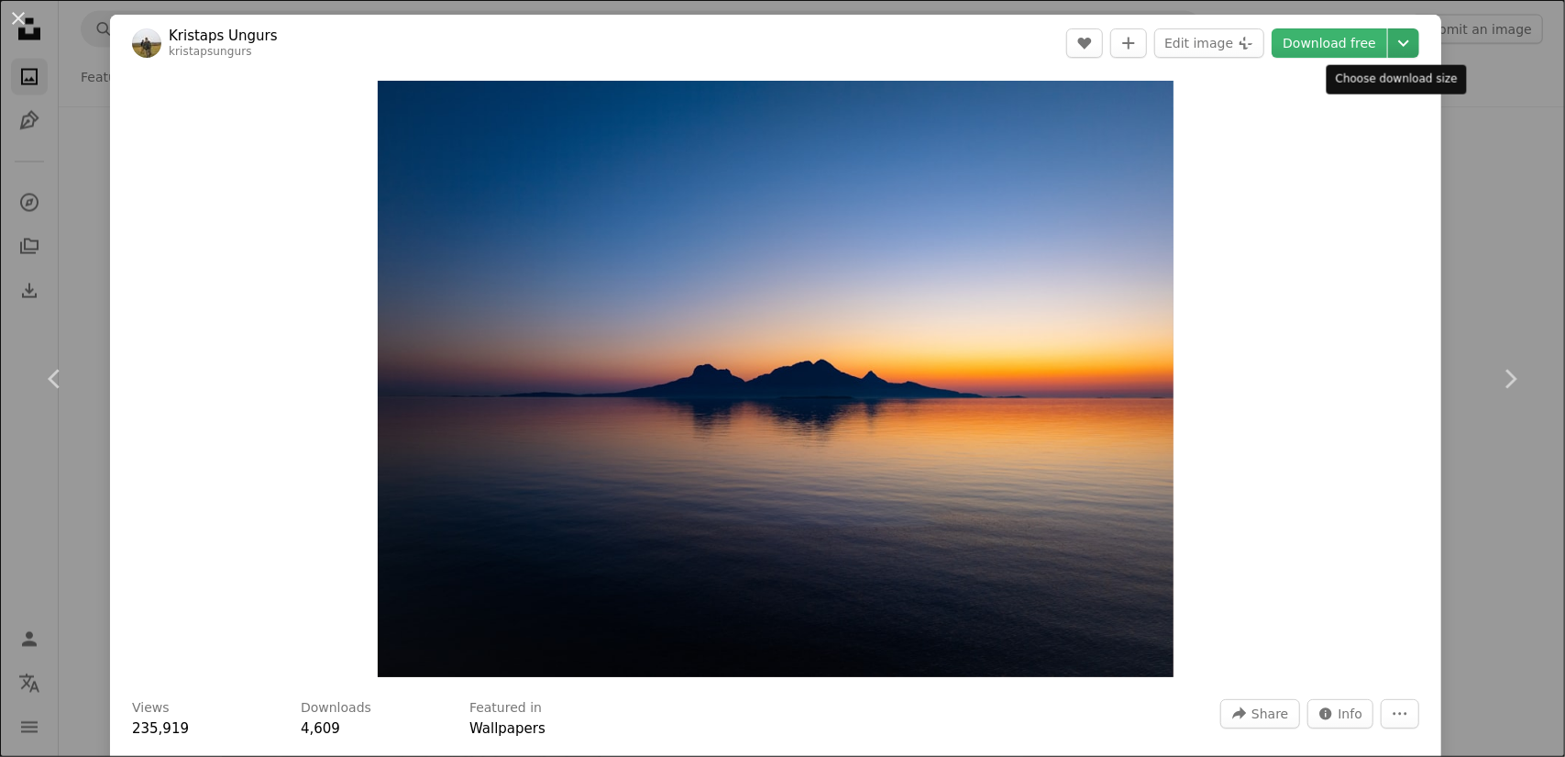
click at [1389, 50] on icon "Chevron down" at bounding box center [1403, 43] width 29 height 22
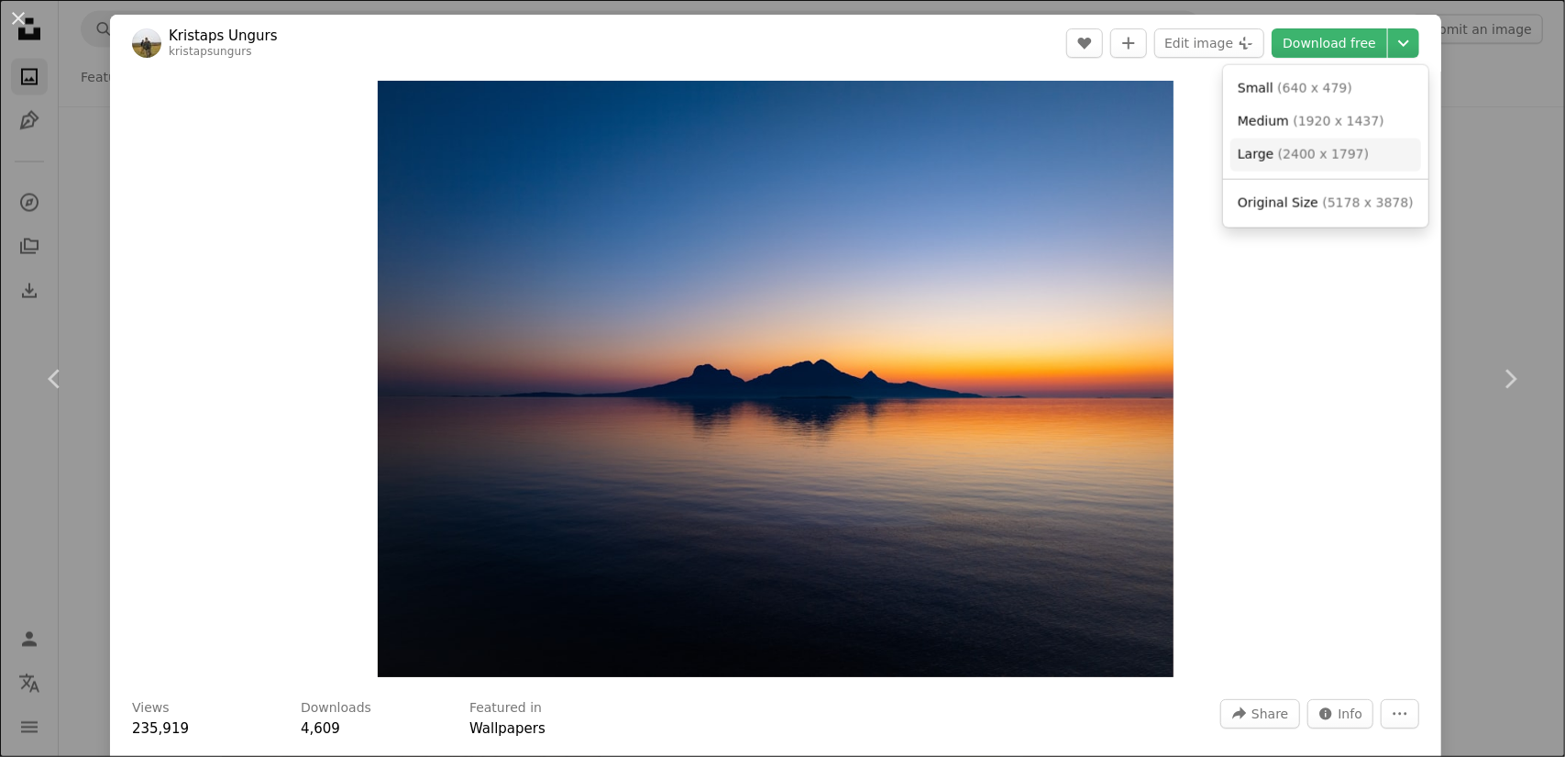
click at [1304, 158] on span "( 2400 x 1797 )" at bounding box center [1323, 154] width 91 height 15
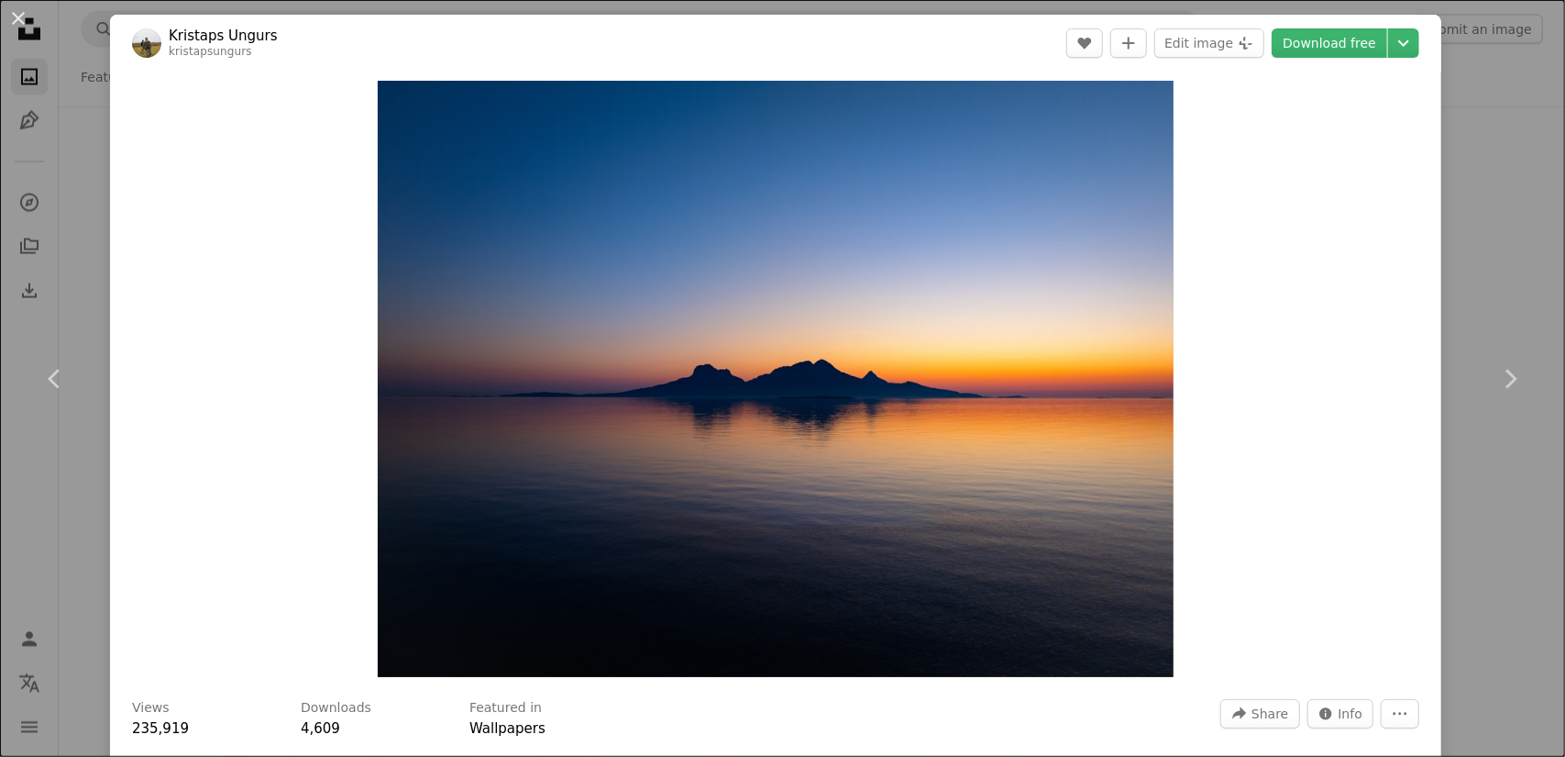
drag, startPoint x: 1482, startPoint y: 216, endPoint x: 1475, endPoint y: 223, distance: 10.4
click at [1482, 216] on div "An X shape Chevron left Chevron right An X shape Close Say thanks! Give a shout…" at bounding box center [782, 378] width 1565 height 757
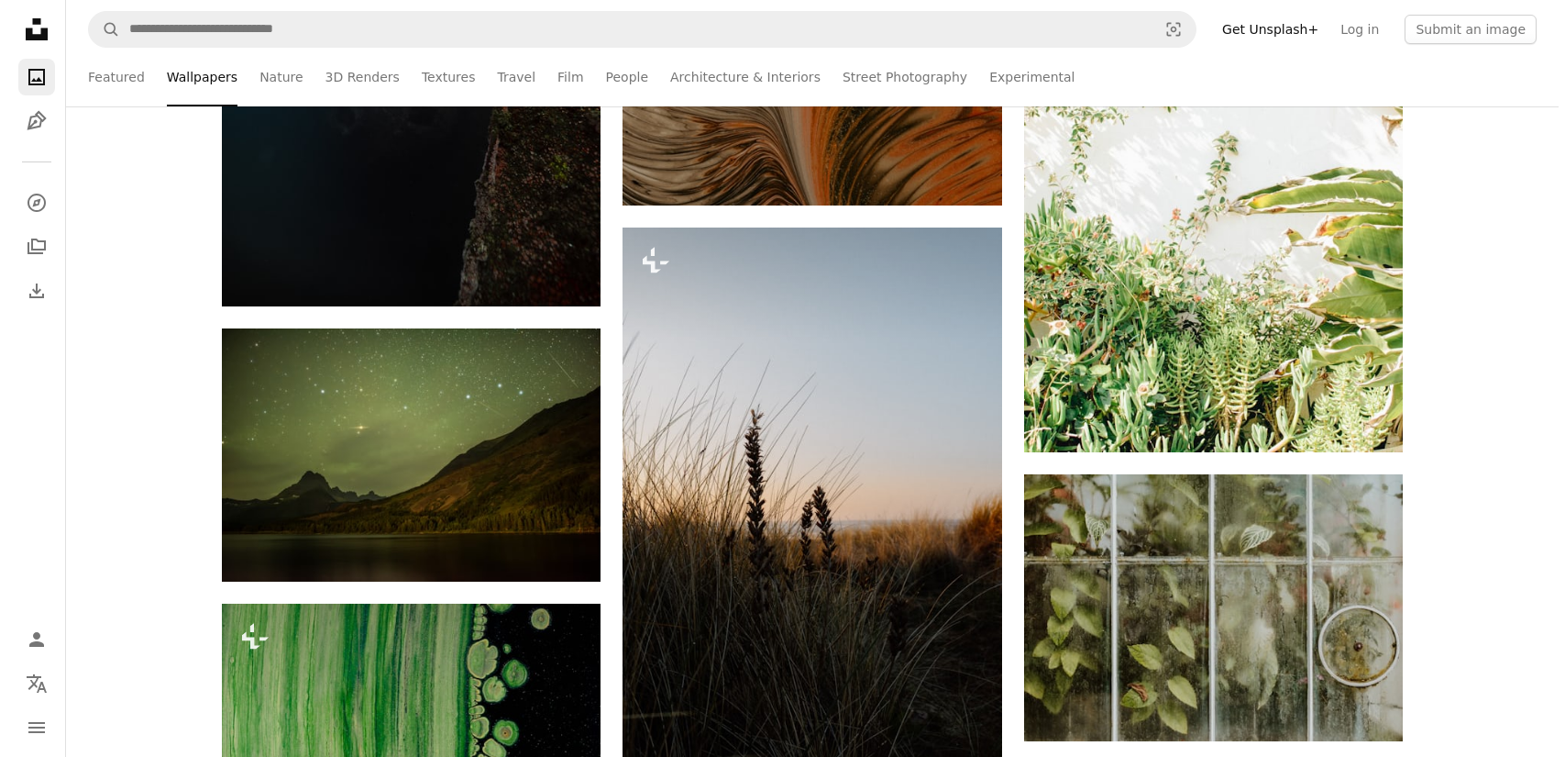
scroll to position [14215, 0]
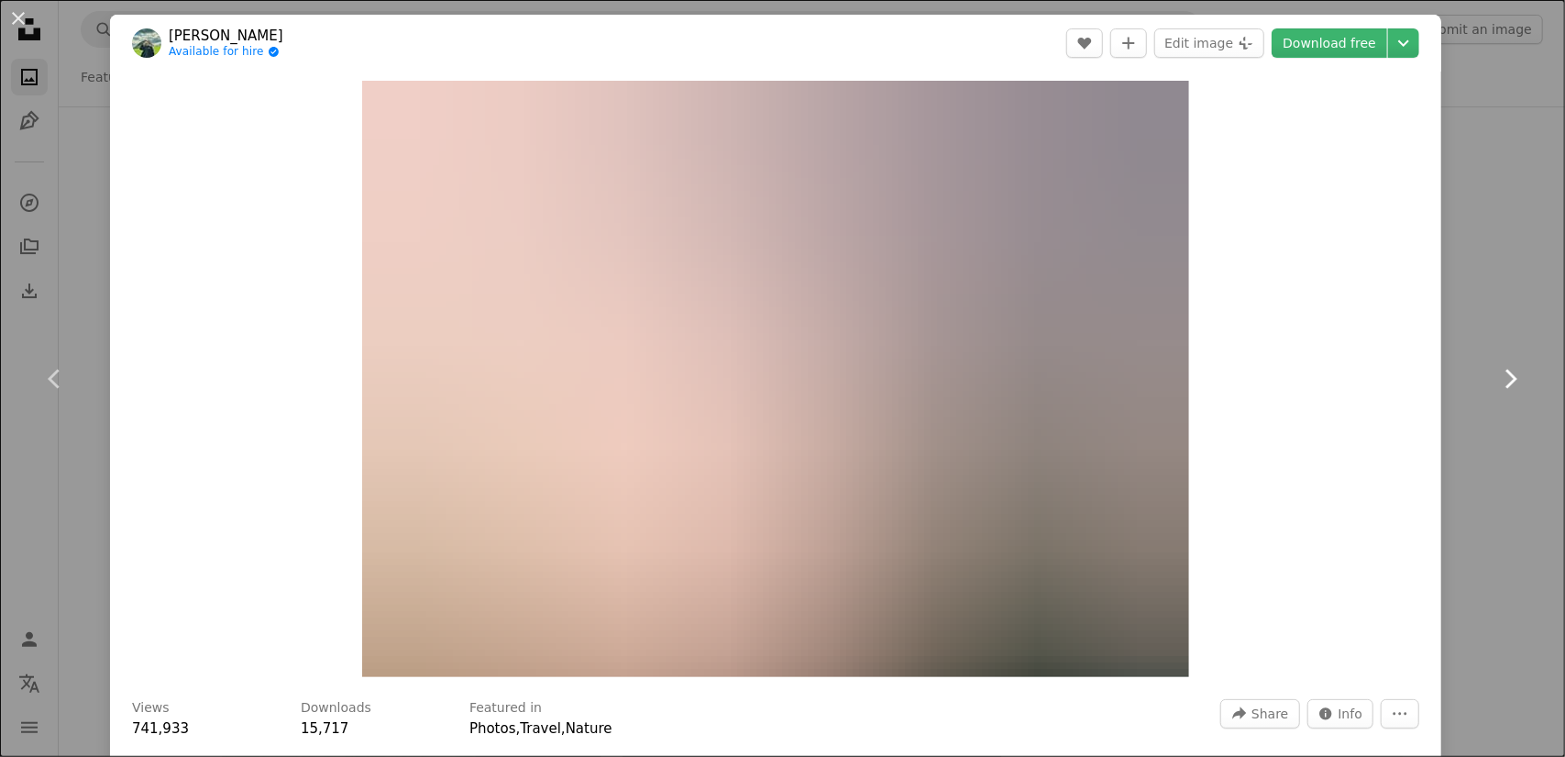
click at [1457, 325] on link "Chevron right" at bounding box center [1510, 379] width 110 height 176
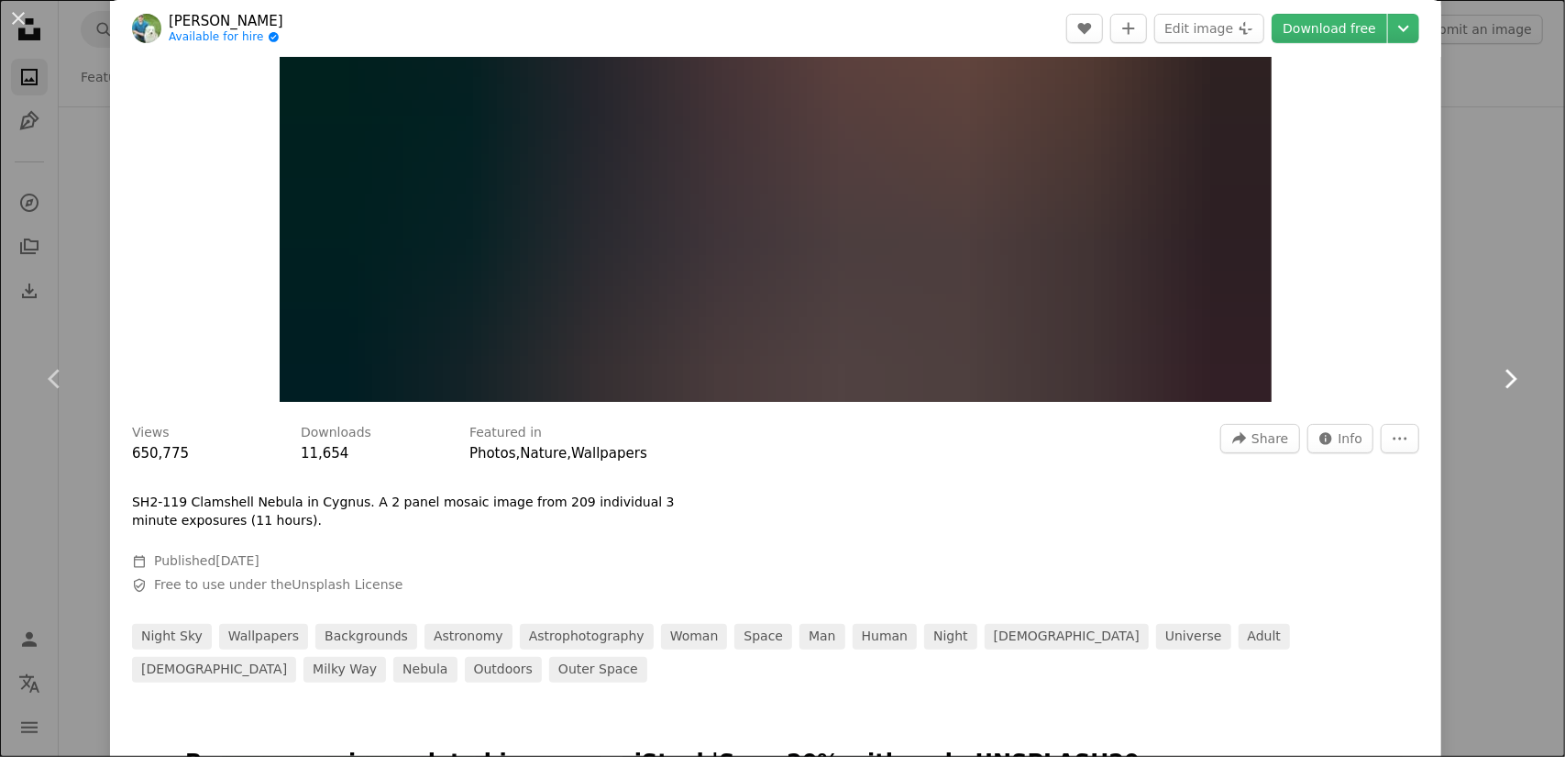
click at [1476, 311] on link "Chevron right" at bounding box center [1510, 379] width 110 height 176
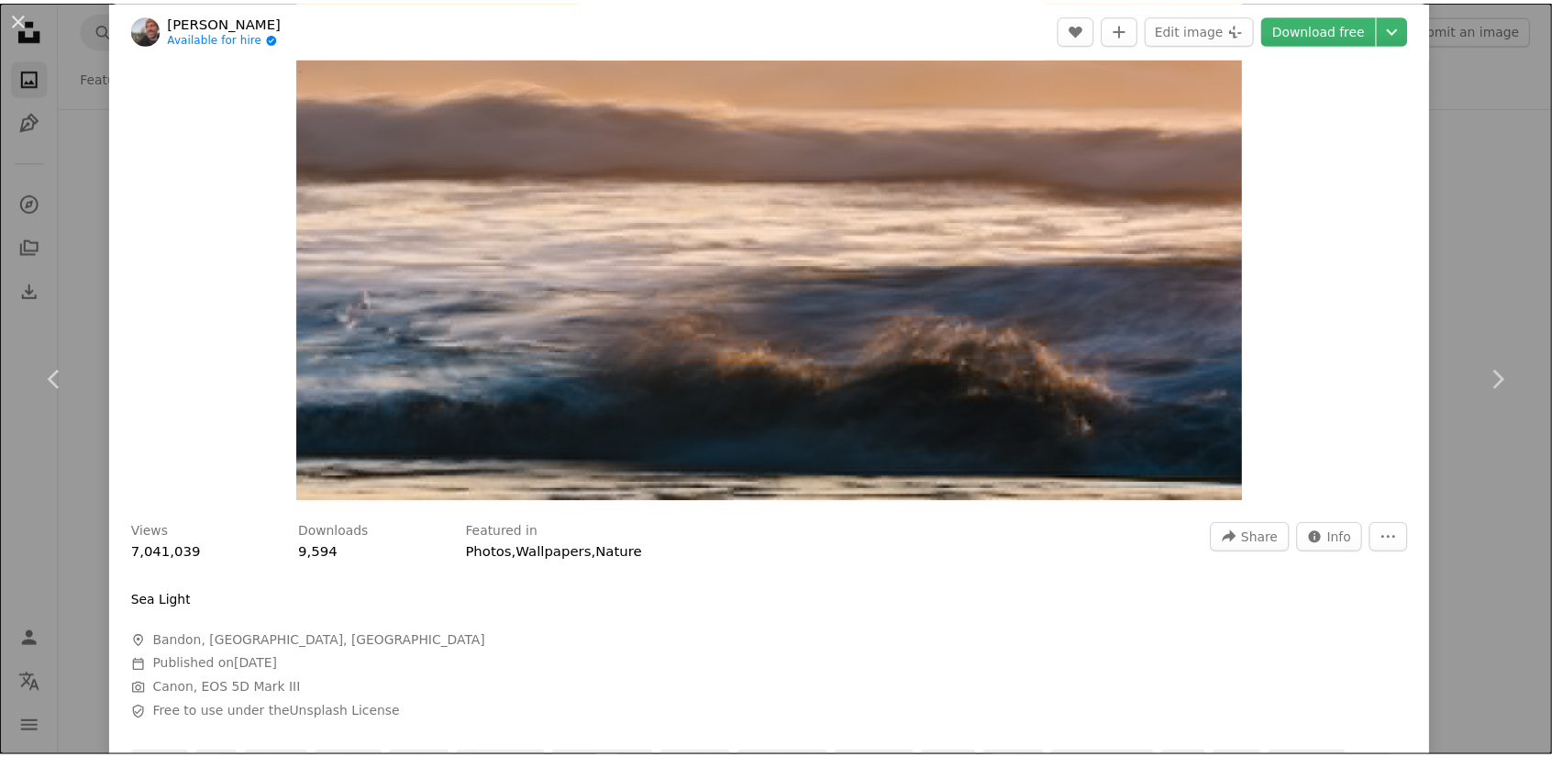
scroll to position [183, 0]
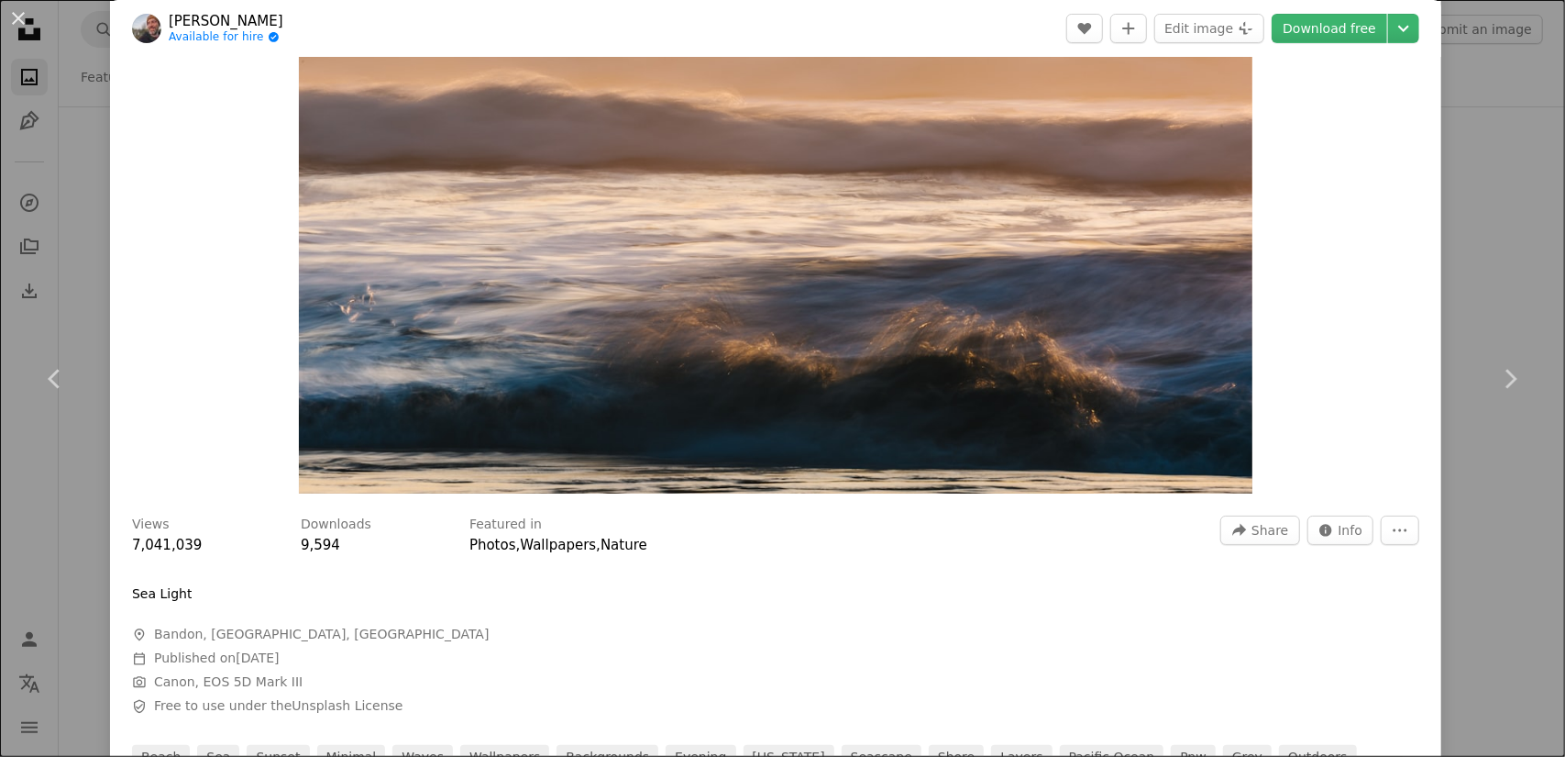
click at [1464, 166] on div "An X shape Chevron left Chevron right [PERSON_NAME] Available for hire A checkm…" at bounding box center [782, 378] width 1565 height 757
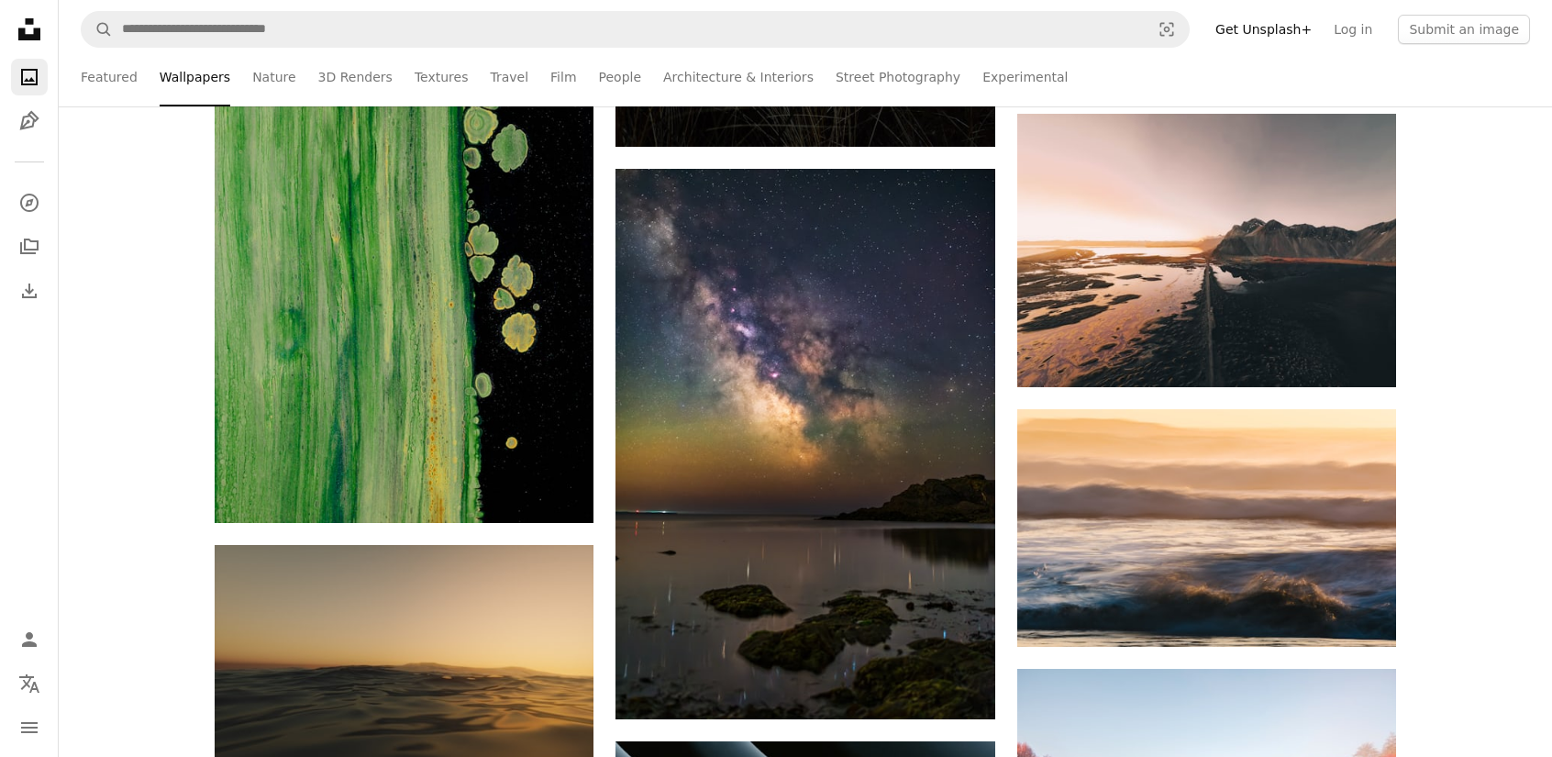
scroll to position [14856, 0]
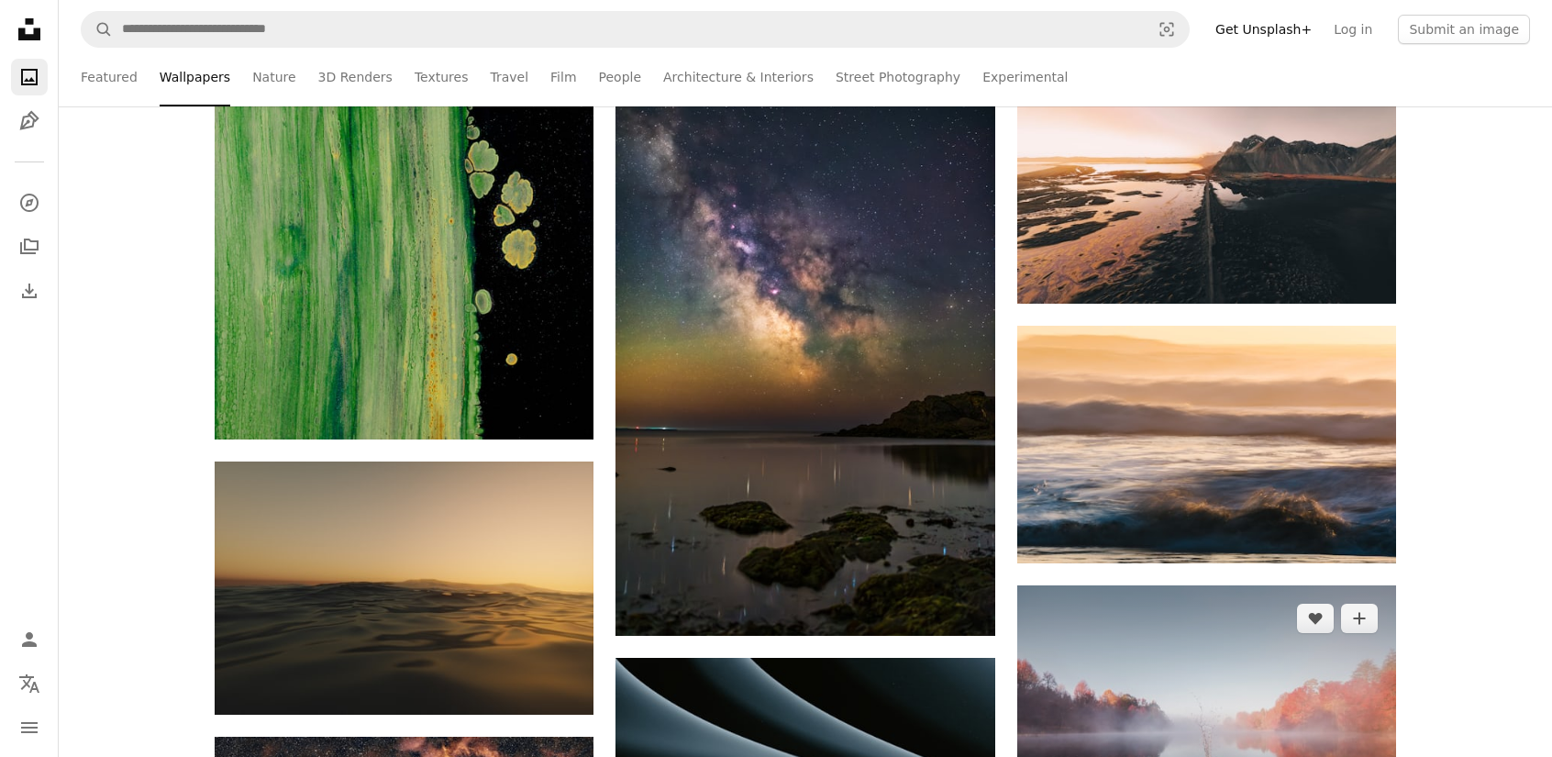
click at [1293, 585] on img at bounding box center [1206, 720] width 379 height 270
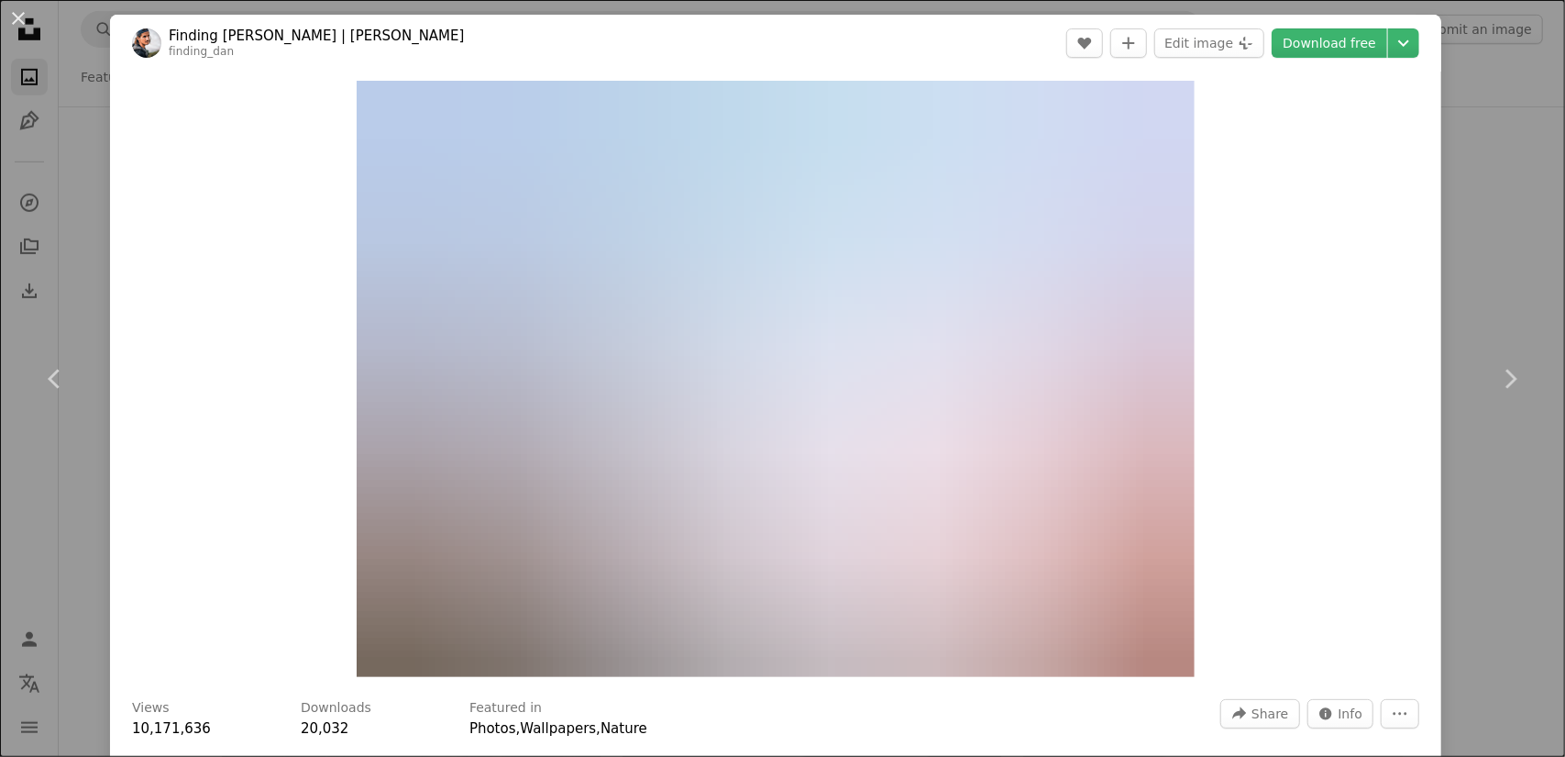
click at [1488, 94] on div "An X shape Chevron left Chevron right Finding [PERSON_NAME] | [PERSON_NAME] fin…" at bounding box center [782, 378] width 1565 height 757
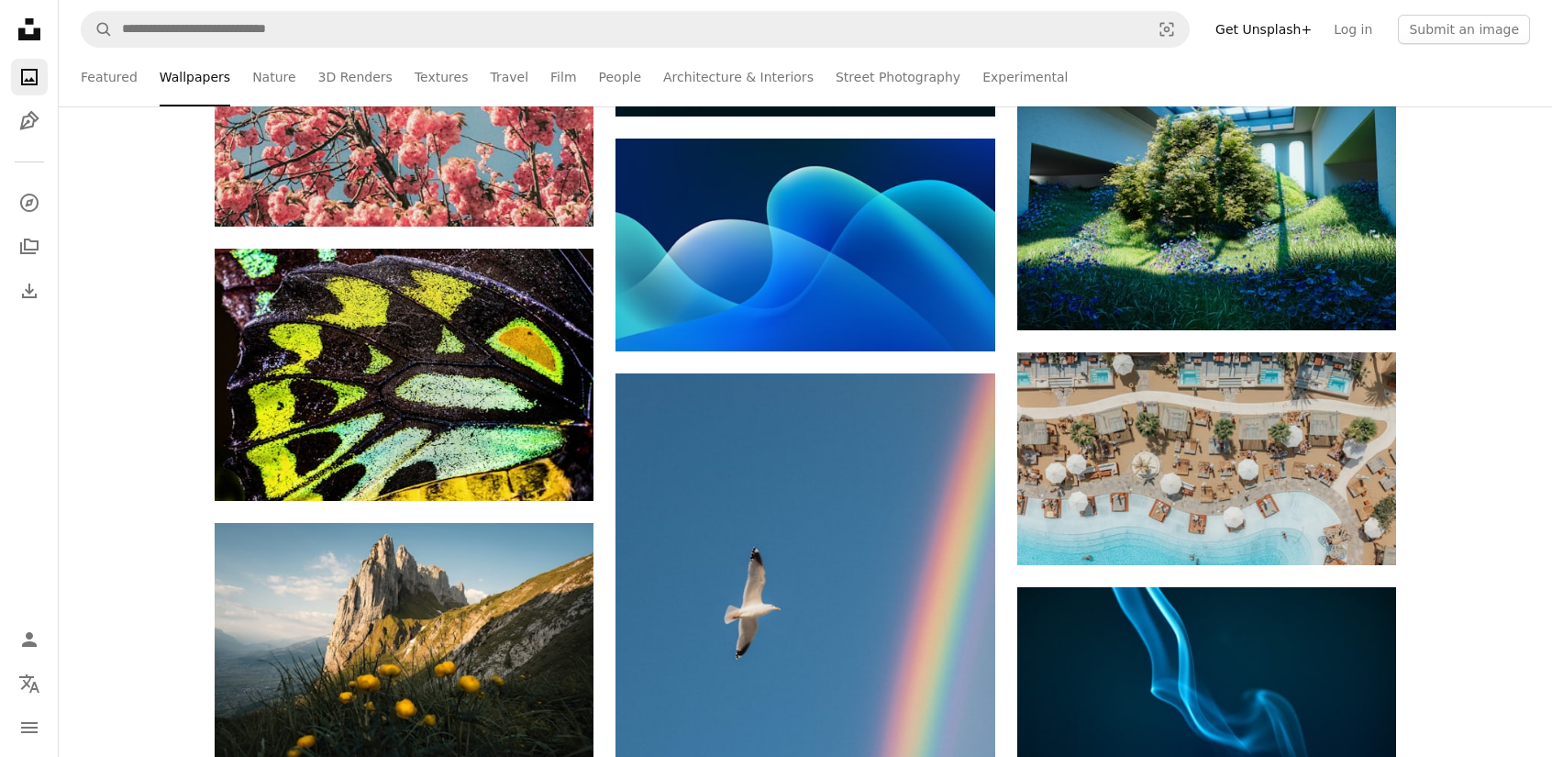
scroll to position [17974, 0]
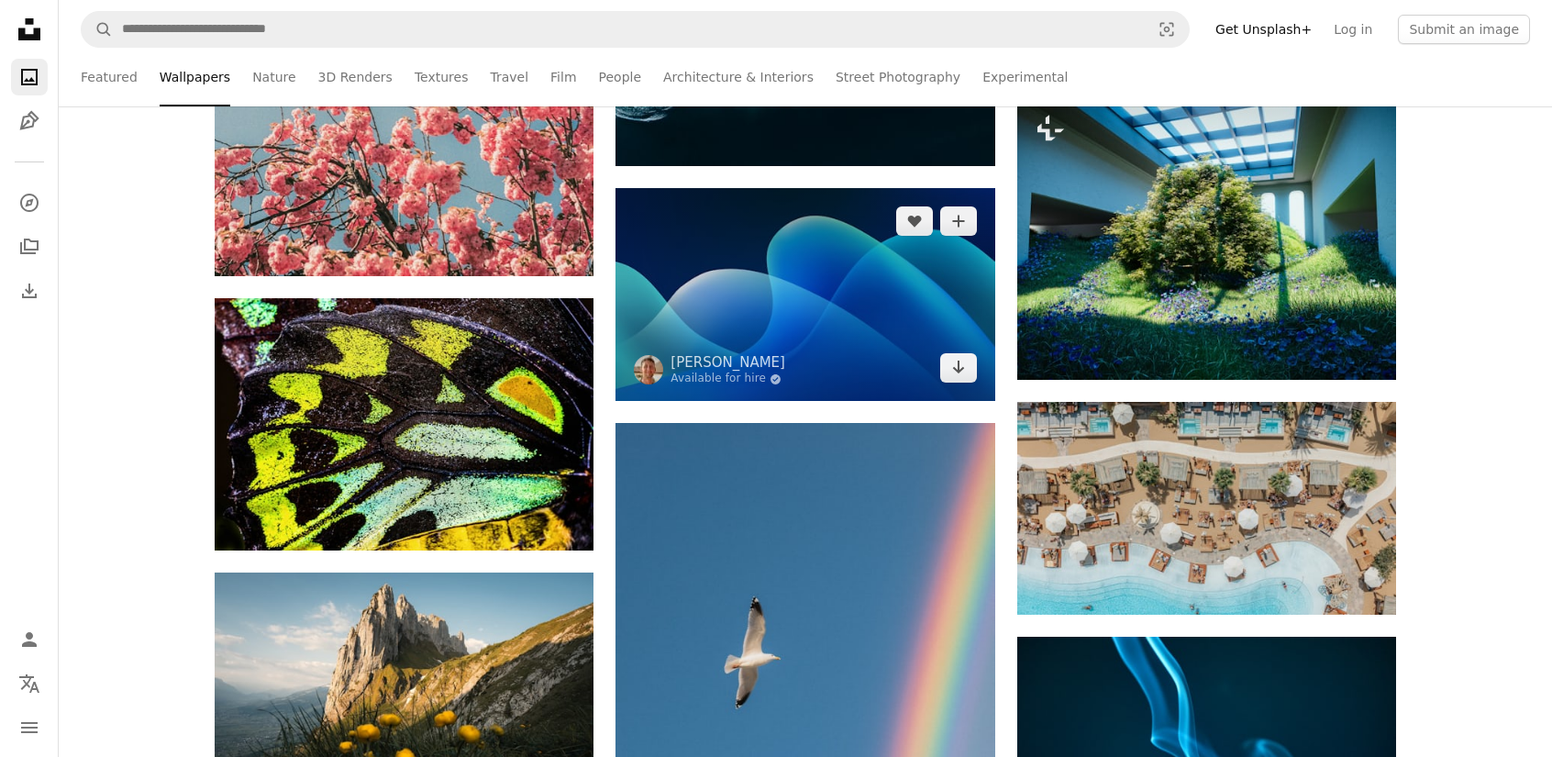
click at [855, 245] on img at bounding box center [804, 294] width 379 height 213
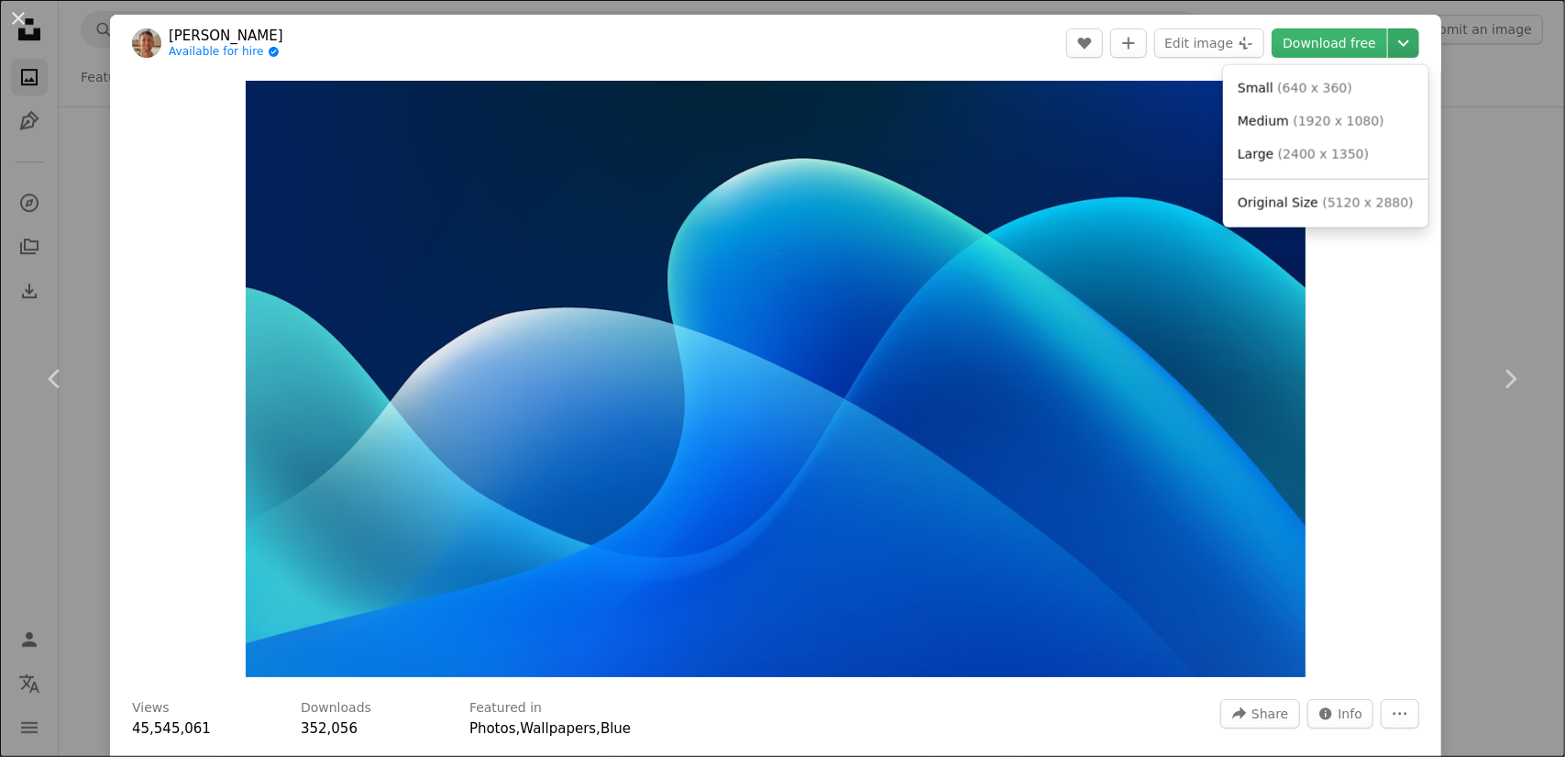
click at [1389, 50] on icon "Chevron down" at bounding box center [1403, 43] width 29 height 22
click at [1313, 141] on link "Large ( 2400 x 1350 )" at bounding box center [1326, 154] width 191 height 33
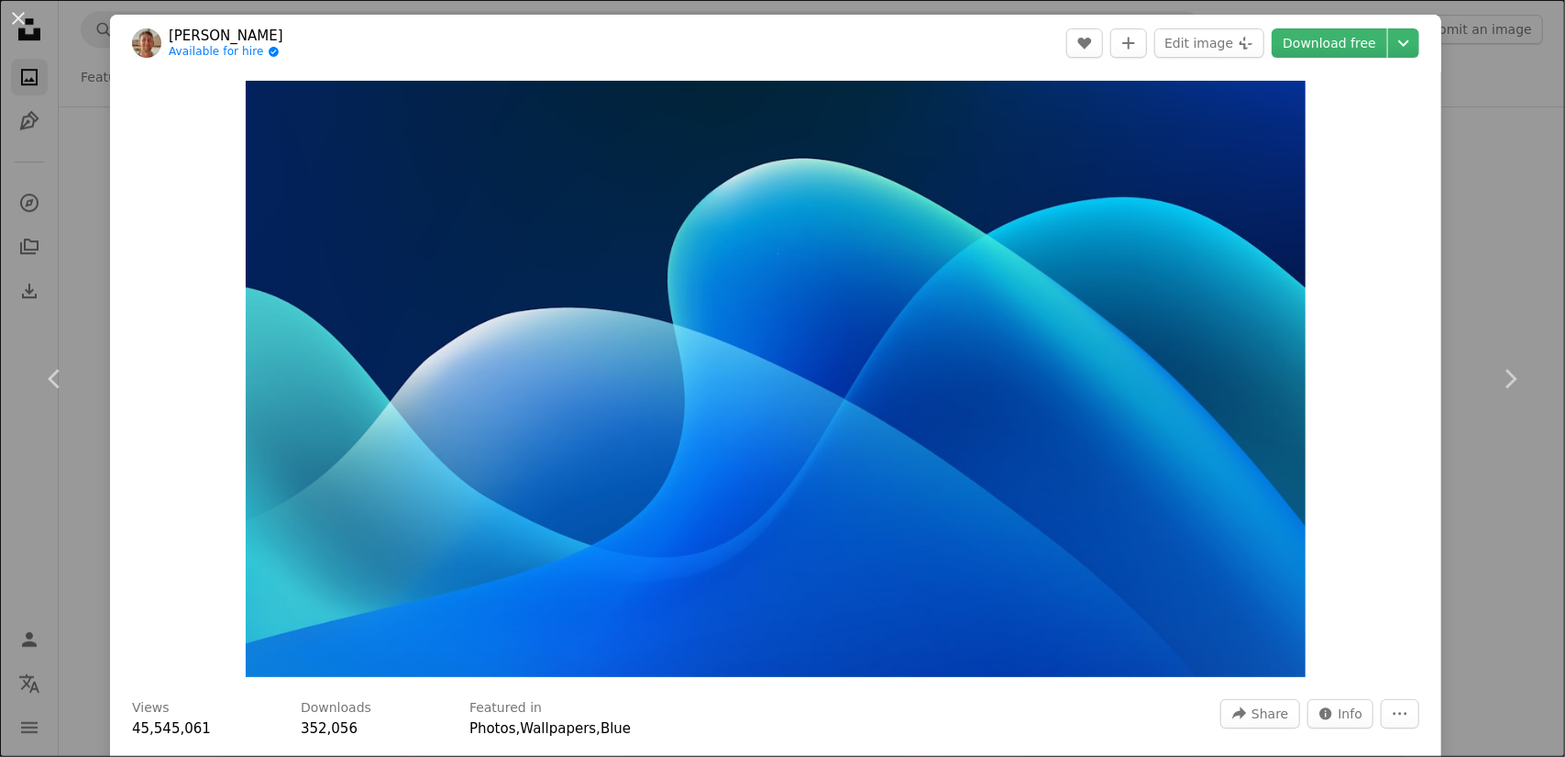
click at [1484, 98] on div "An X shape Chevron left Chevron right An X shape Close Say thanks! Give a shout…" at bounding box center [782, 378] width 1565 height 757
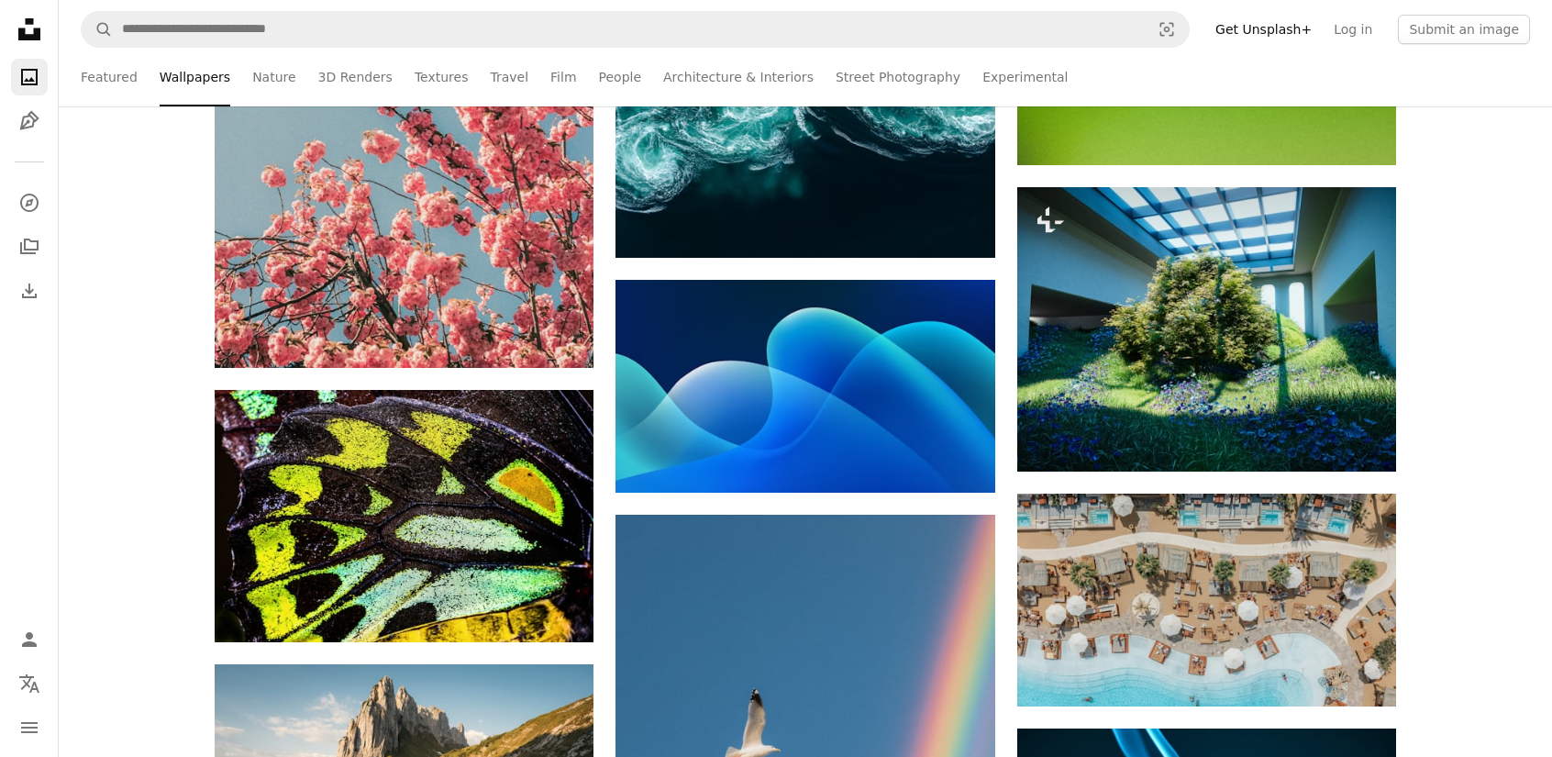
scroll to position [17883, 0]
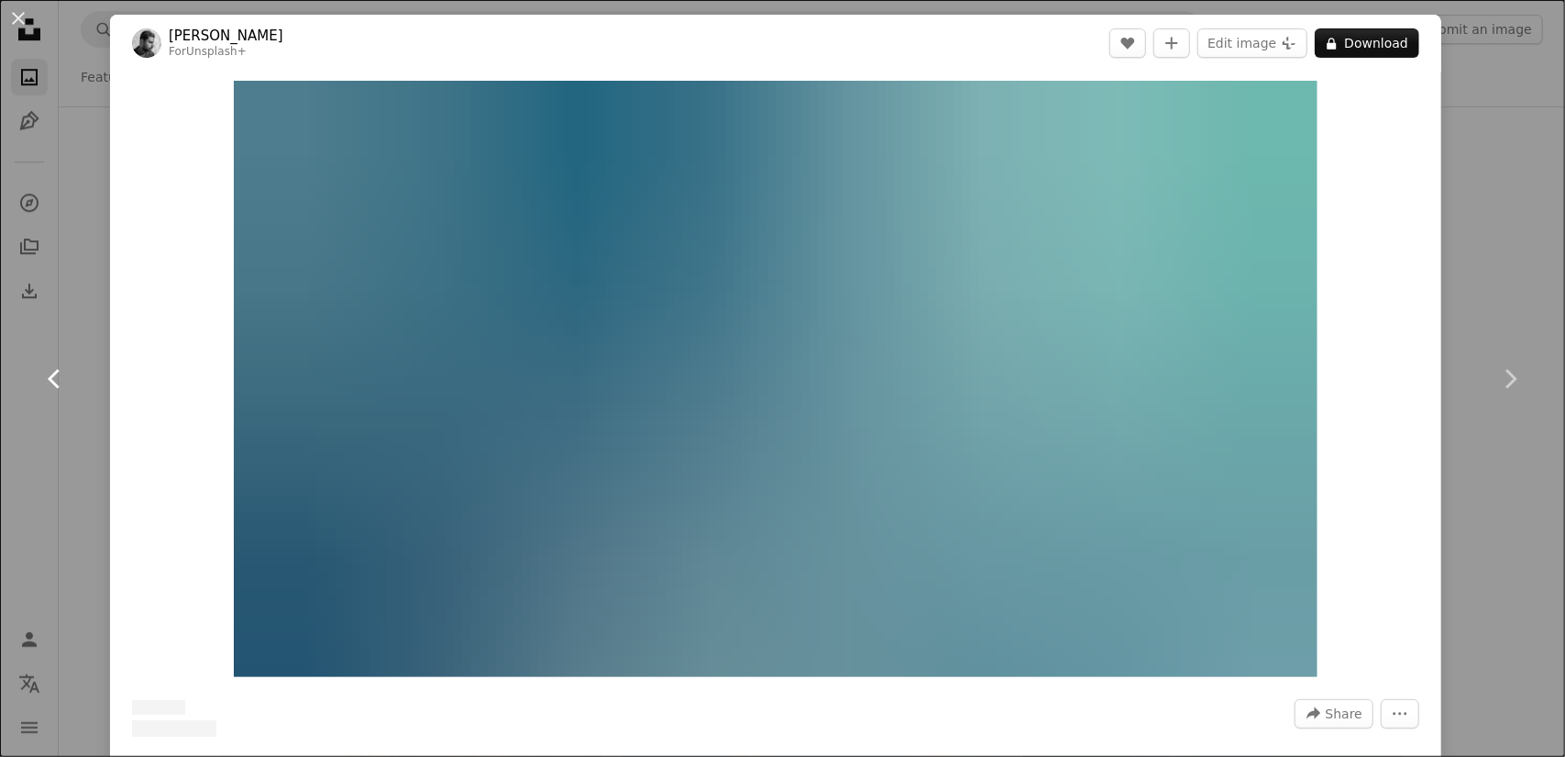
click at [98, 342] on link "Chevron left" at bounding box center [55, 379] width 110 height 176
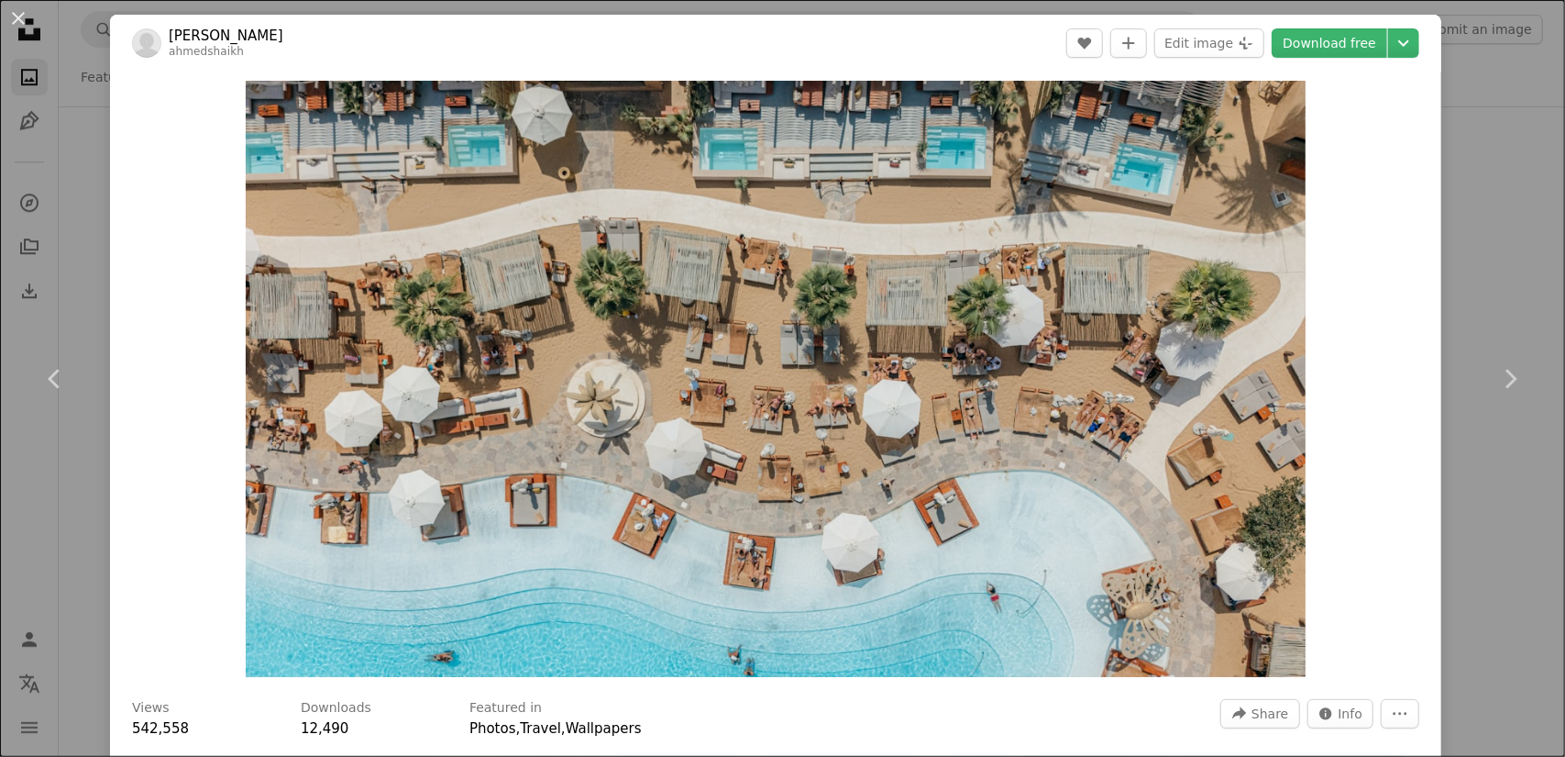
click at [77, 144] on div "An X shape Chevron left Chevron right An X shape Close Say thanks! Give a shout…" at bounding box center [782, 378] width 1565 height 757
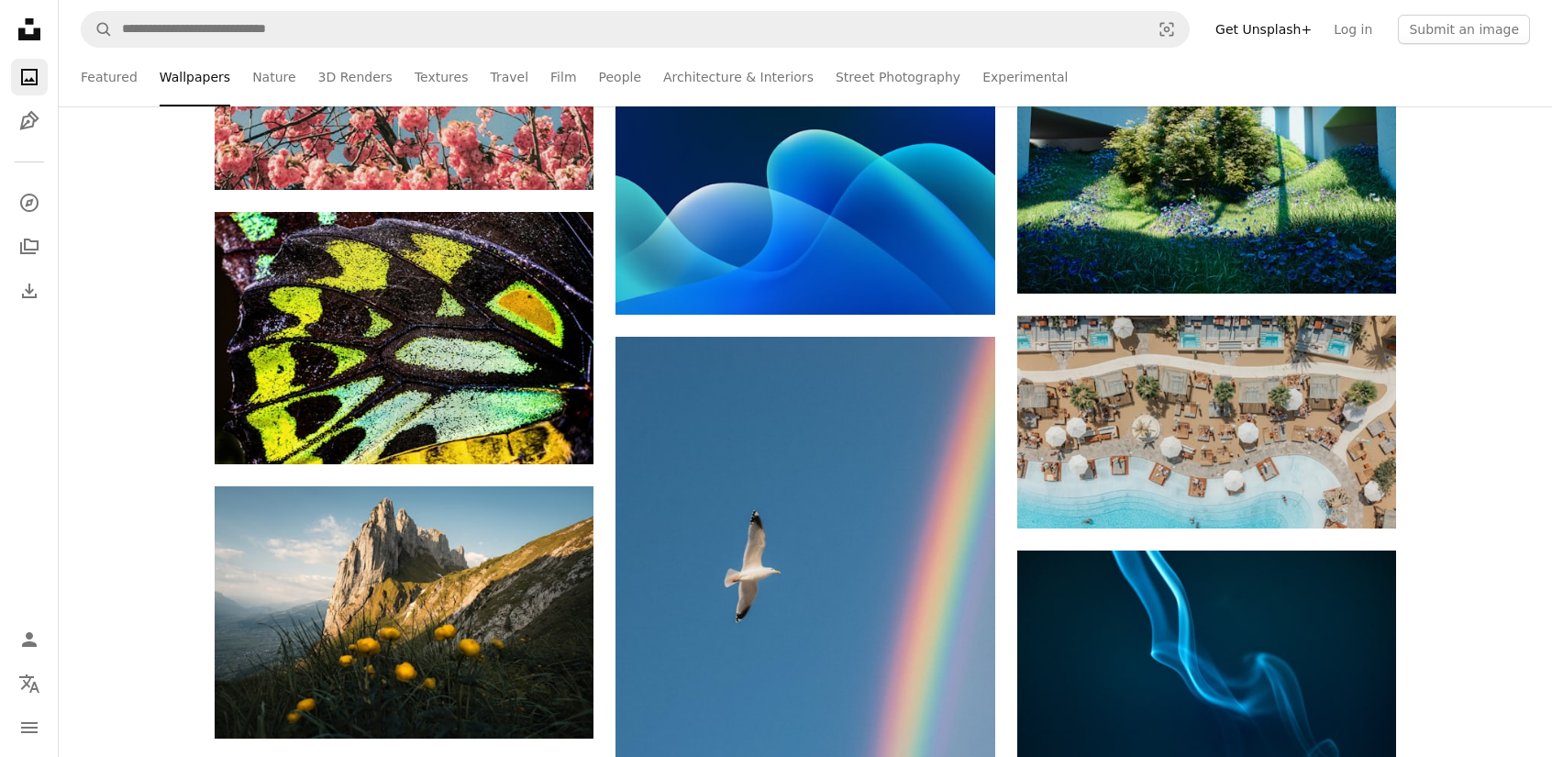
scroll to position [18066, 0]
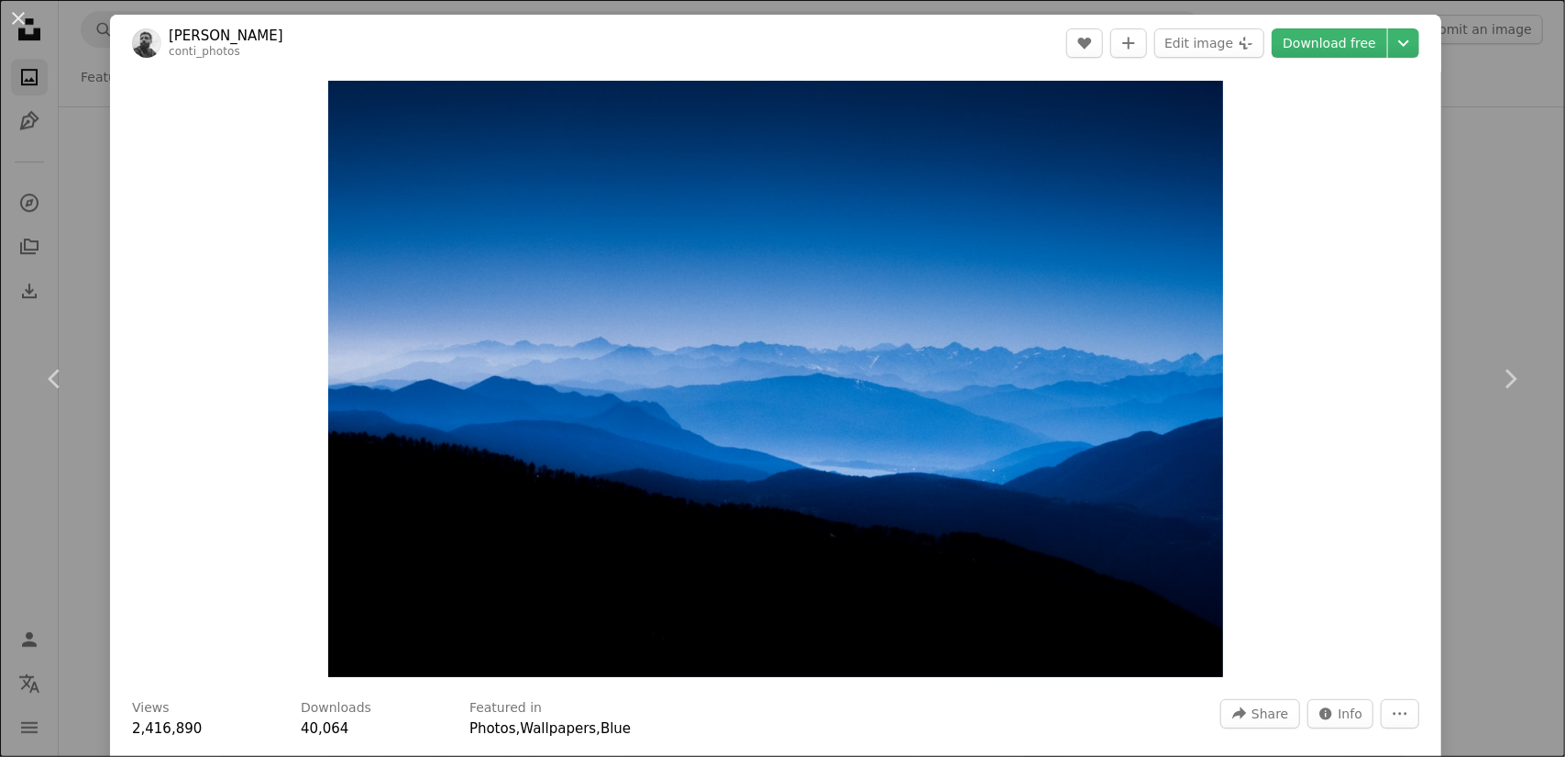
click at [1479, 98] on div "An X shape Chevron left Chevron right An X shape Close Say thanks! Give a shout…" at bounding box center [782, 378] width 1565 height 757
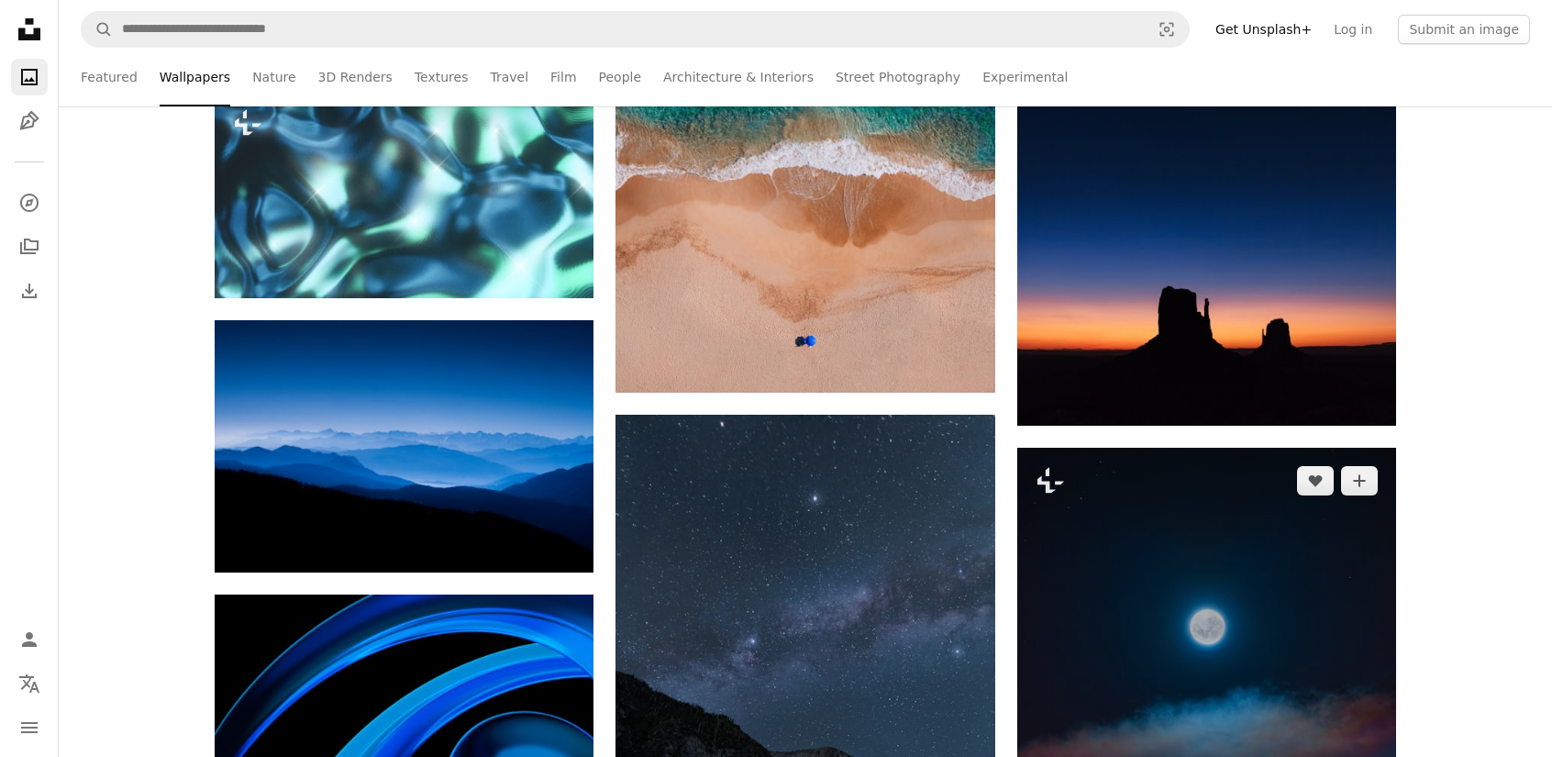
scroll to position [18983, 0]
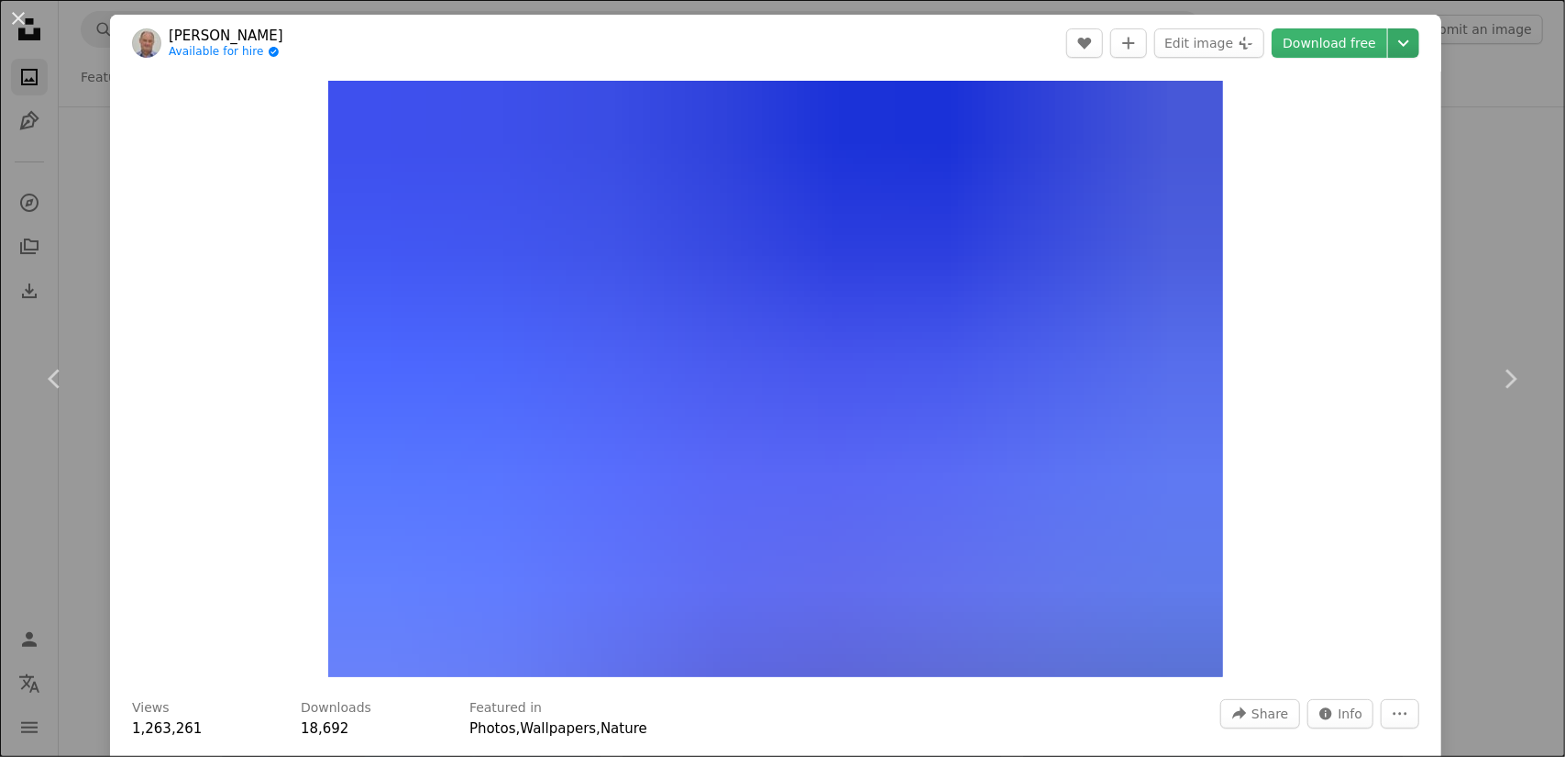
click at [1392, 49] on icon "Chevron down" at bounding box center [1403, 43] width 29 height 22
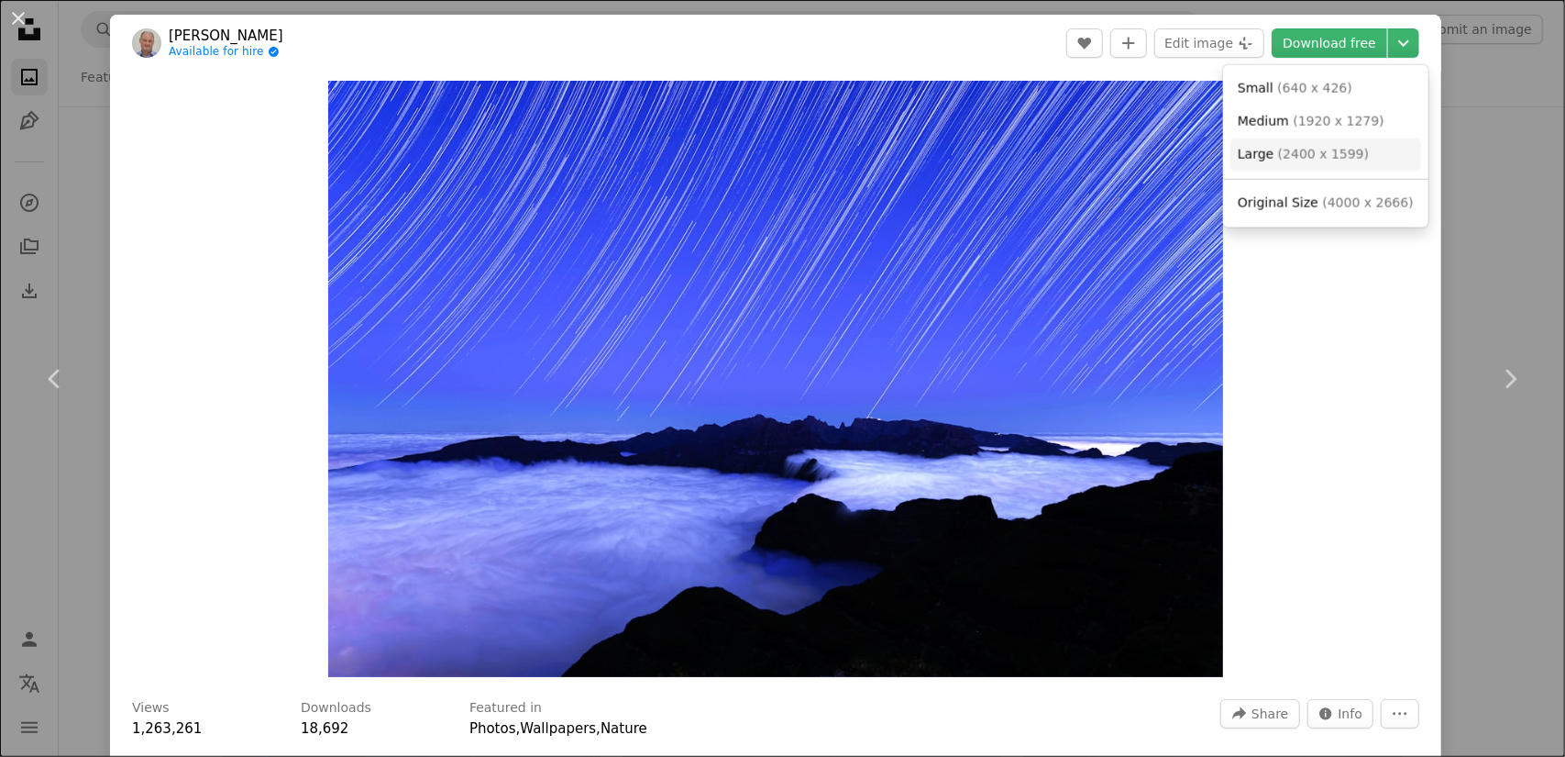
click at [1355, 155] on link "Large ( 2400 x 1599 )" at bounding box center [1326, 154] width 191 height 33
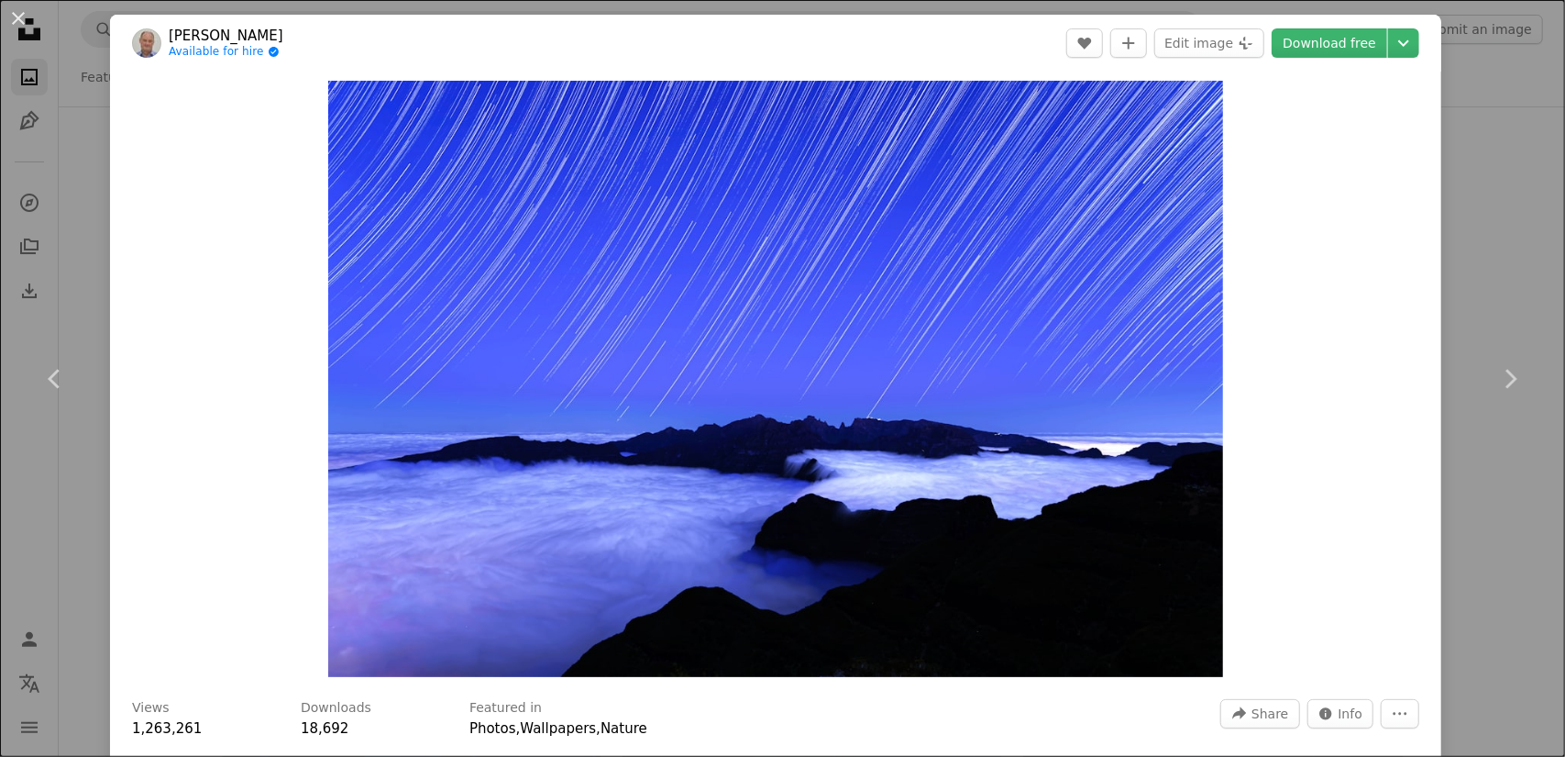
click at [1497, 102] on div "An X shape Chevron left Chevron right An X shape Close Say thanks! Give a shout…" at bounding box center [782, 378] width 1565 height 757
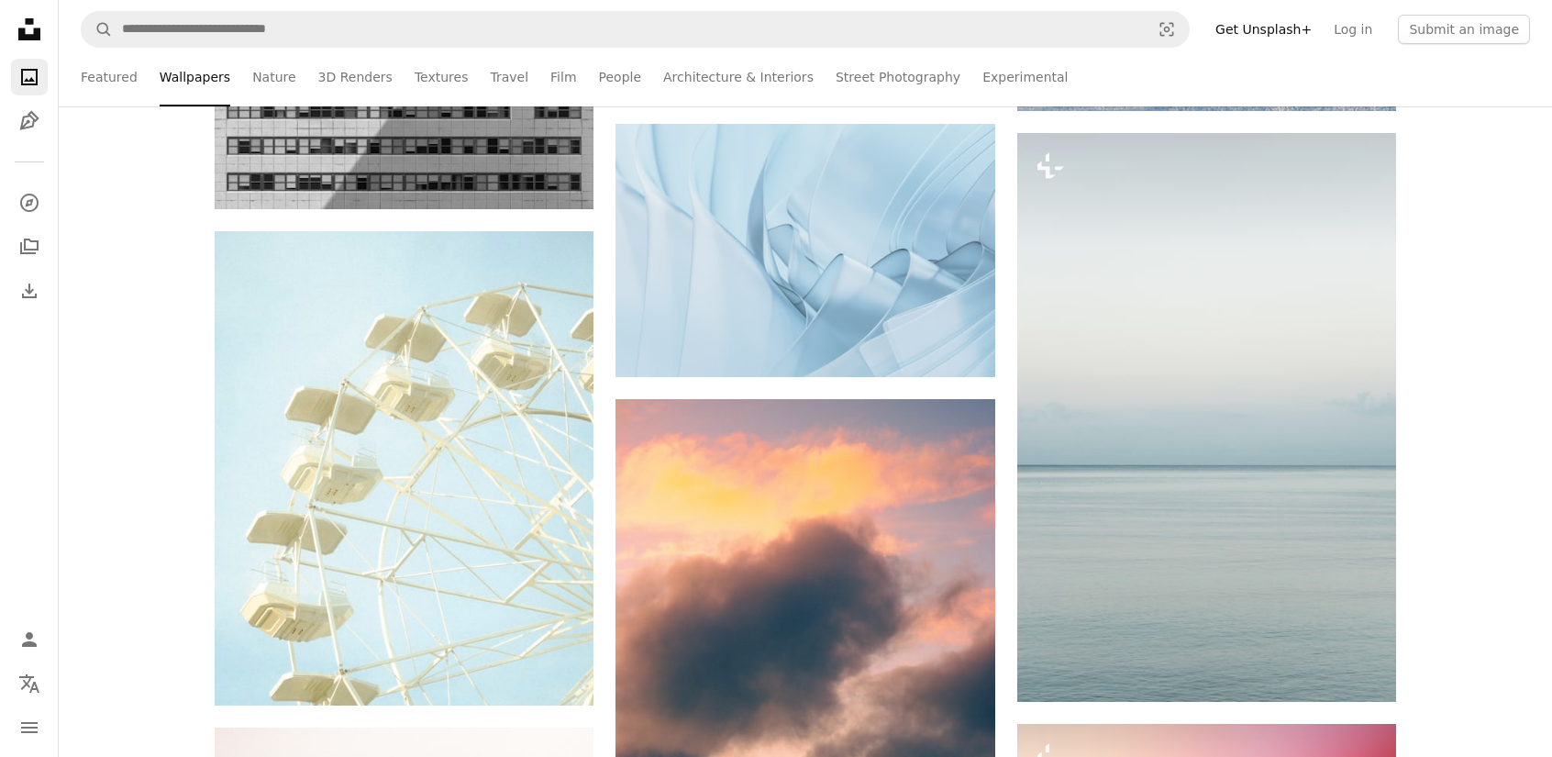
scroll to position [23752, 0]
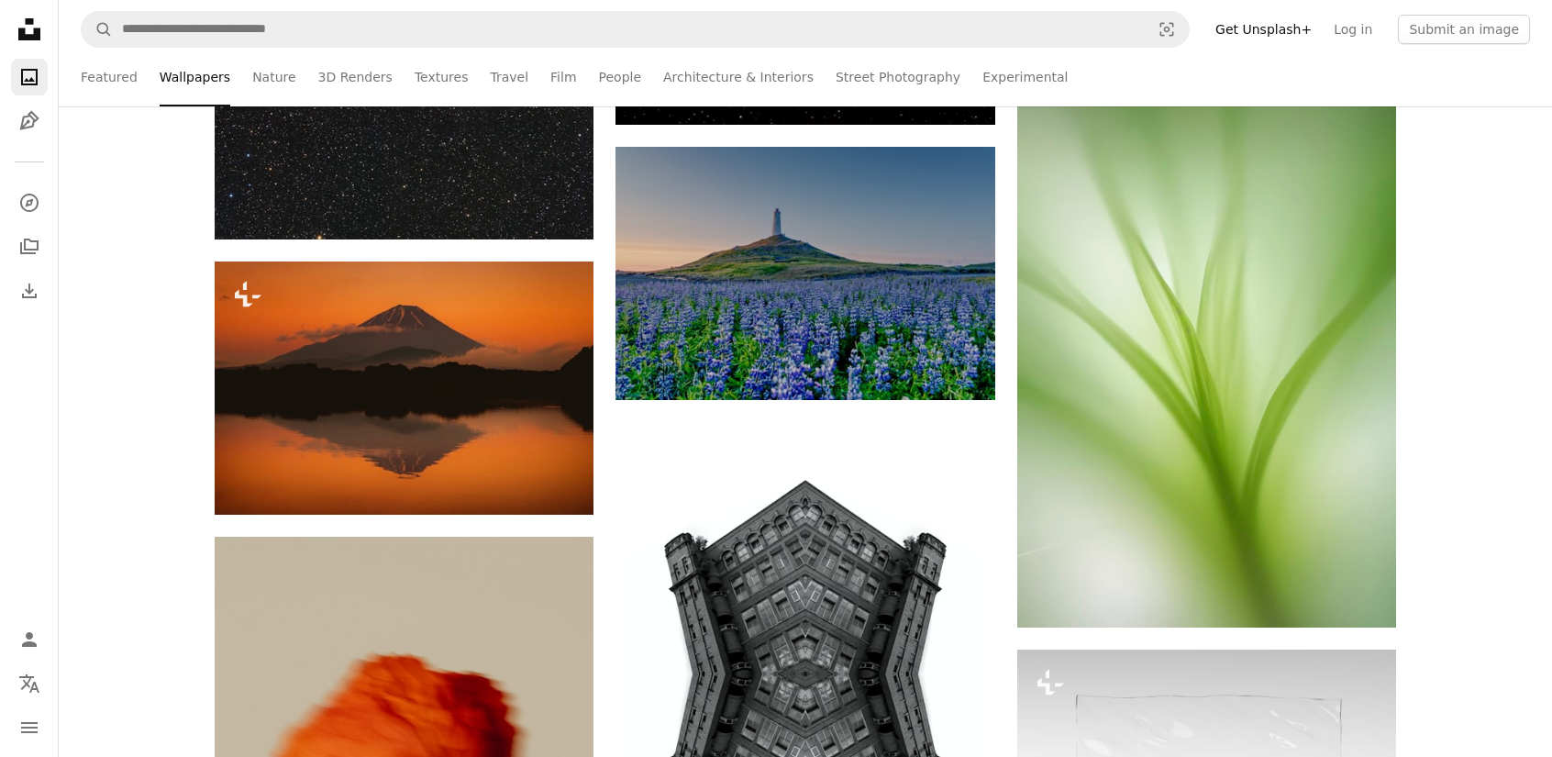
scroll to position [29896, 0]
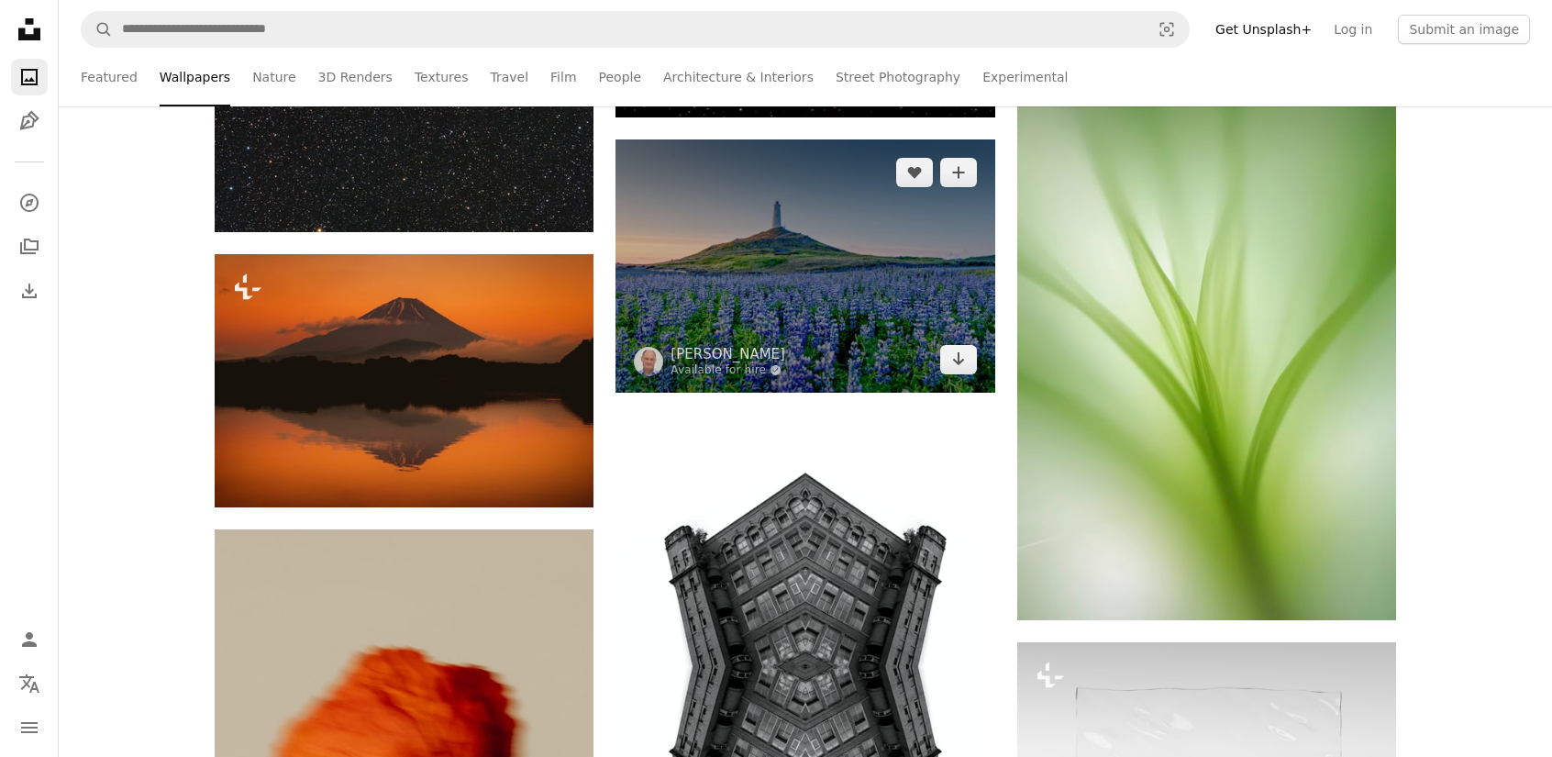
click at [755, 202] on img at bounding box center [804, 265] width 379 height 252
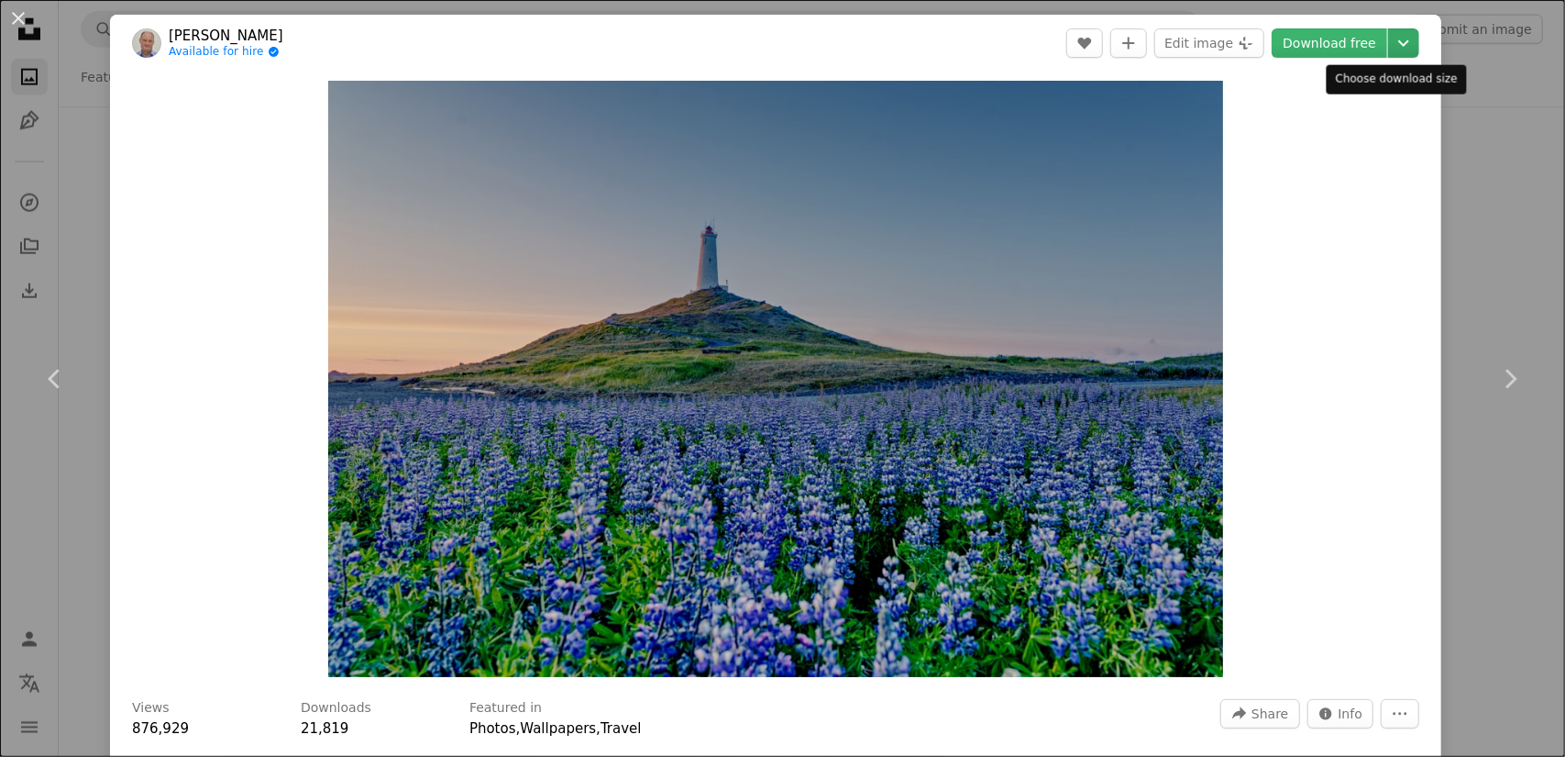
click at [1399, 44] on icon "Choose download size" at bounding box center [1404, 43] width 11 height 6
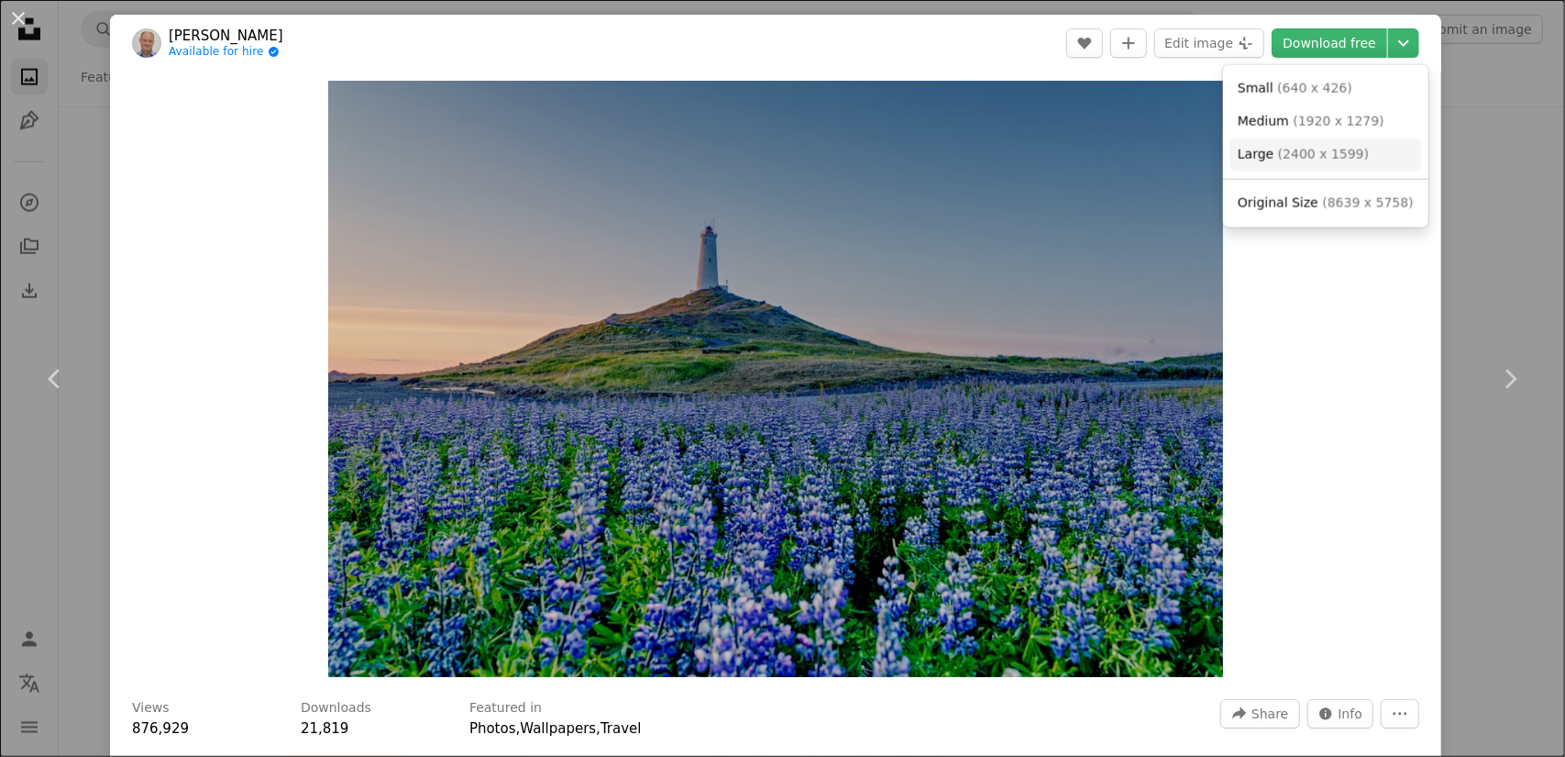
click at [1310, 152] on span "( 2400 x 1599 )" at bounding box center [1323, 154] width 91 height 15
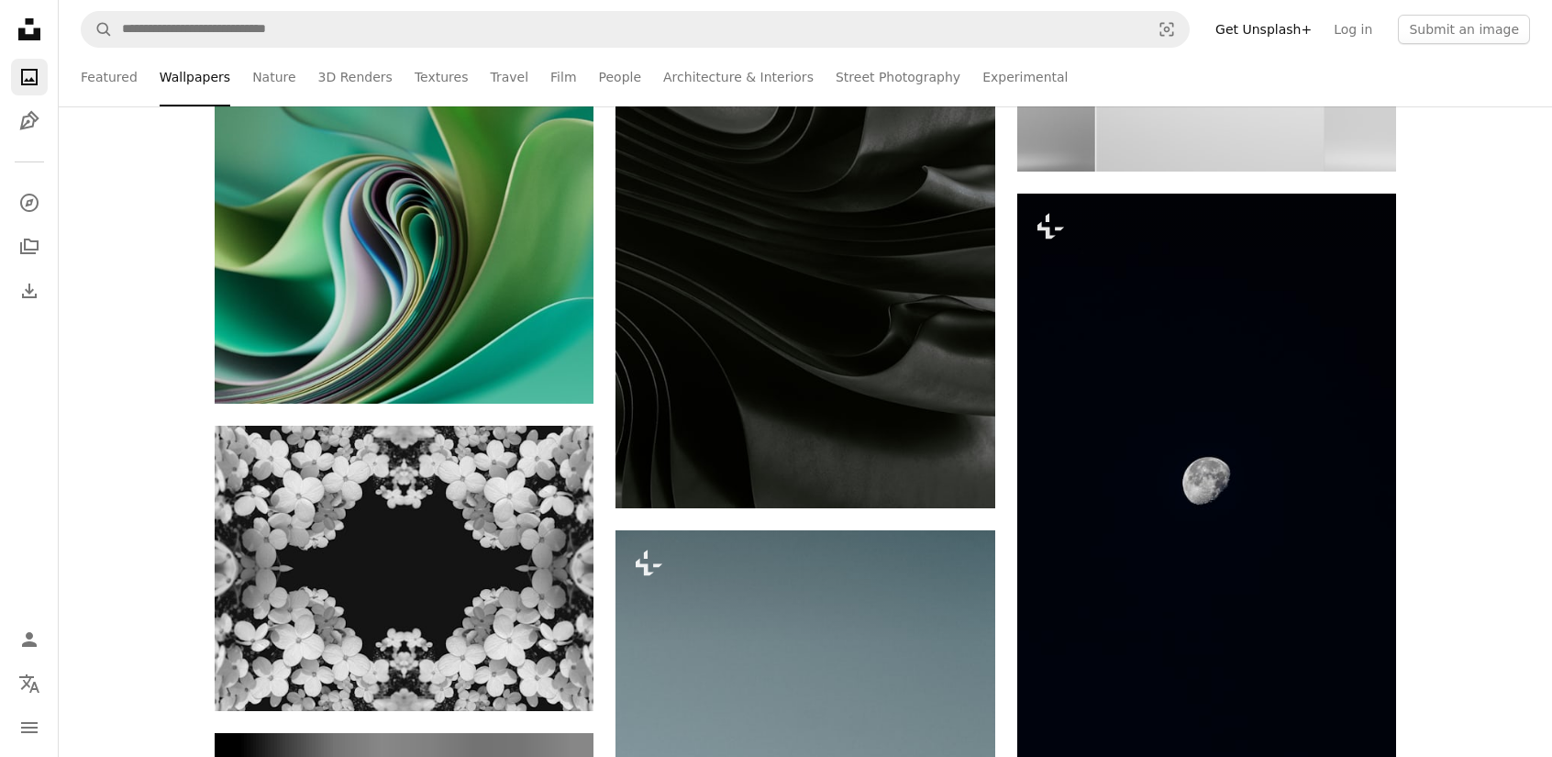
scroll to position [30905, 0]
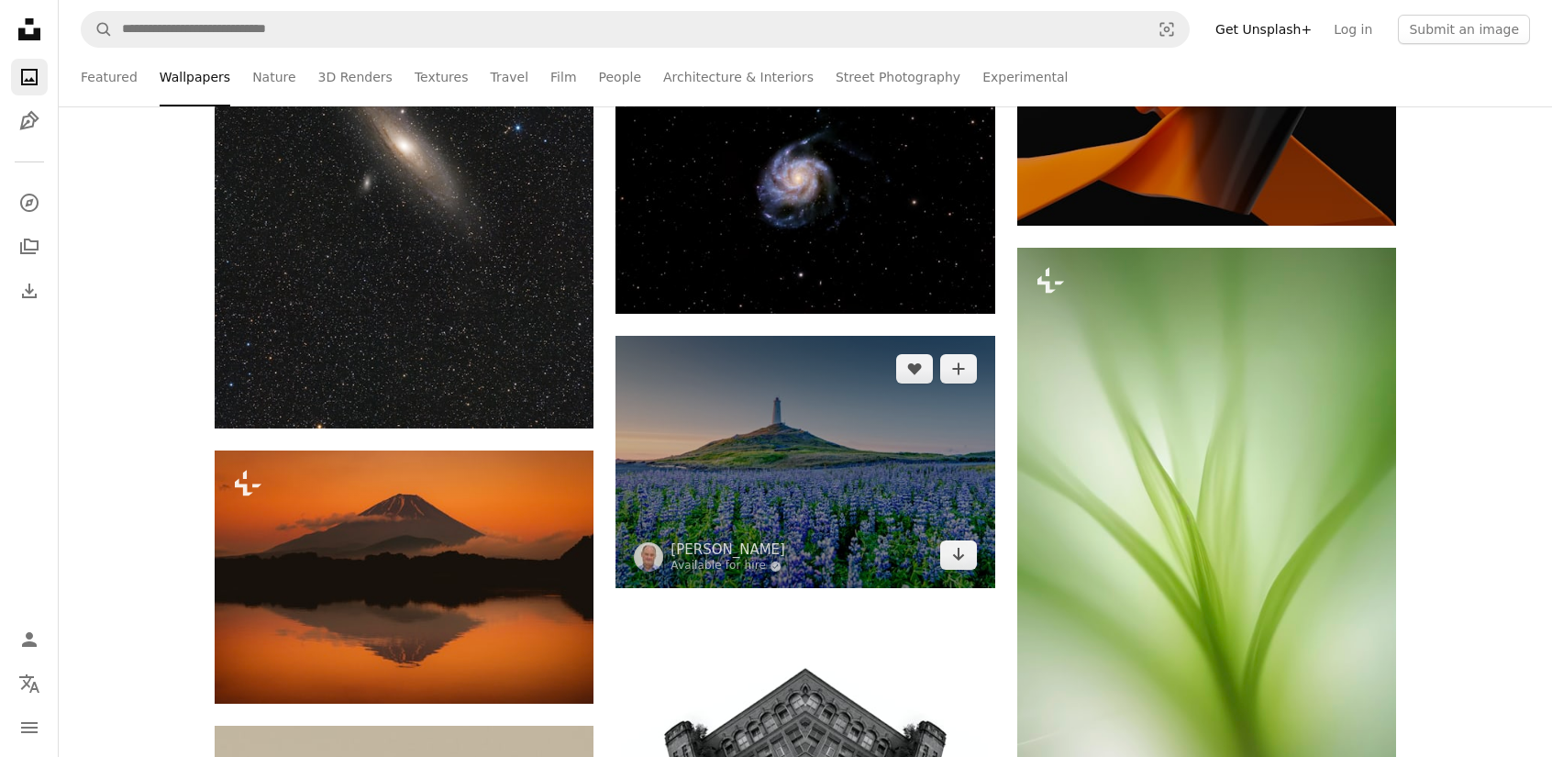
scroll to position [29713, 0]
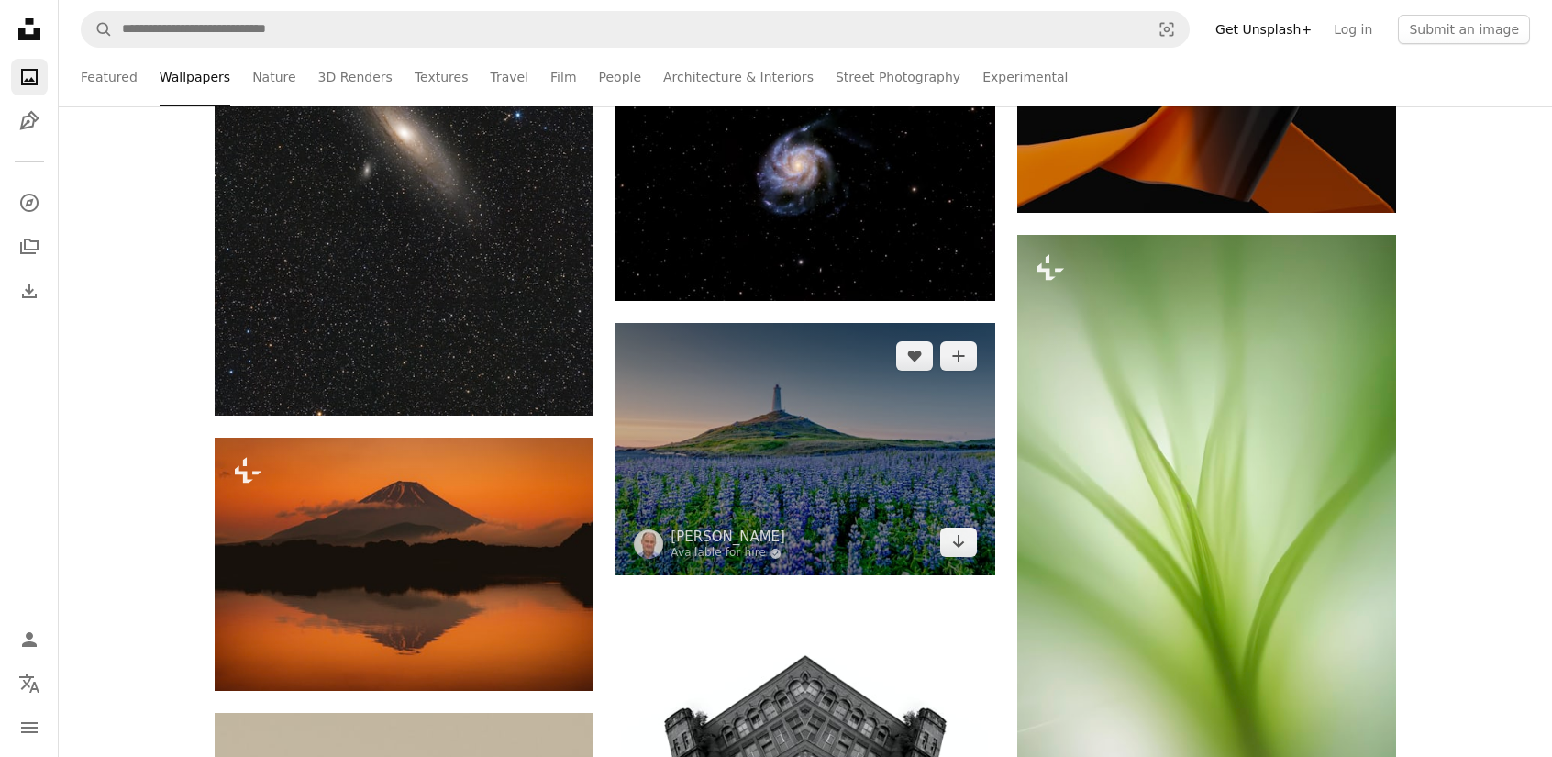
click at [879, 379] on img at bounding box center [804, 449] width 379 height 252
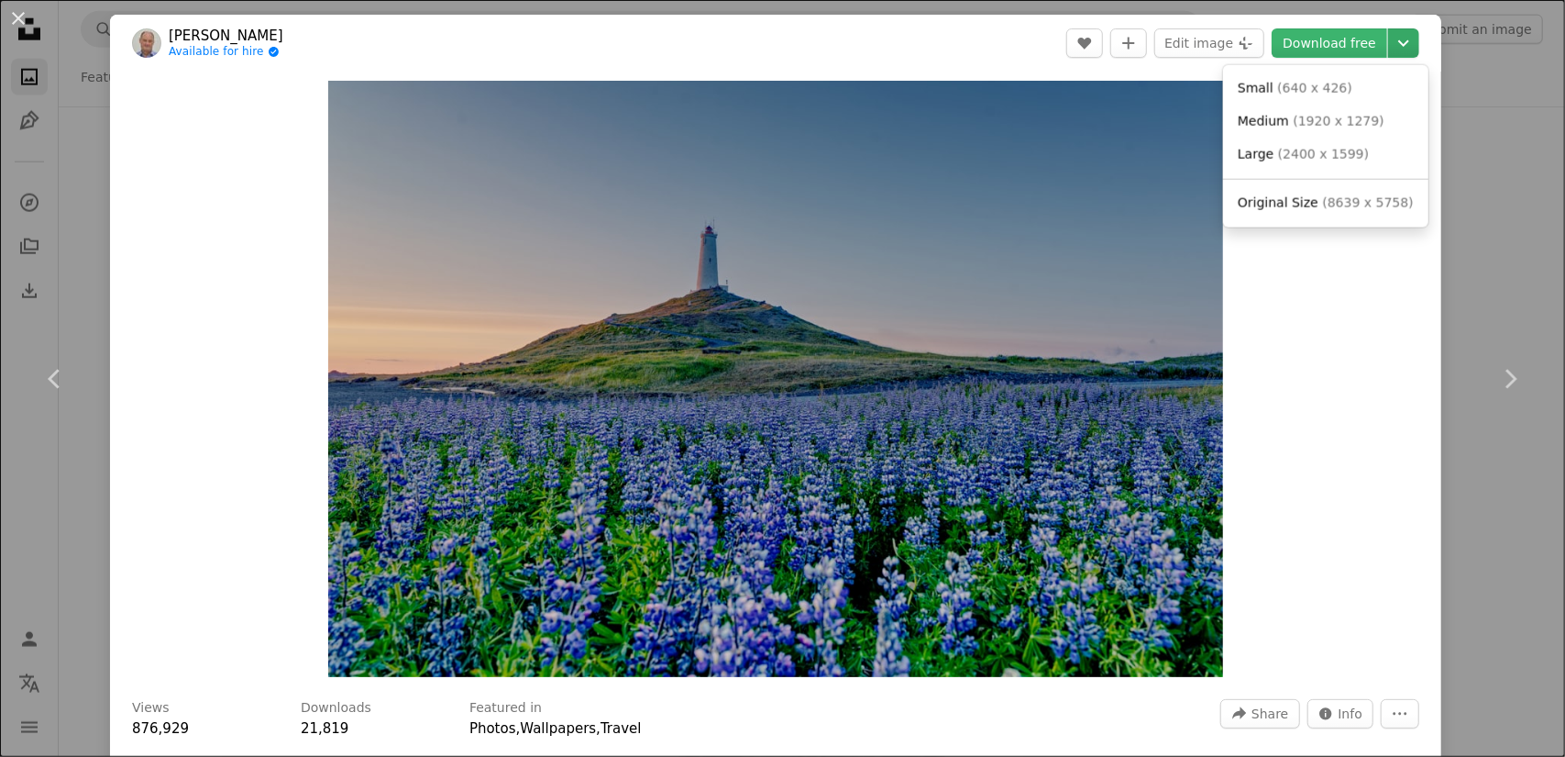
click at [1392, 47] on icon "Chevron down" at bounding box center [1403, 43] width 29 height 22
click at [1284, 155] on span "( 2400 x 1599 )" at bounding box center [1323, 154] width 91 height 15
drag, startPoint x: 1515, startPoint y: 217, endPoint x: 1495, endPoint y: 269, distance: 55.2
click at [1515, 217] on div "An X shape Chevron left Chevron right An X shape Close Say thanks! Give a shout…" at bounding box center [782, 378] width 1565 height 757
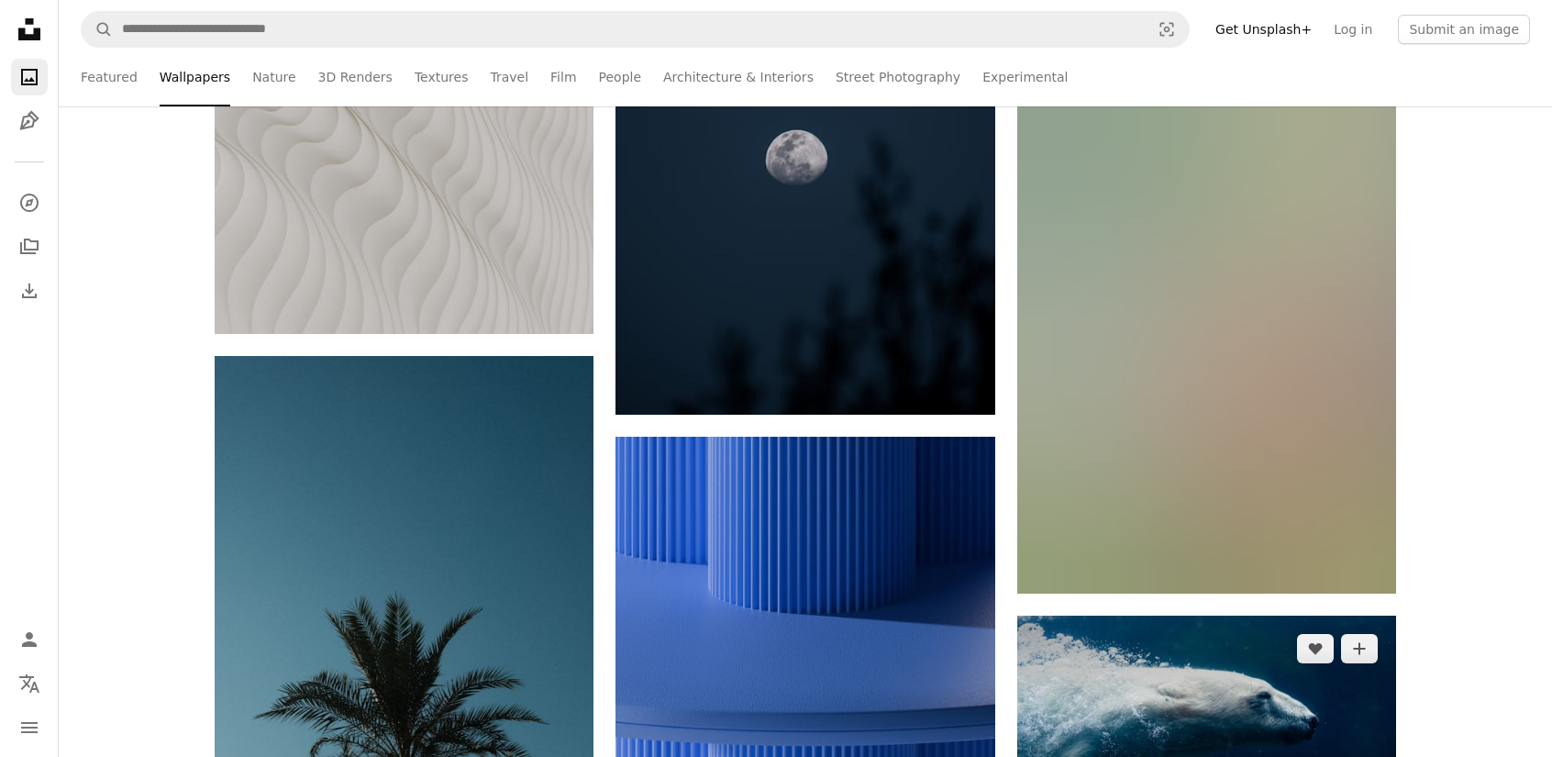
scroll to position [32189, 0]
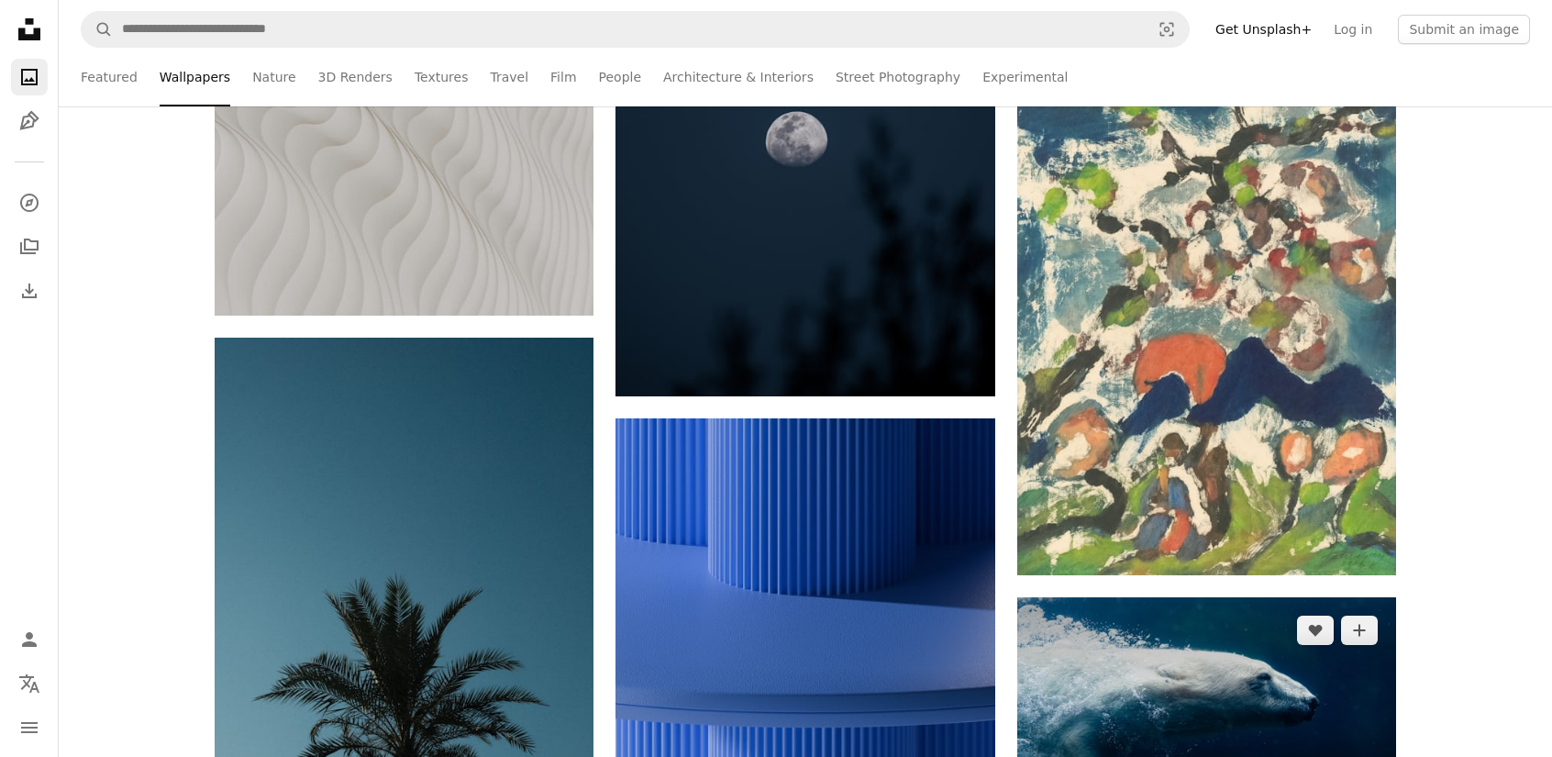
click at [1194, 597] on img at bounding box center [1206, 703] width 379 height 213
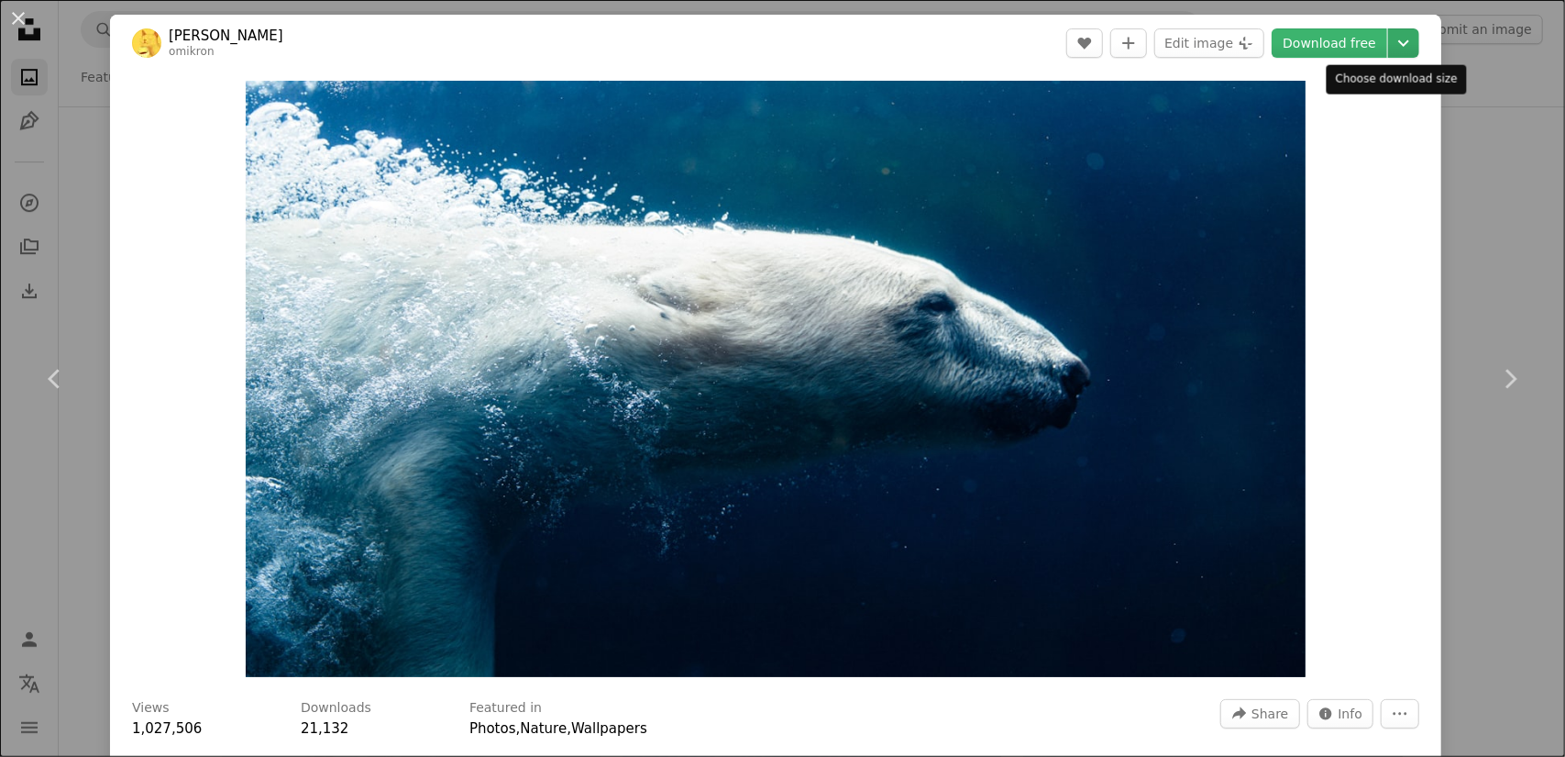
click at [1403, 45] on icon "Chevron down" at bounding box center [1403, 43] width 29 height 22
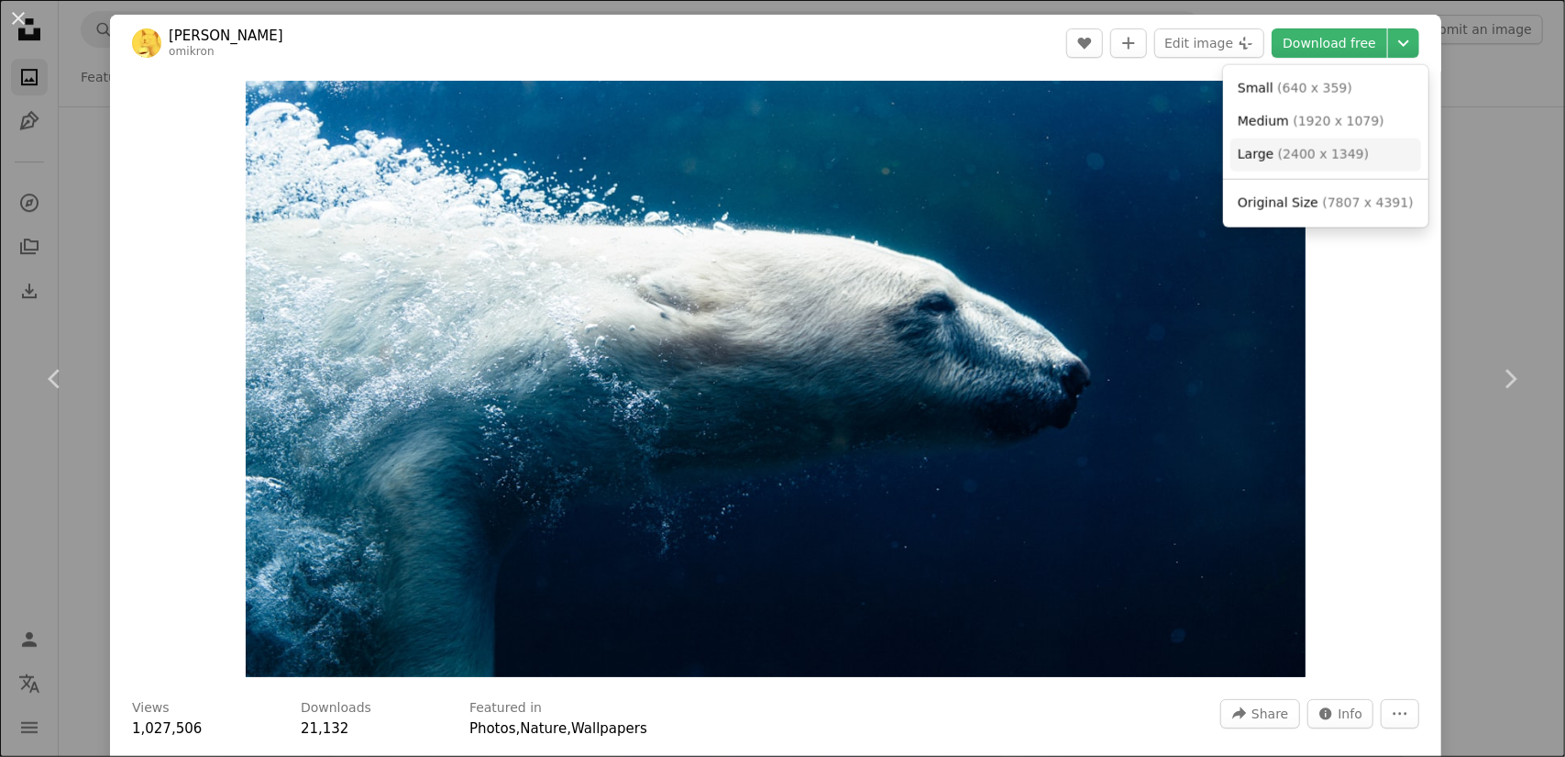
click at [1319, 155] on span "( 2400 x 1349 )" at bounding box center [1323, 154] width 91 height 15
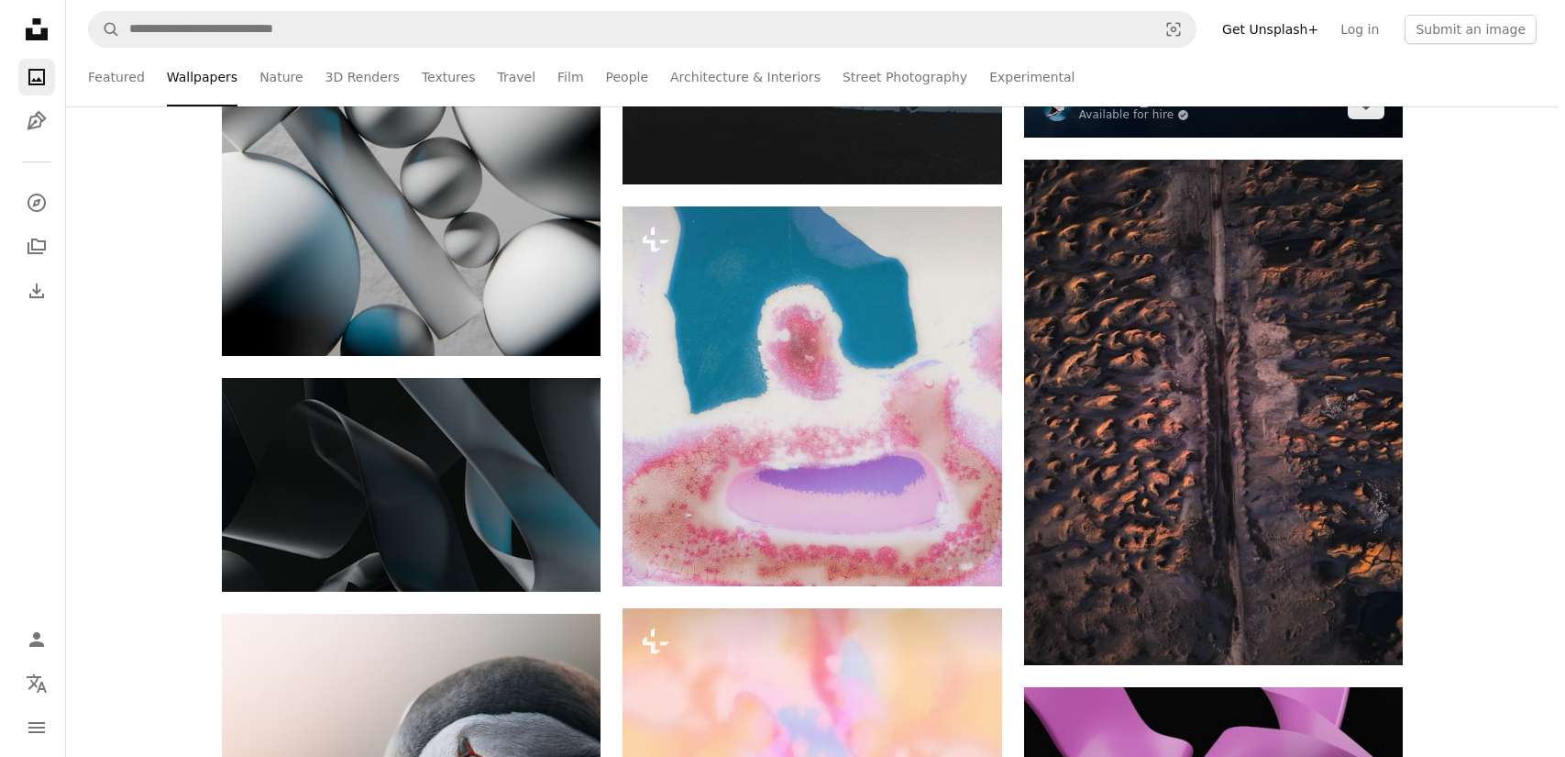
scroll to position [37783, 0]
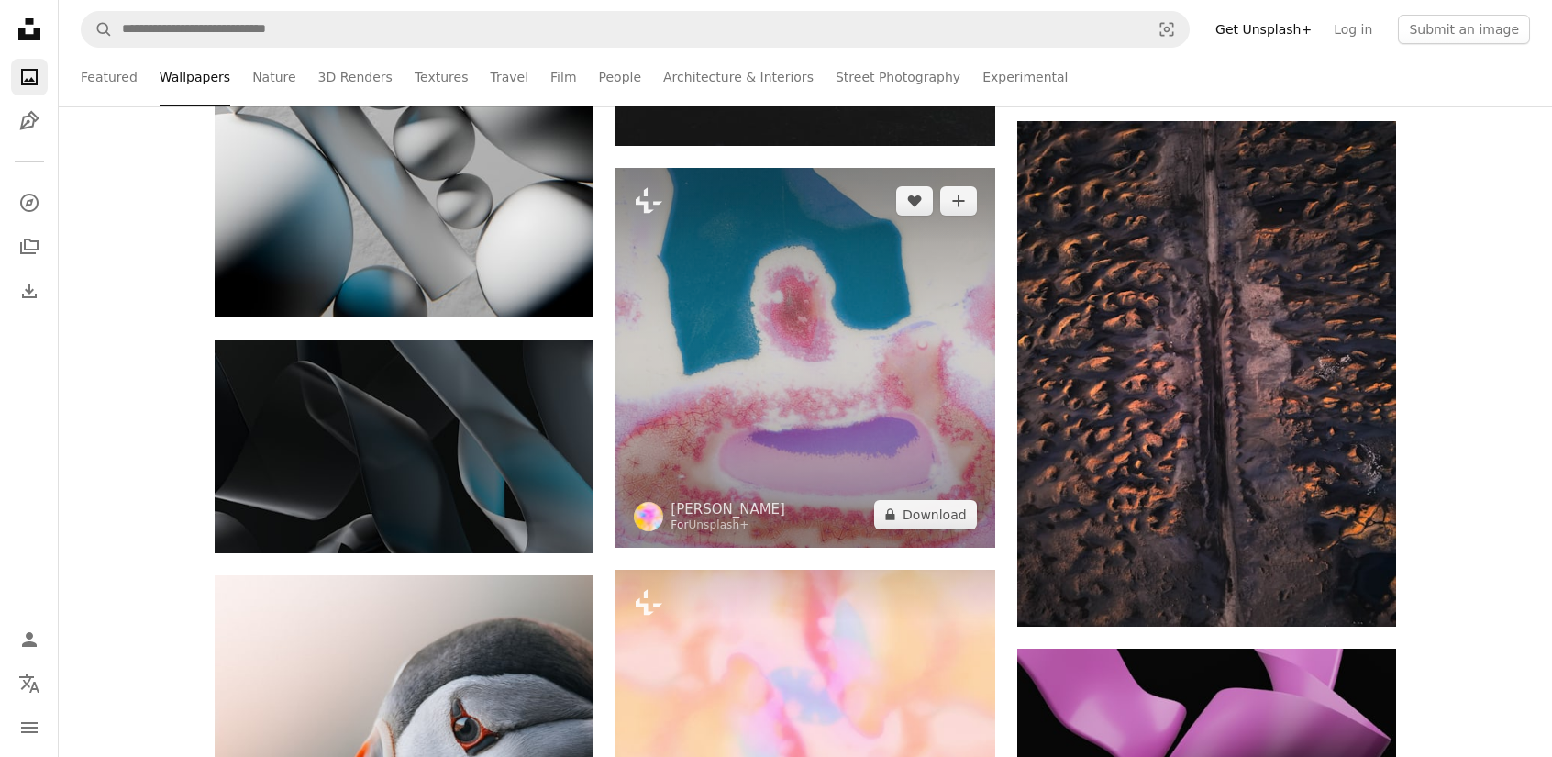
click at [757, 385] on img at bounding box center [804, 357] width 379 height 379
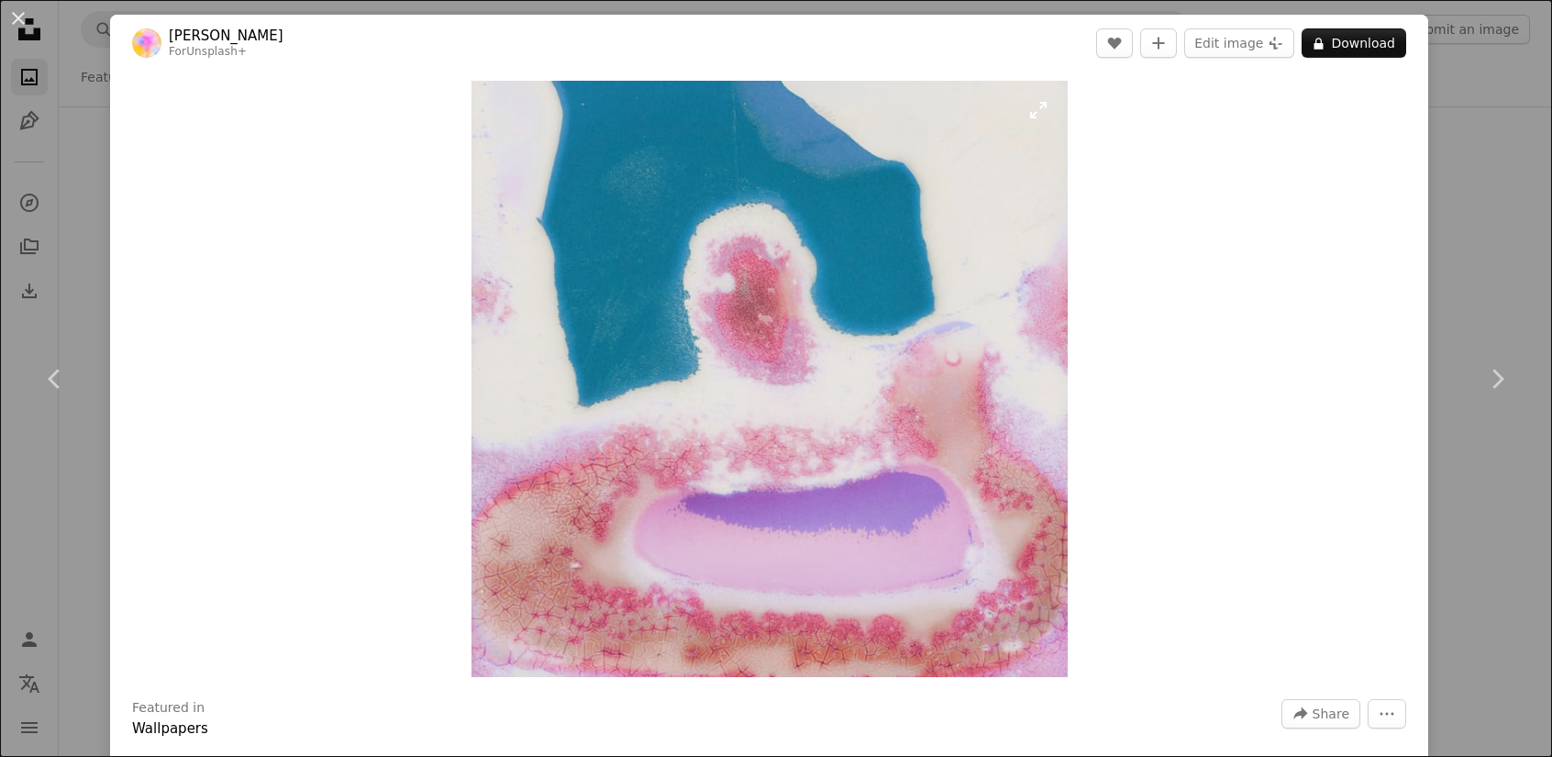
click at [708, 250] on img "Zoom in on this image" at bounding box center [769, 379] width 596 height 596
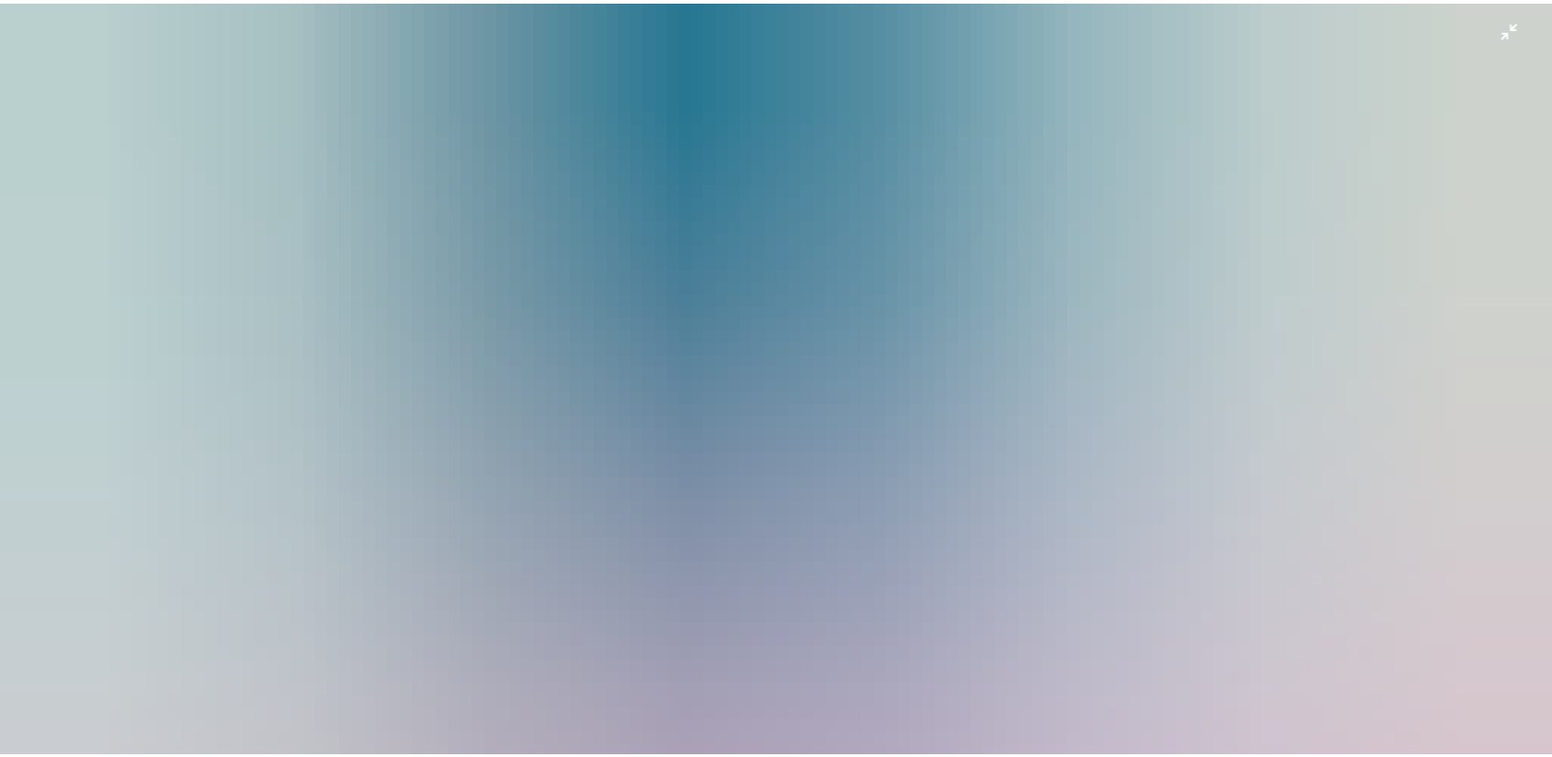
scroll to position [392, 0]
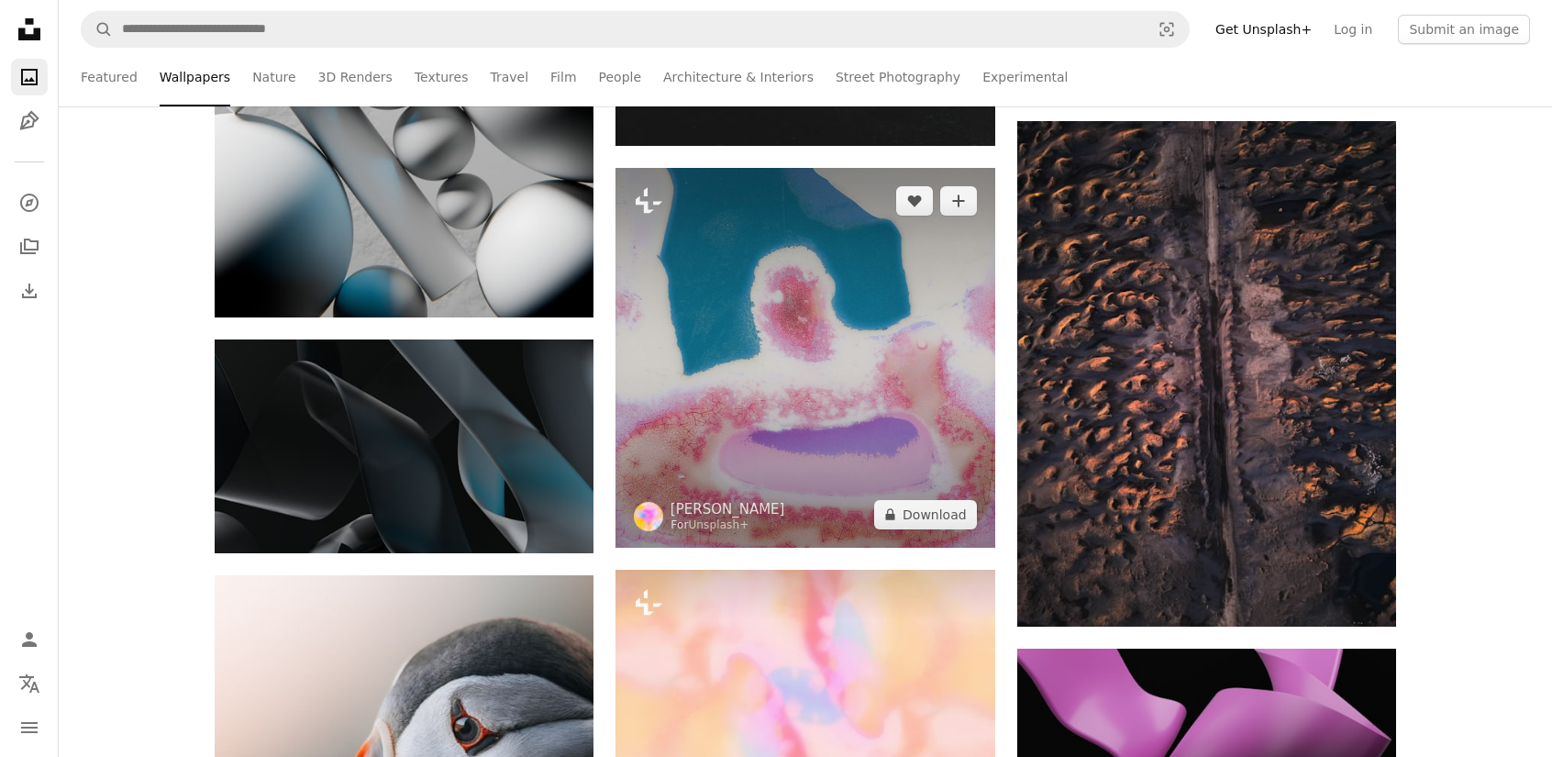
click at [864, 301] on img at bounding box center [804, 357] width 379 height 379
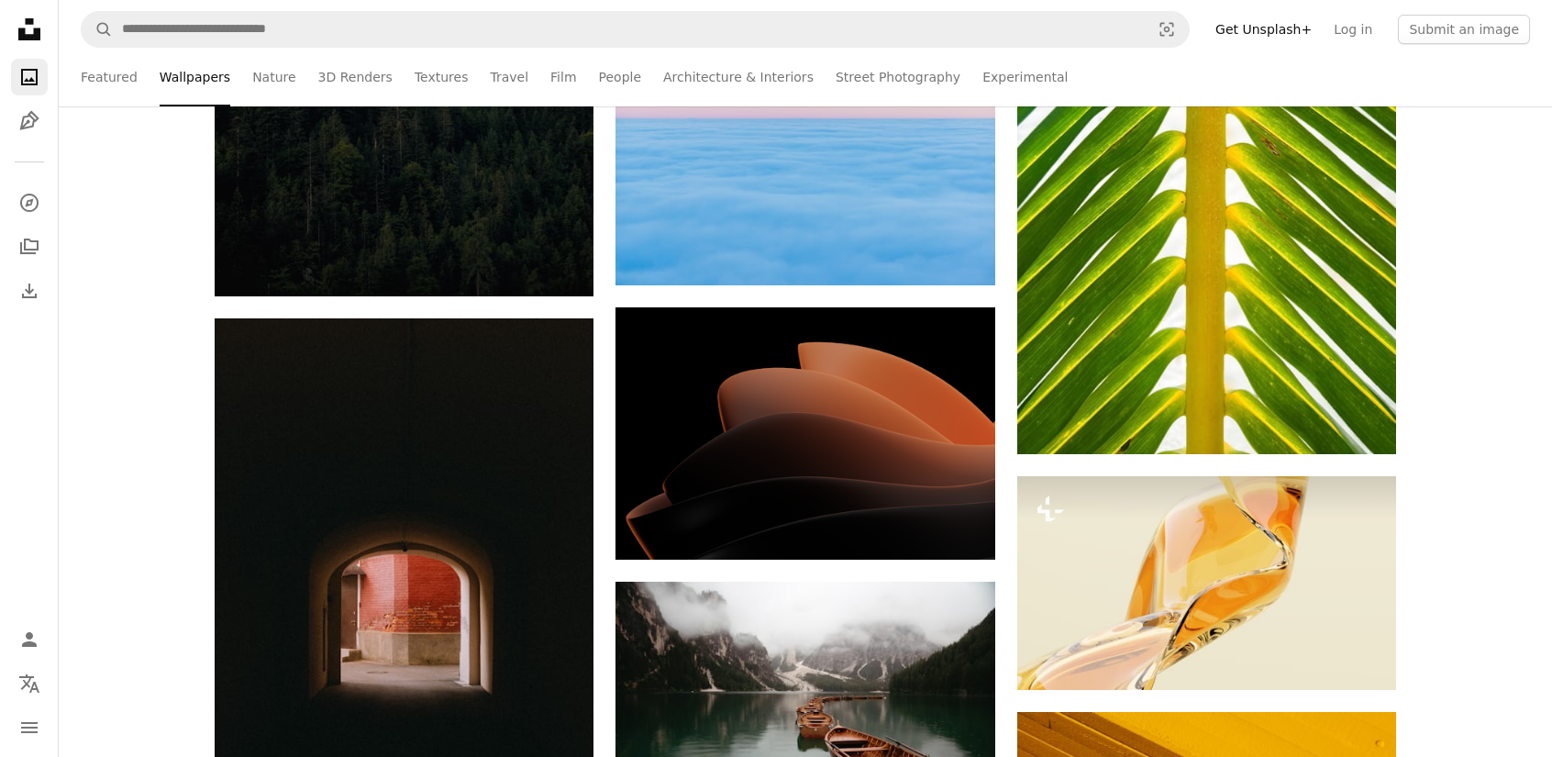
scroll to position [40351, 0]
